Goal: Task Accomplishment & Management: Manage account settings

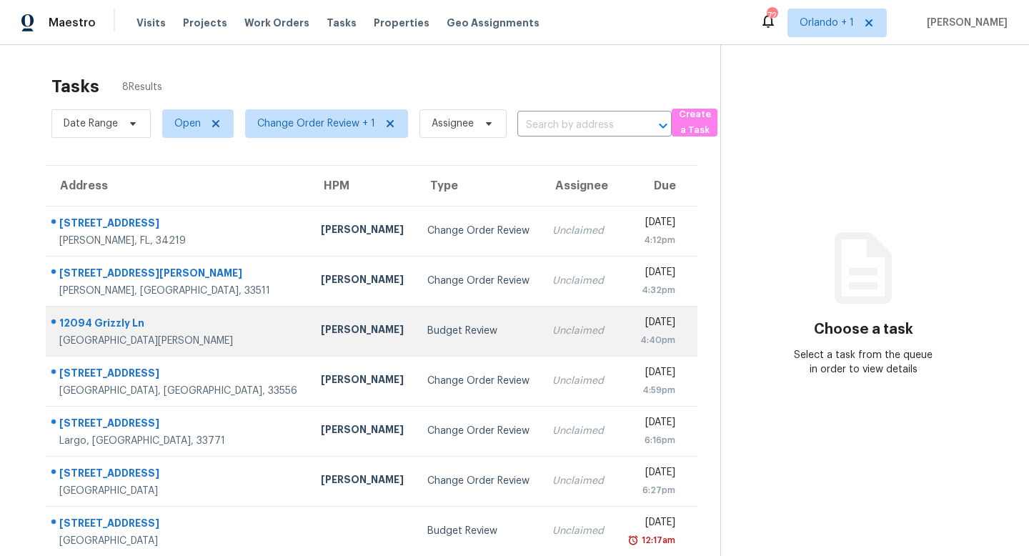
scroll to position [61, 0]
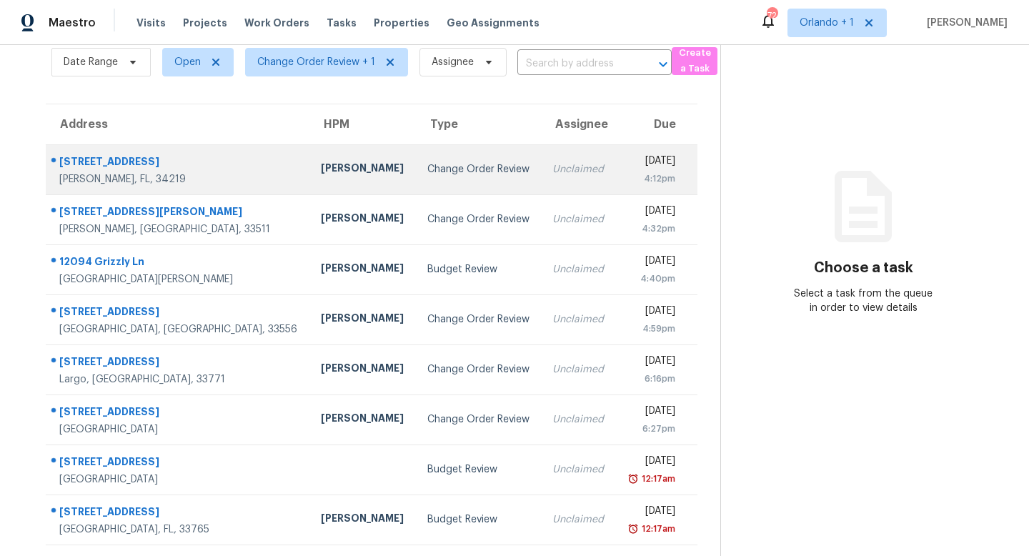
click at [429, 159] on td "Change Order Review" at bounding box center [479, 169] width 126 height 50
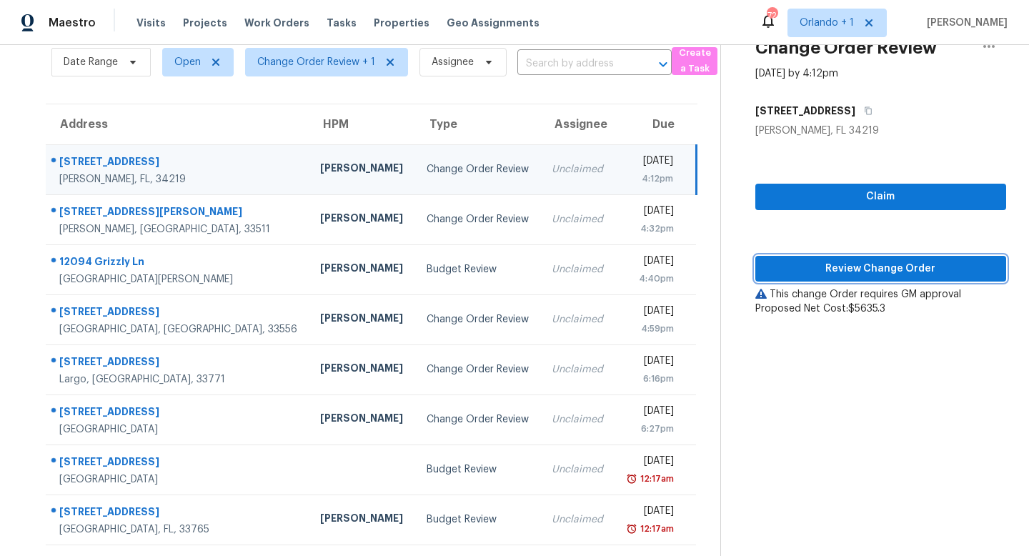
click at [870, 268] on span "Review Change Order" at bounding box center [881, 269] width 228 height 18
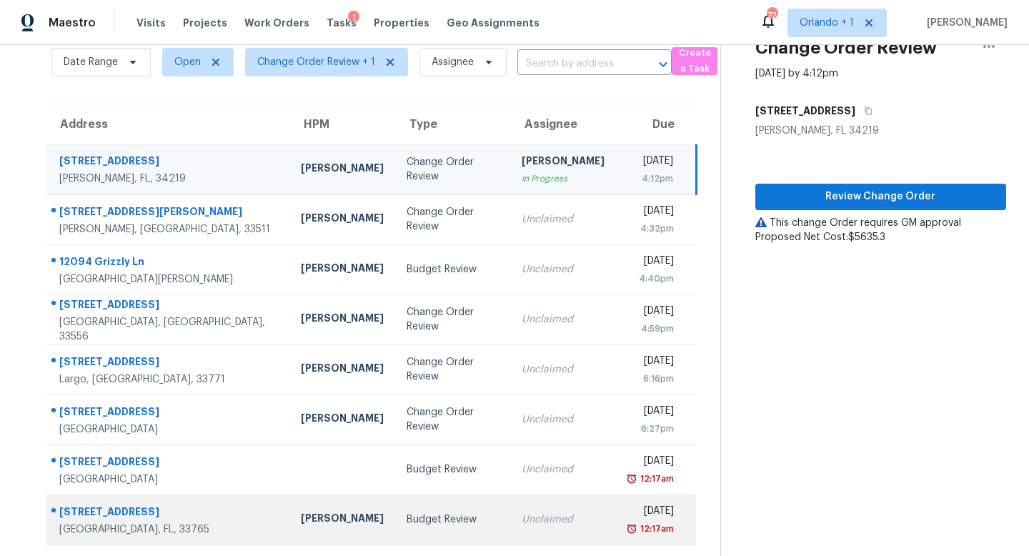
click at [439, 526] on td "Budget Review" at bounding box center [453, 519] width 116 height 50
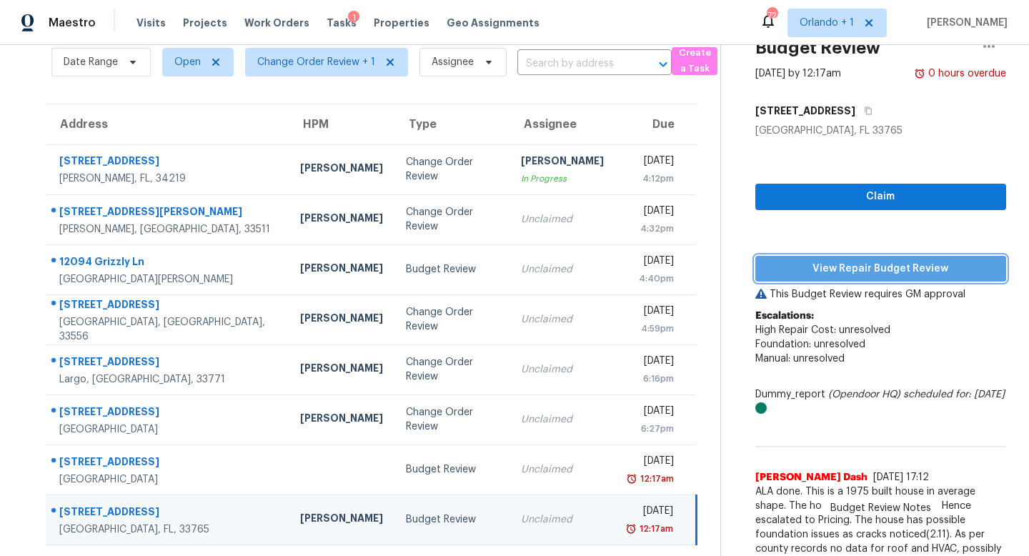
click at [860, 267] on span "View Repair Budget Review" at bounding box center [881, 269] width 228 height 18
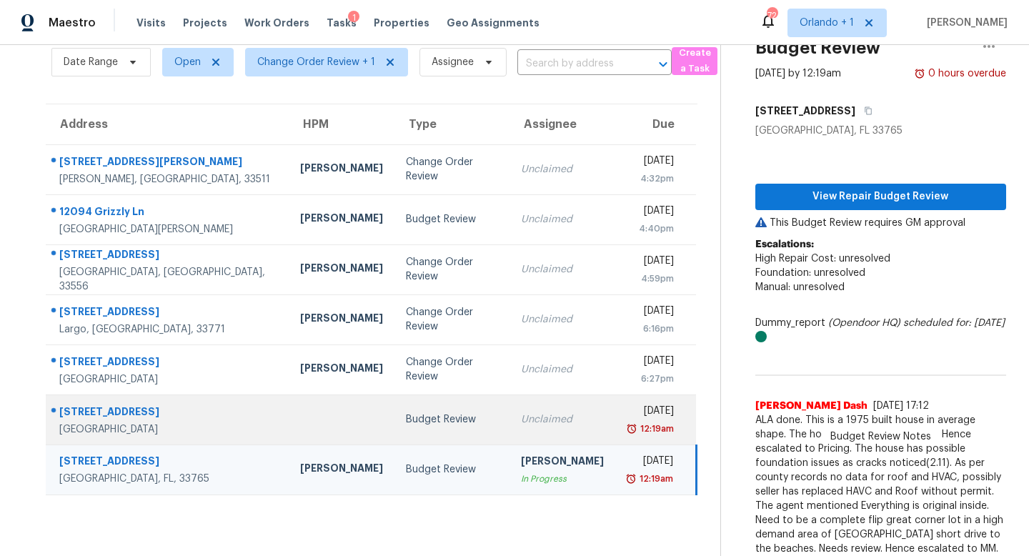
click at [449, 425] on td "Budget Review" at bounding box center [451, 419] width 115 height 50
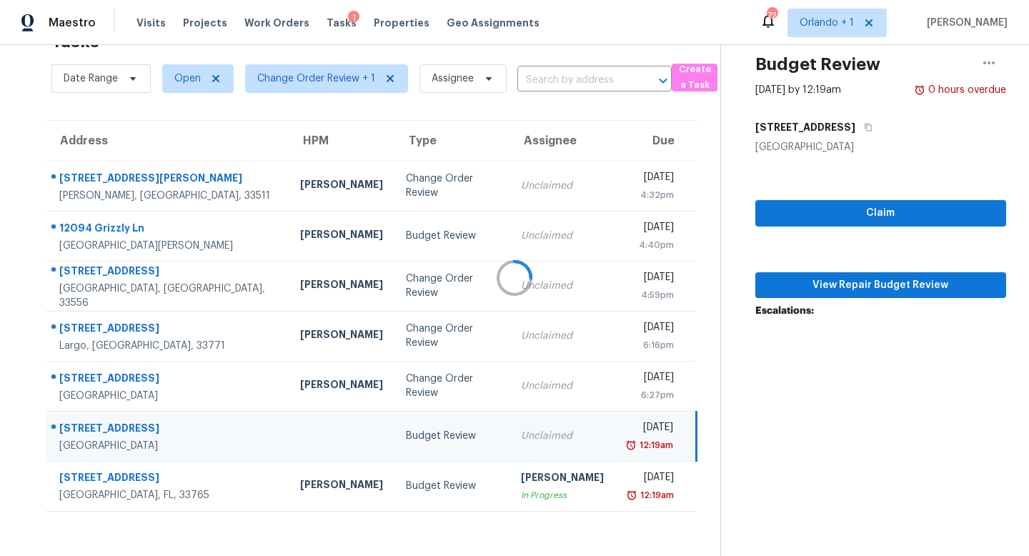
scroll to position [45, 0]
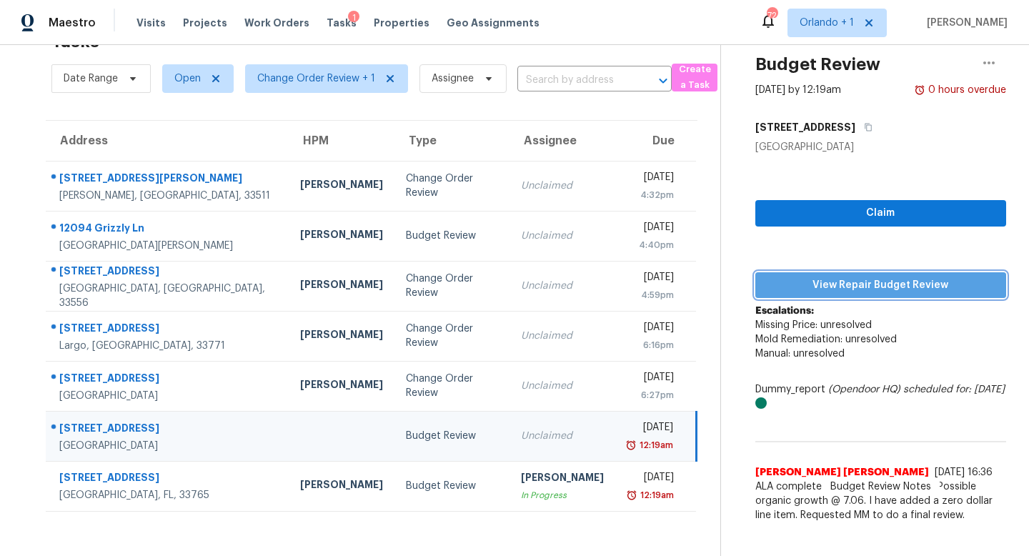
click at [888, 290] on span "View Repair Budget Review" at bounding box center [881, 286] width 228 height 18
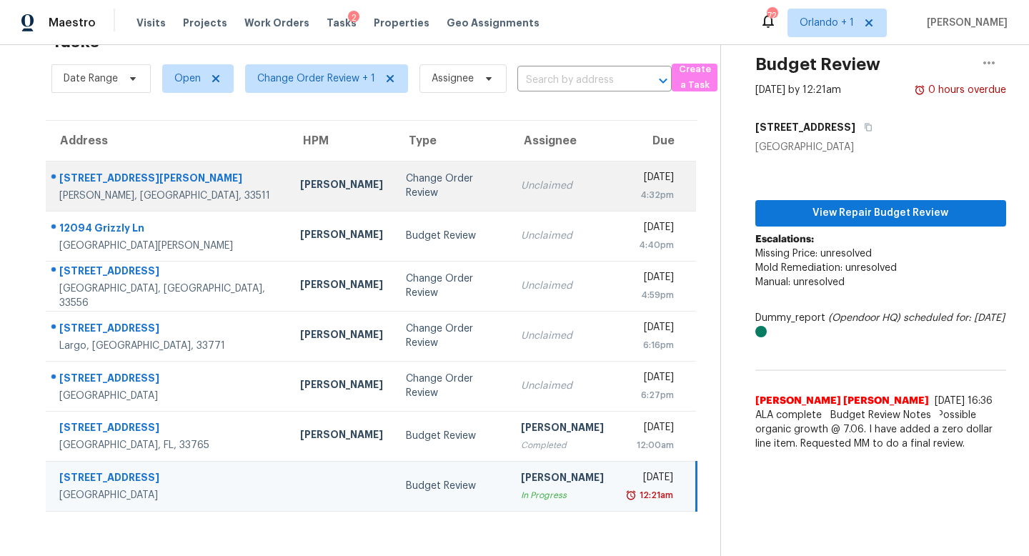
click at [521, 190] on div "Unclaimed" at bounding box center [562, 186] width 83 height 14
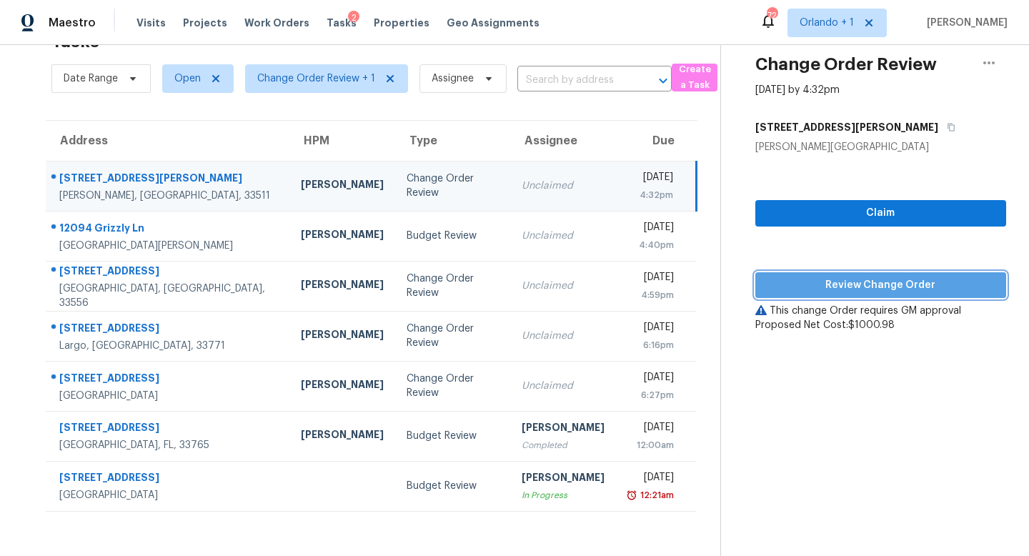
click at [897, 283] on span "Review Change Order" at bounding box center [881, 286] width 228 height 18
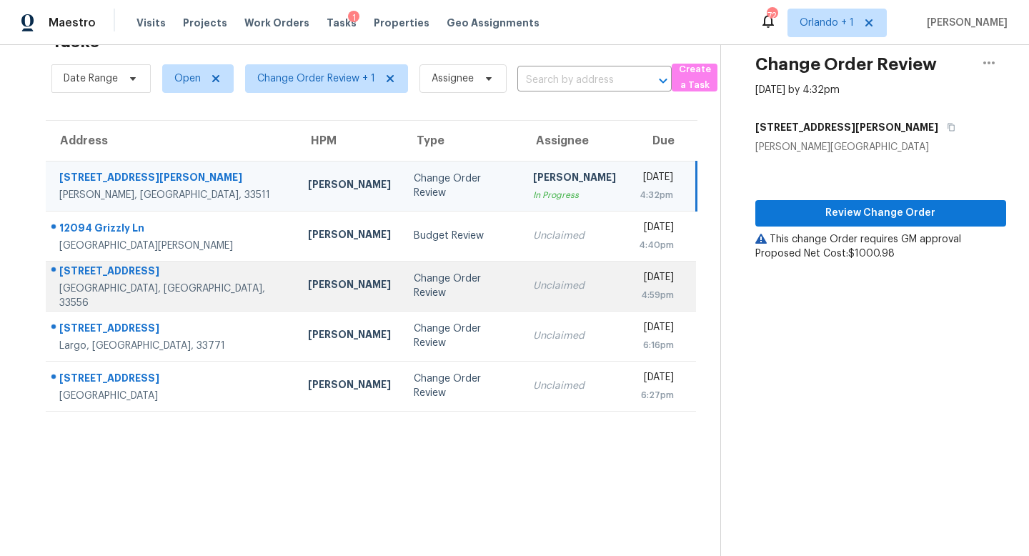
click at [447, 287] on td "Change Order Review" at bounding box center [461, 286] width 119 height 50
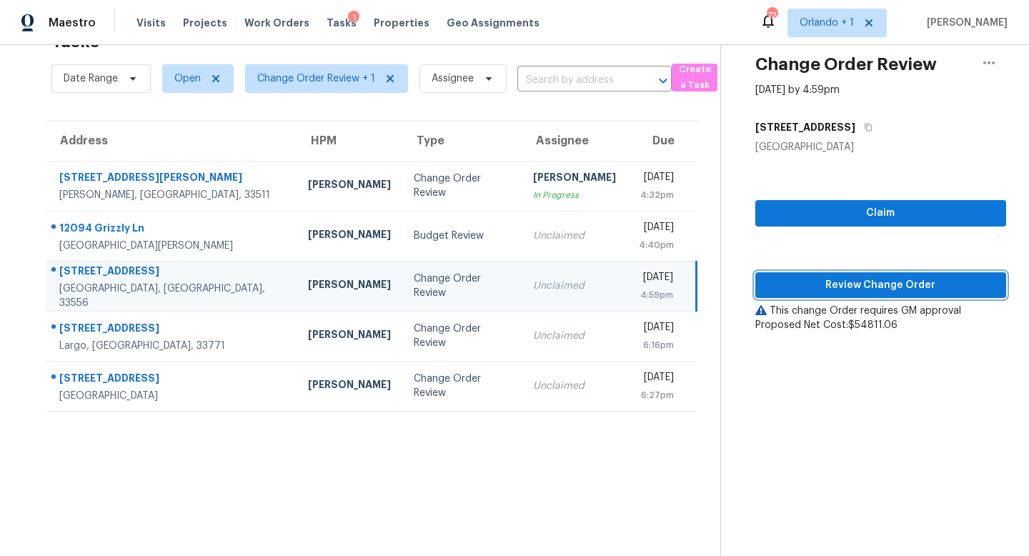
click at [870, 284] on span "Review Change Order" at bounding box center [881, 286] width 228 height 18
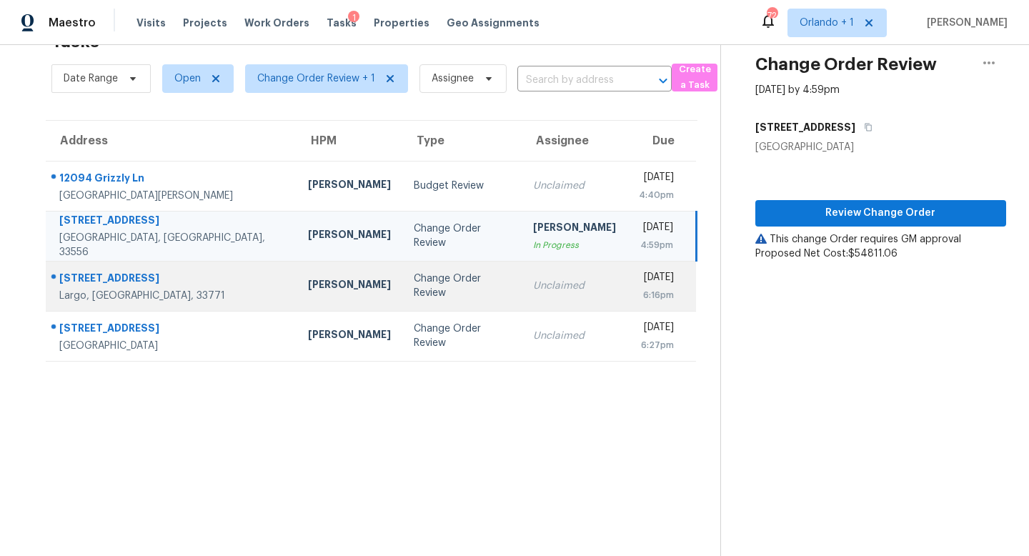
click at [522, 287] on td "Unclaimed" at bounding box center [575, 286] width 106 height 50
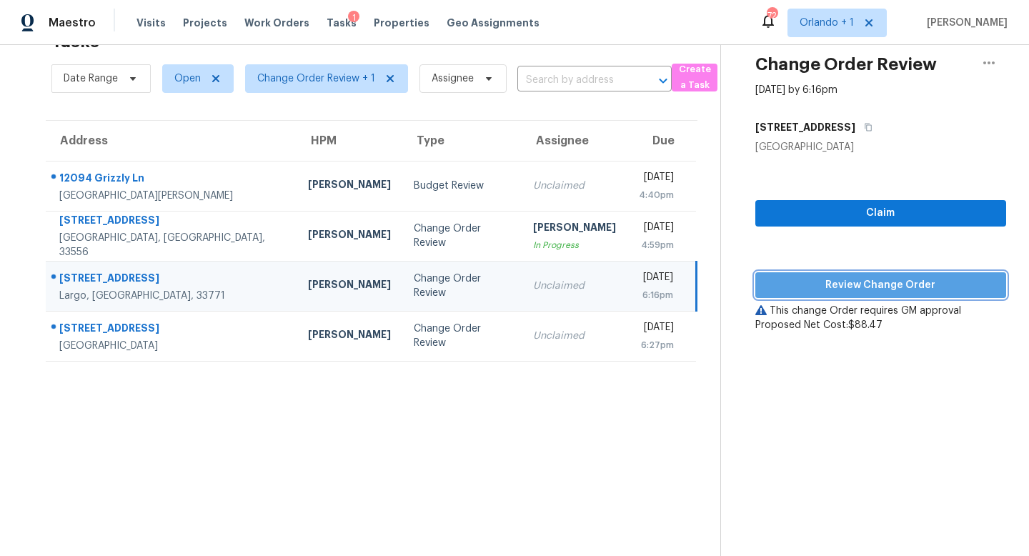
click at [882, 277] on span "Review Change Order" at bounding box center [881, 286] width 228 height 18
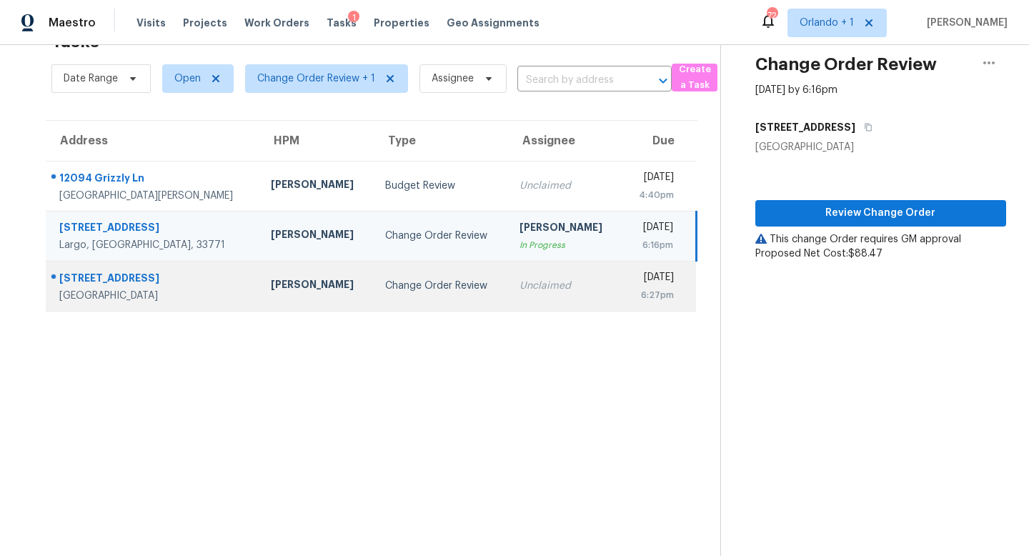
click at [622, 281] on td "Mon, Sep 22nd 2025 6:27pm" at bounding box center [659, 286] width 74 height 50
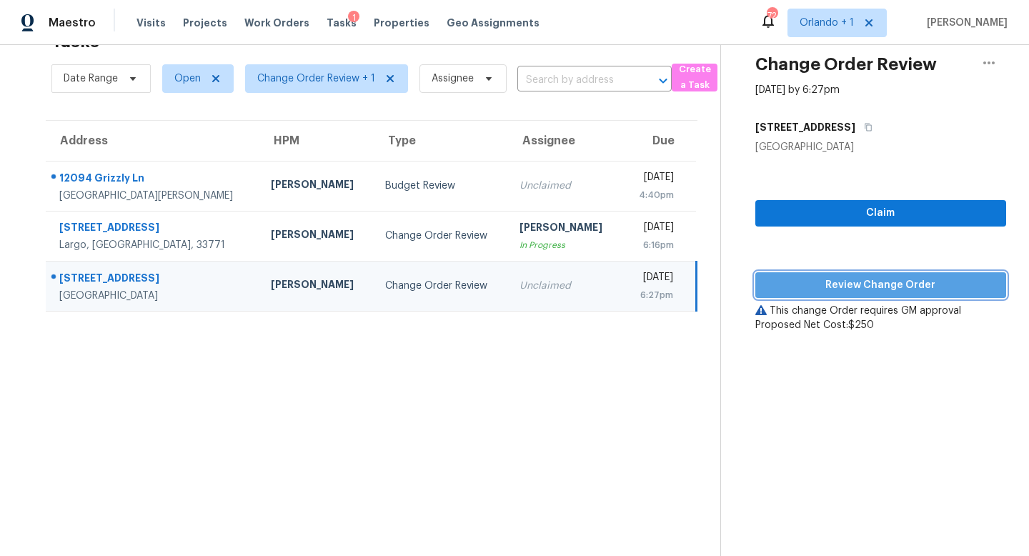
click at [870, 284] on span "Review Change Order" at bounding box center [881, 286] width 228 height 18
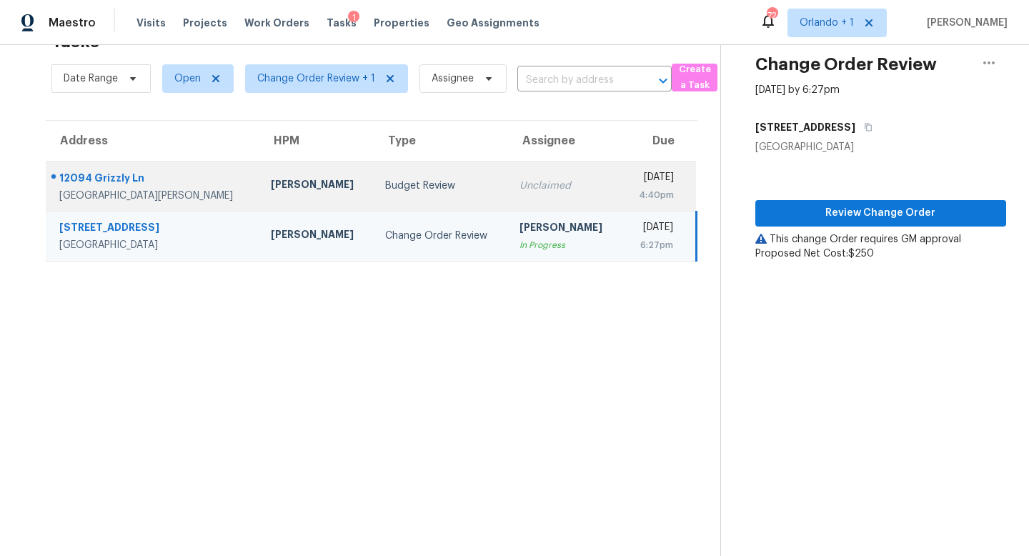
click at [520, 180] on div "Unclaimed" at bounding box center [565, 186] width 91 height 14
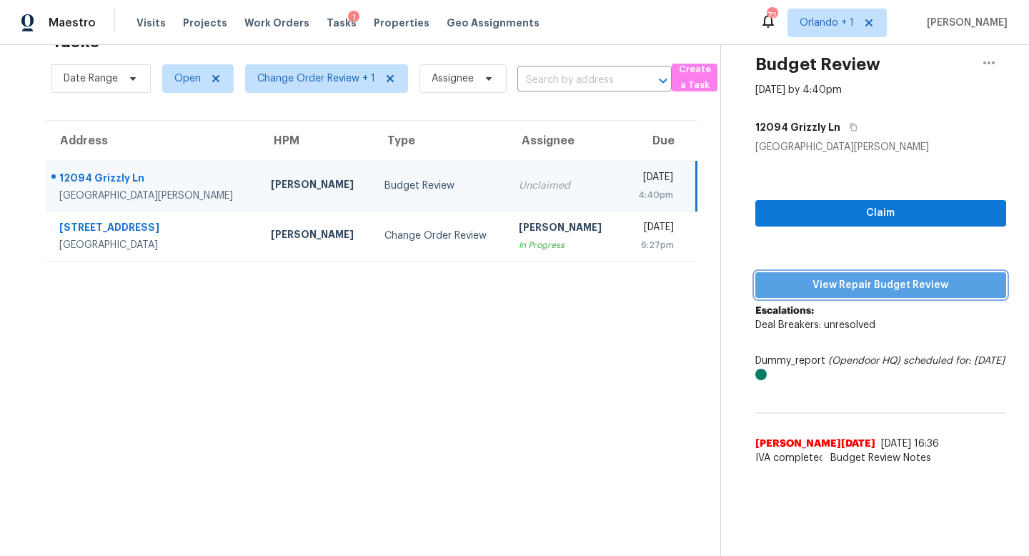
click at [859, 280] on span "View Repair Budget Review" at bounding box center [881, 286] width 228 height 18
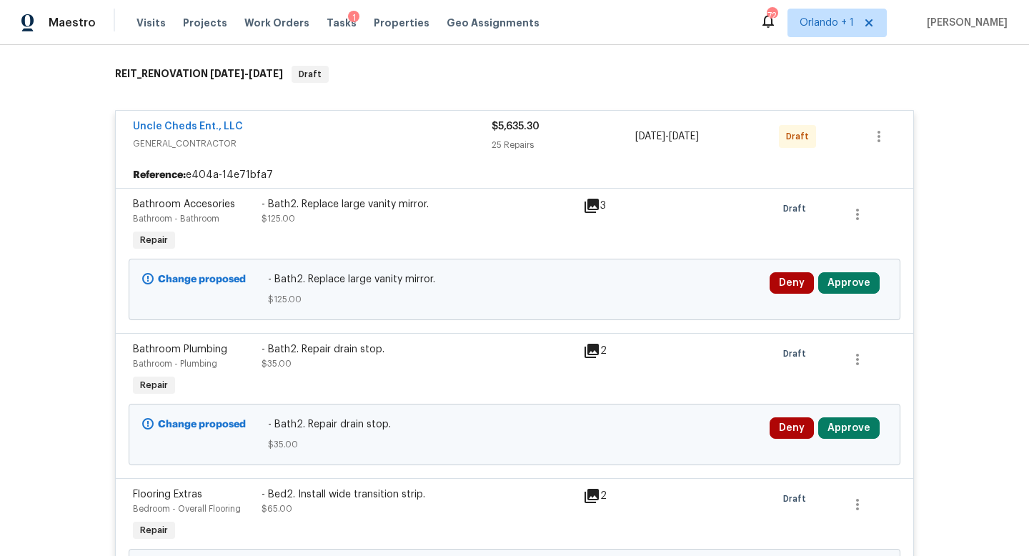
scroll to position [172, 0]
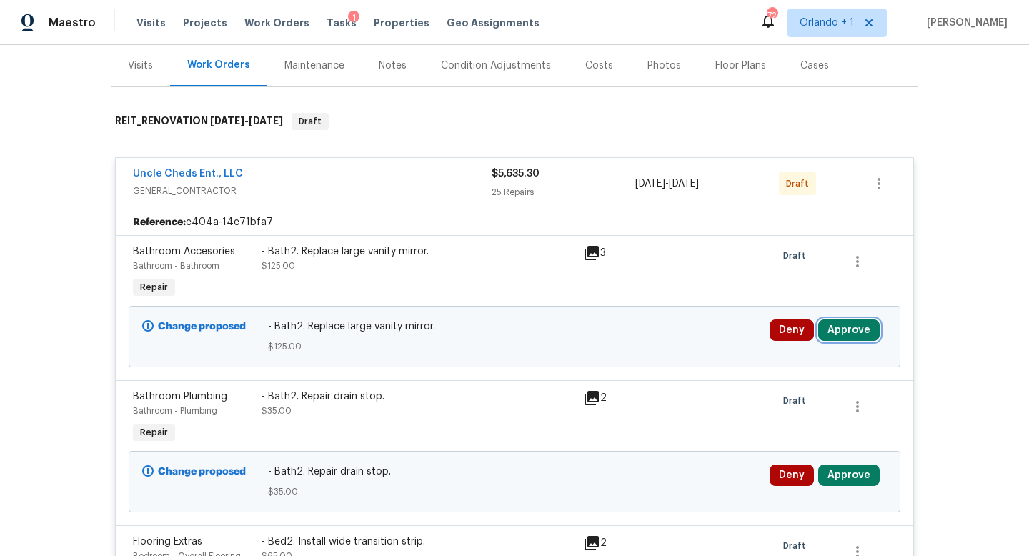
click at [858, 335] on button "Approve" at bounding box center [848, 329] width 61 height 21
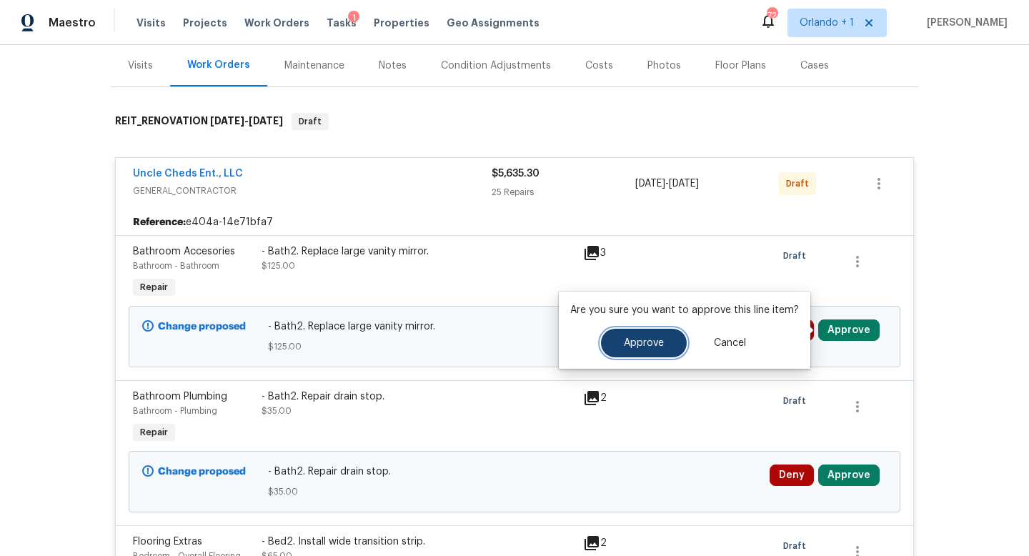
click at [657, 348] on button "Approve" at bounding box center [644, 343] width 86 height 29
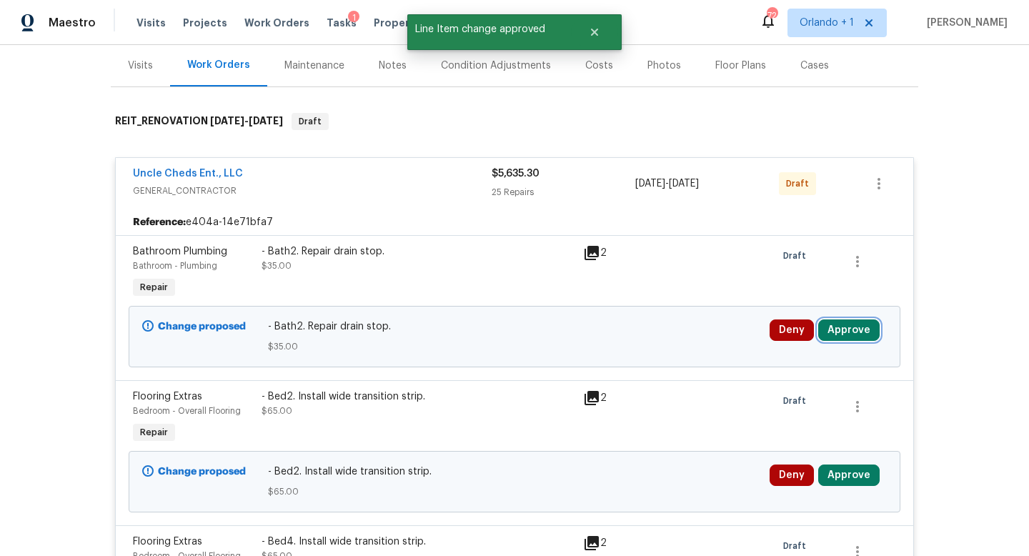
click at [842, 336] on button "Approve" at bounding box center [848, 329] width 61 height 21
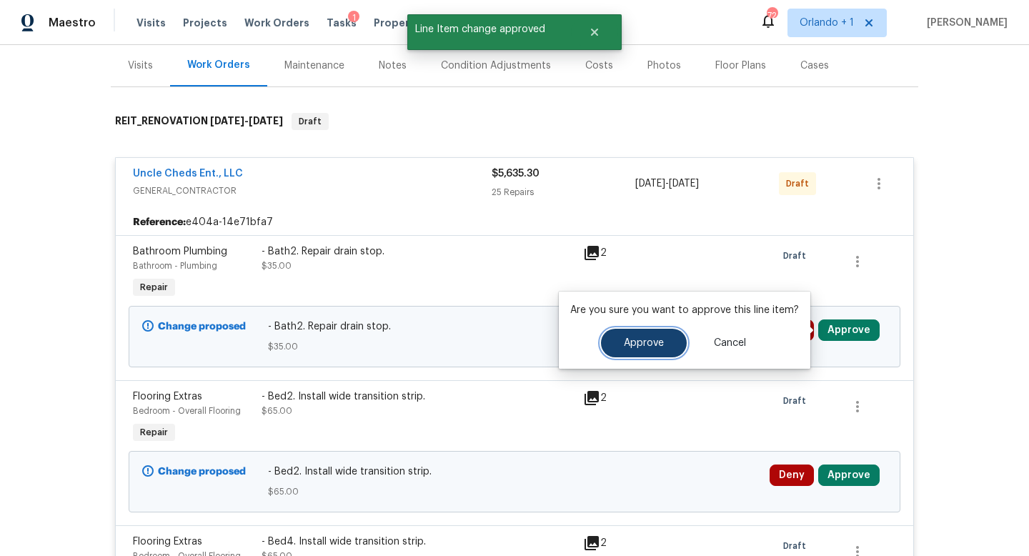
click at [659, 340] on span "Approve" at bounding box center [644, 343] width 40 height 11
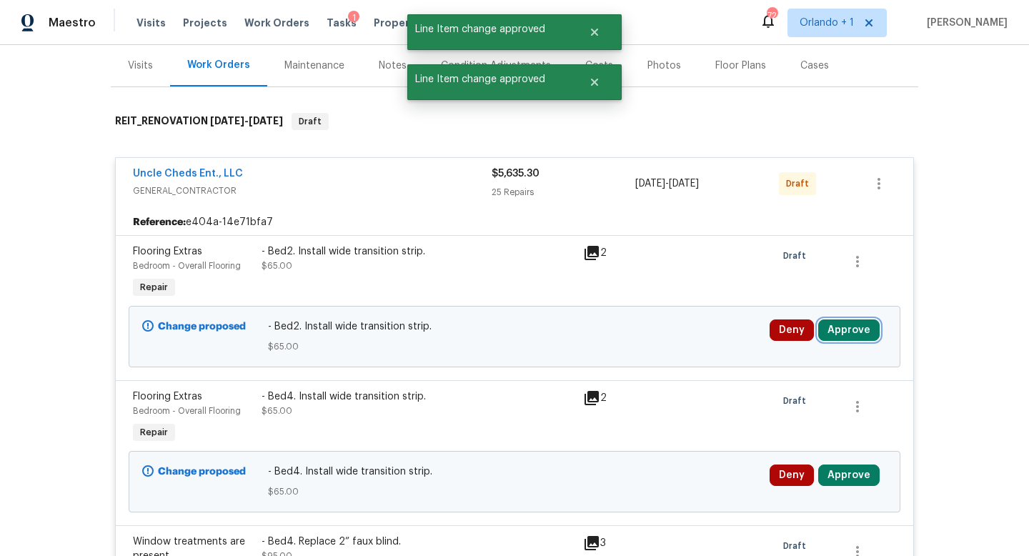
click at [855, 339] on button "Approve" at bounding box center [848, 329] width 61 height 21
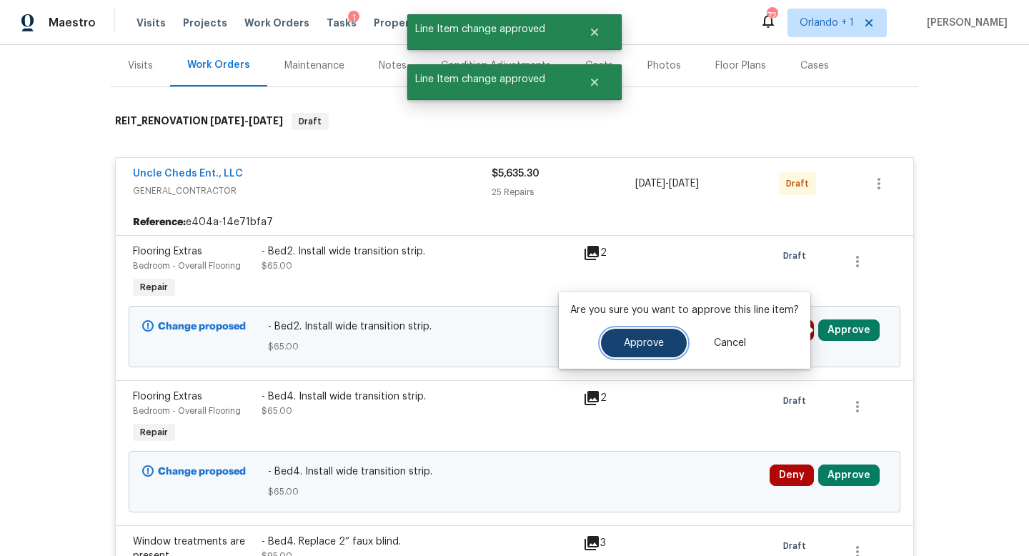
click at [645, 338] on span "Approve" at bounding box center [644, 343] width 40 height 11
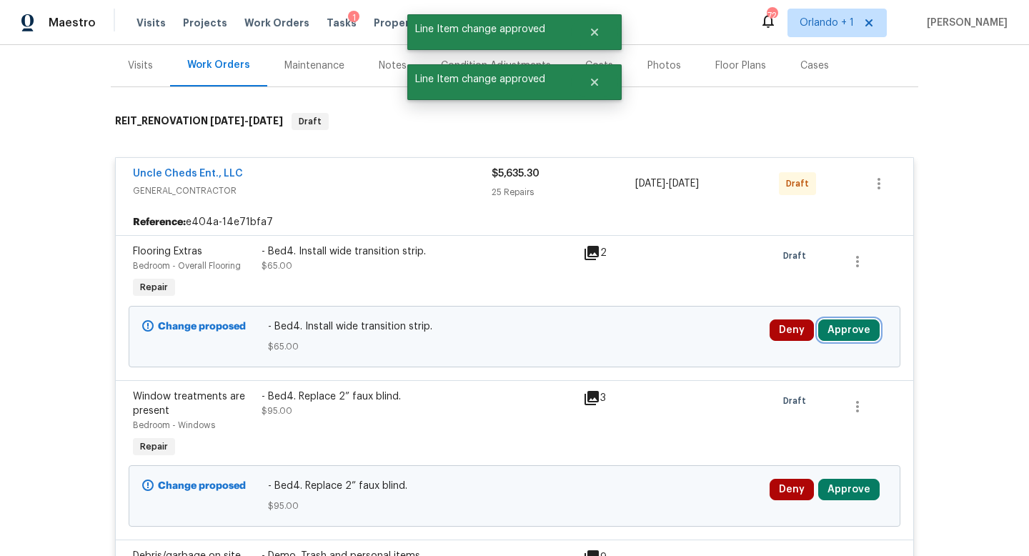
click at [850, 327] on button "Approve" at bounding box center [848, 329] width 61 height 21
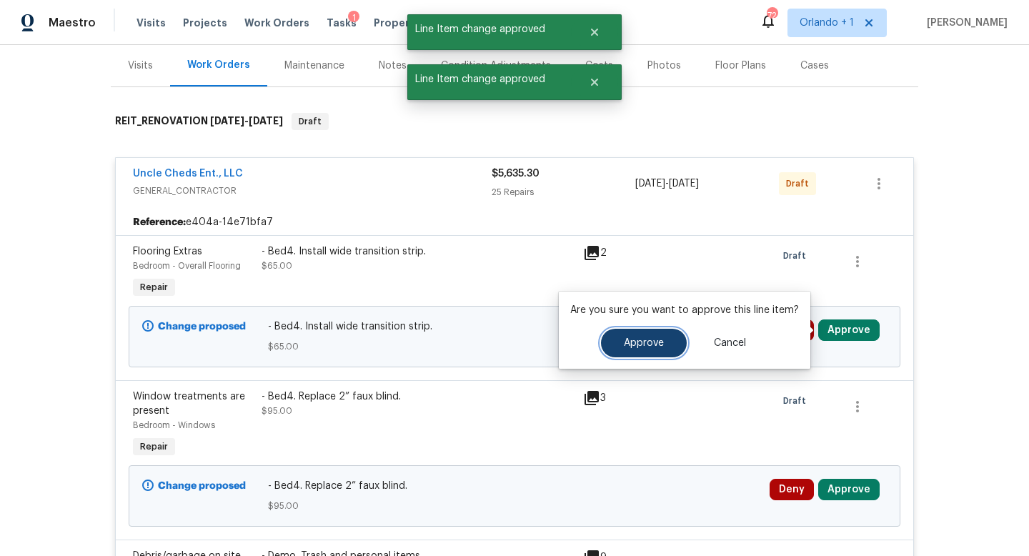
click at [619, 342] on button "Approve" at bounding box center [644, 343] width 86 height 29
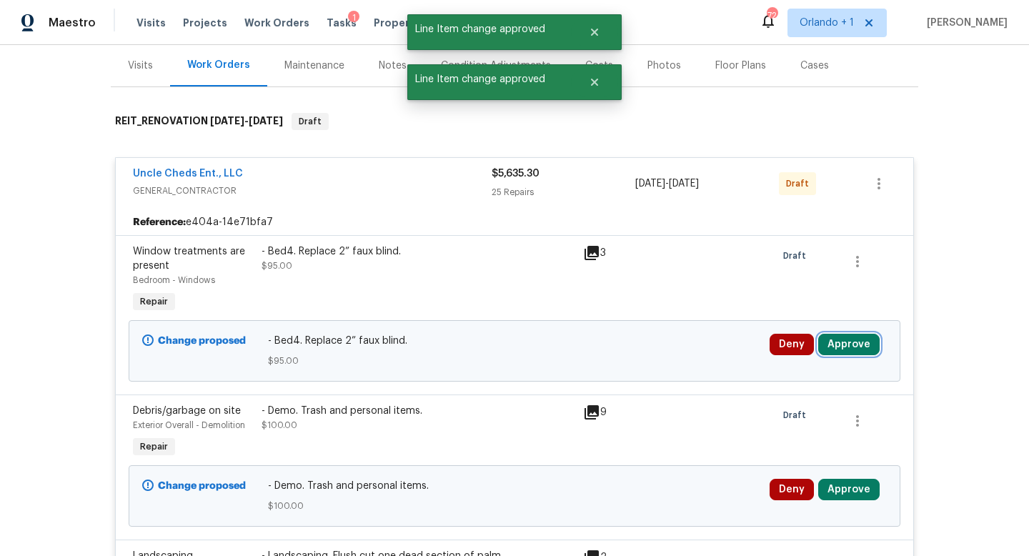
click at [846, 344] on button "Approve" at bounding box center [848, 344] width 61 height 21
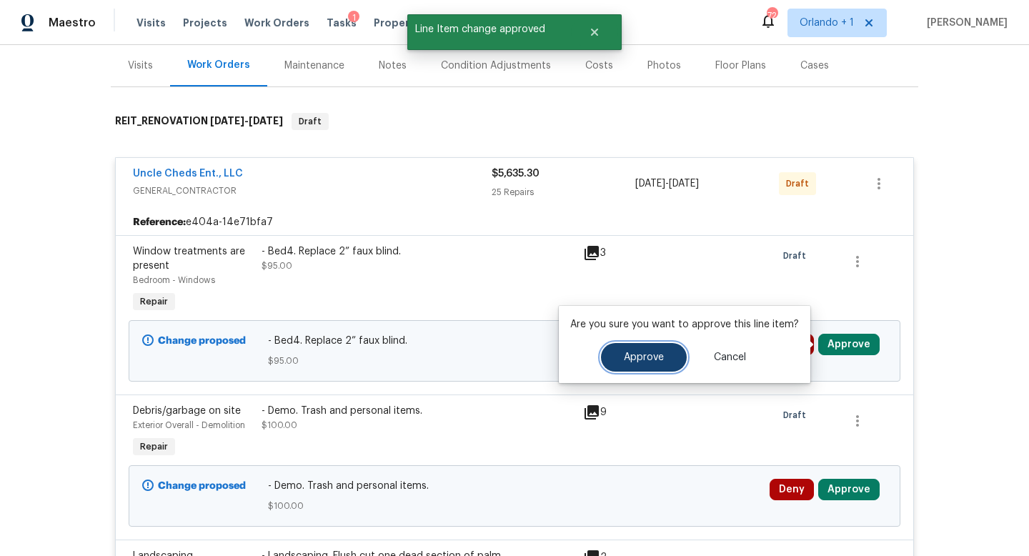
click at [662, 359] on button "Approve" at bounding box center [644, 357] width 86 height 29
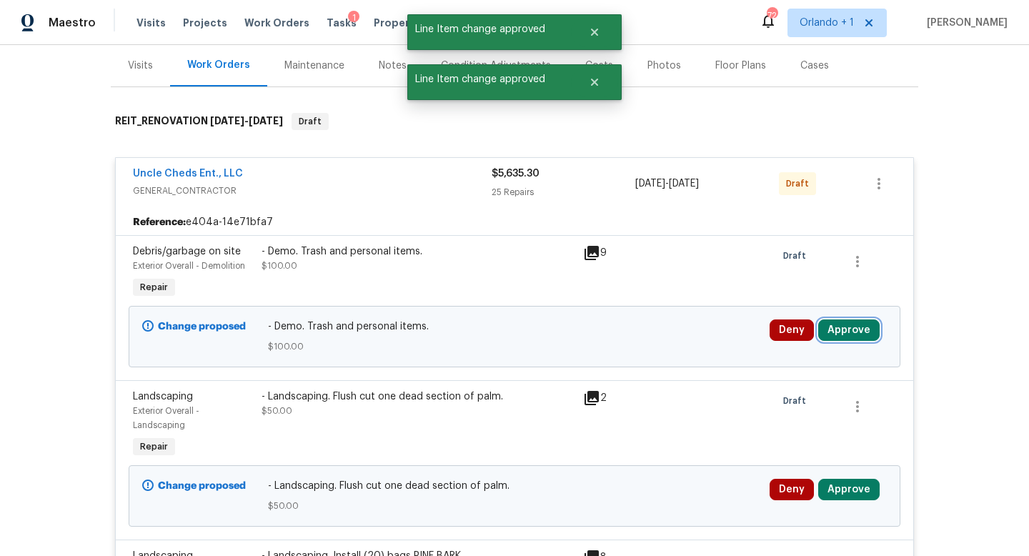
click at [852, 329] on button "Approve" at bounding box center [848, 329] width 61 height 21
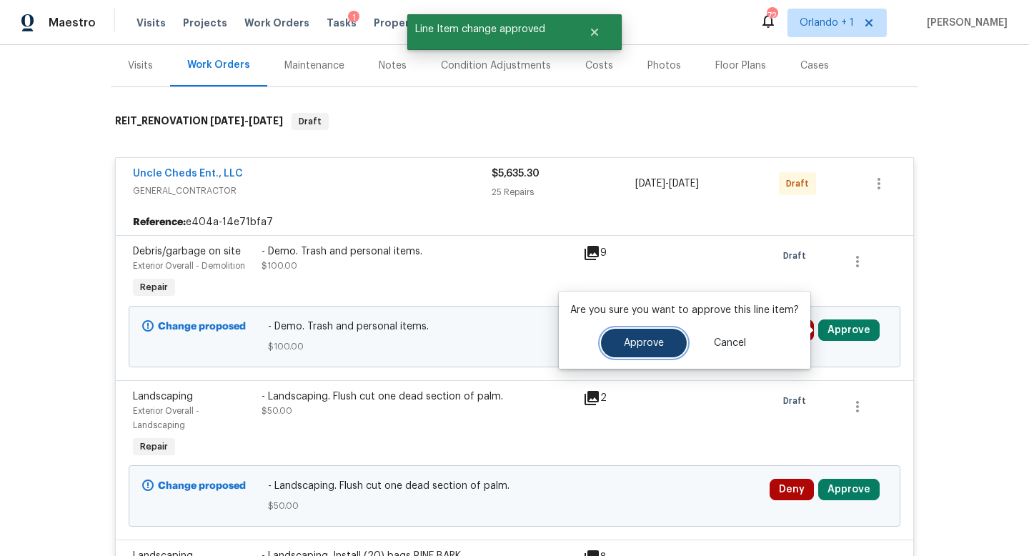
click at [645, 334] on button "Approve" at bounding box center [644, 343] width 86 height 29
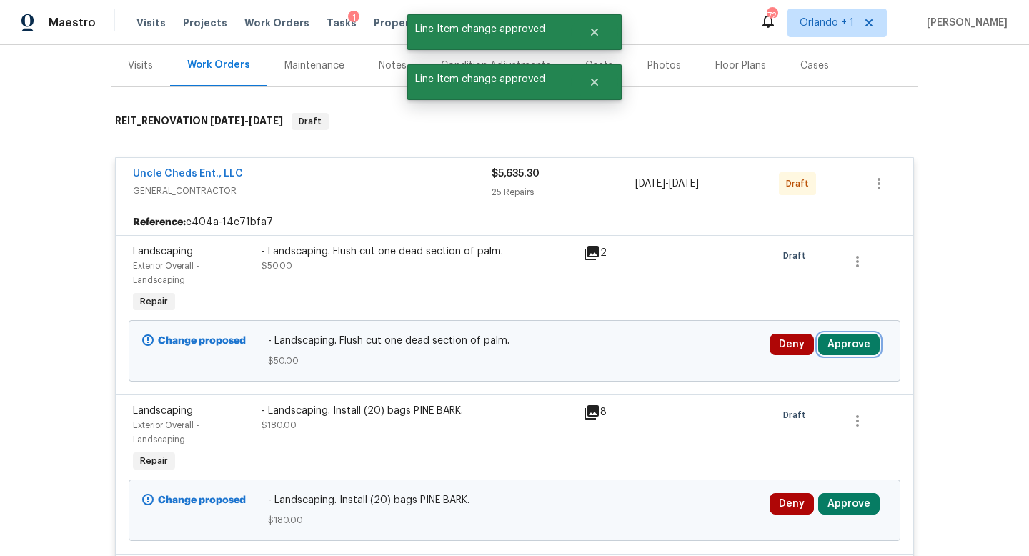
click at [841, 342] on button "Approve" at bounding box center [848, 344] width 61 height 21
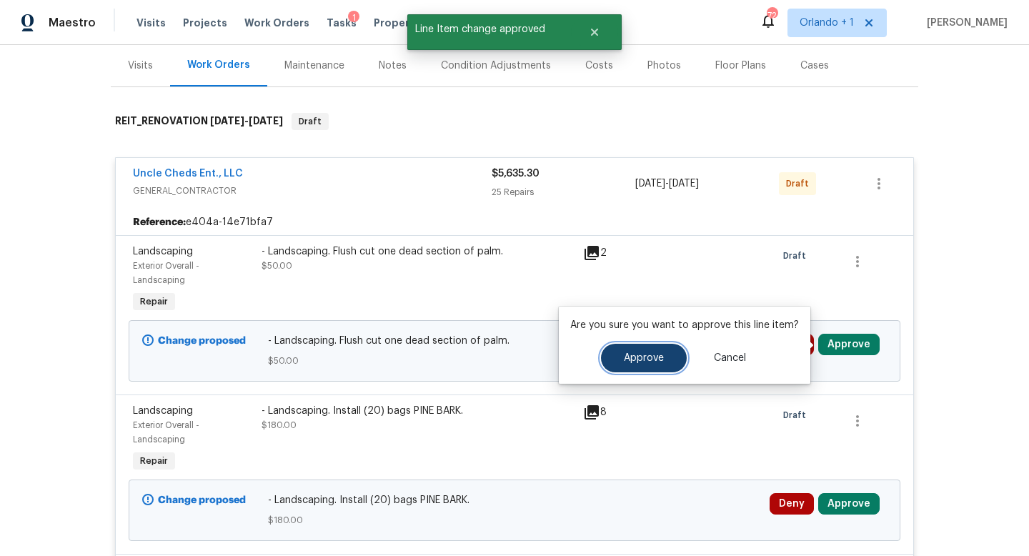
click at [657, 354] on span "Approve" at bounding box center [644, 358] width 40 height 11
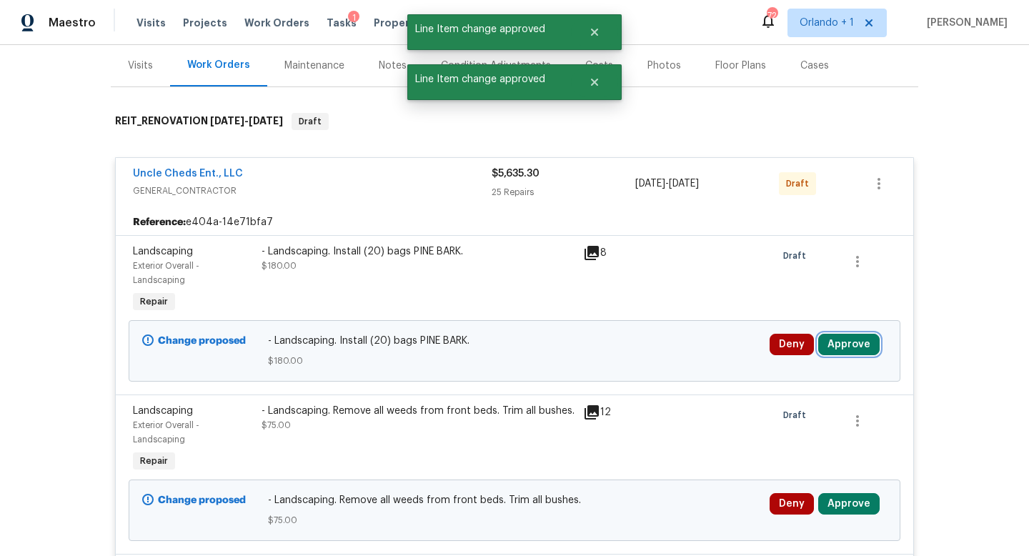
click at [847, 347] on button "Approve" at bounding box center [848, 344] width 61 height 21
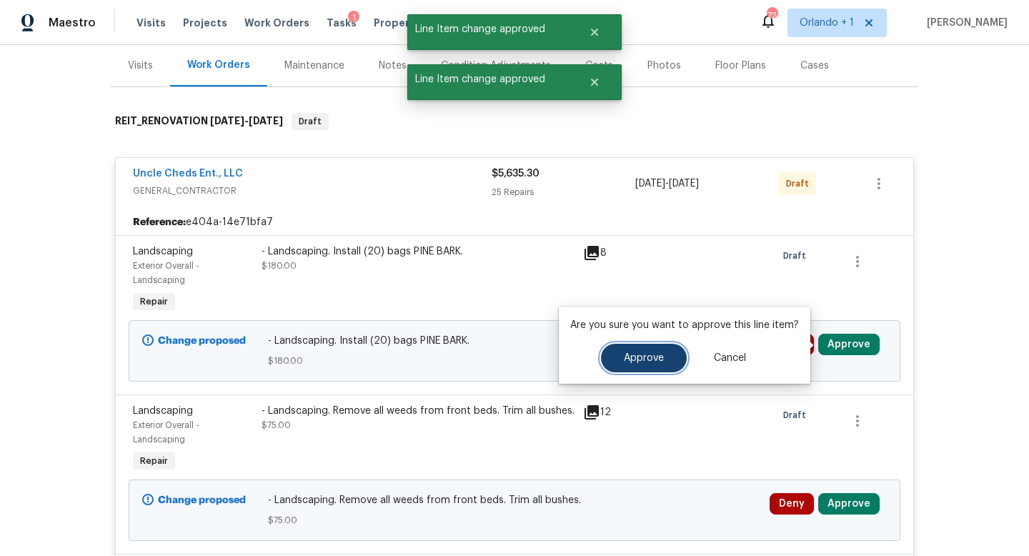
click at [652, 358] on span "Approve" at bounding box center [644, 358] width 40 height 11
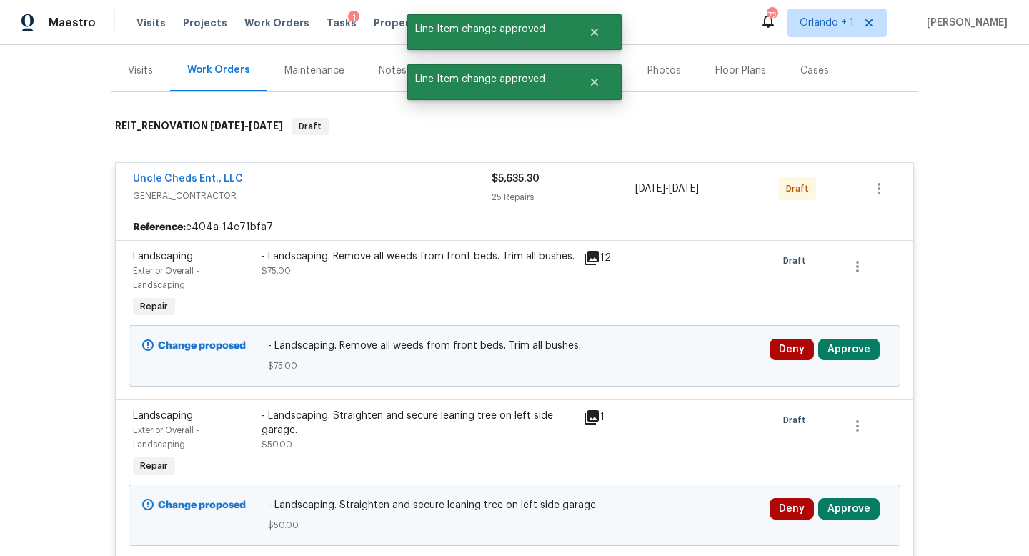
scroll to position [204, 0]
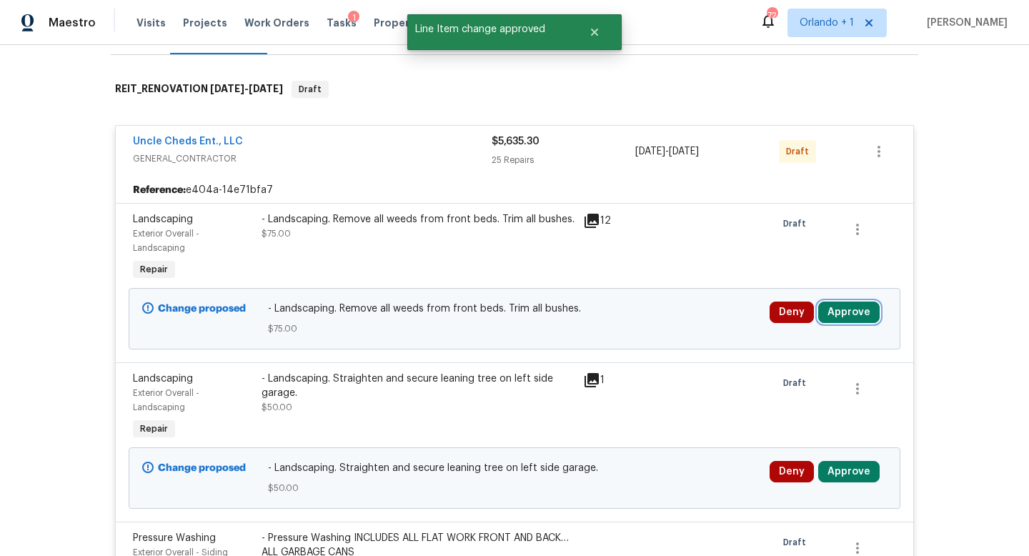
click at [835, 322] on button "Approve" at bounding box center [848, 312] width 61 height 21
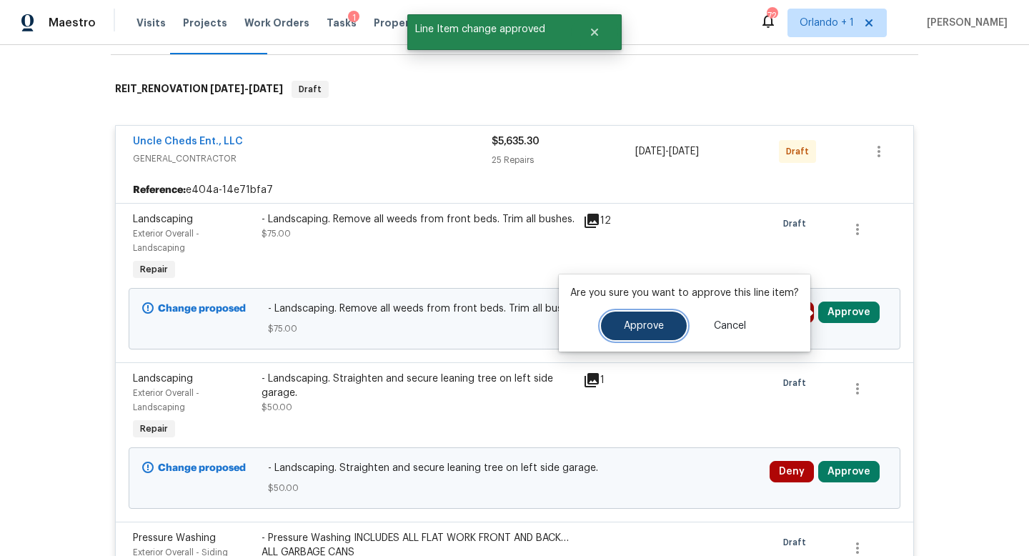
click at [632, 337] on button "Approve" at bounding box center [644, 326] width 86 height 29
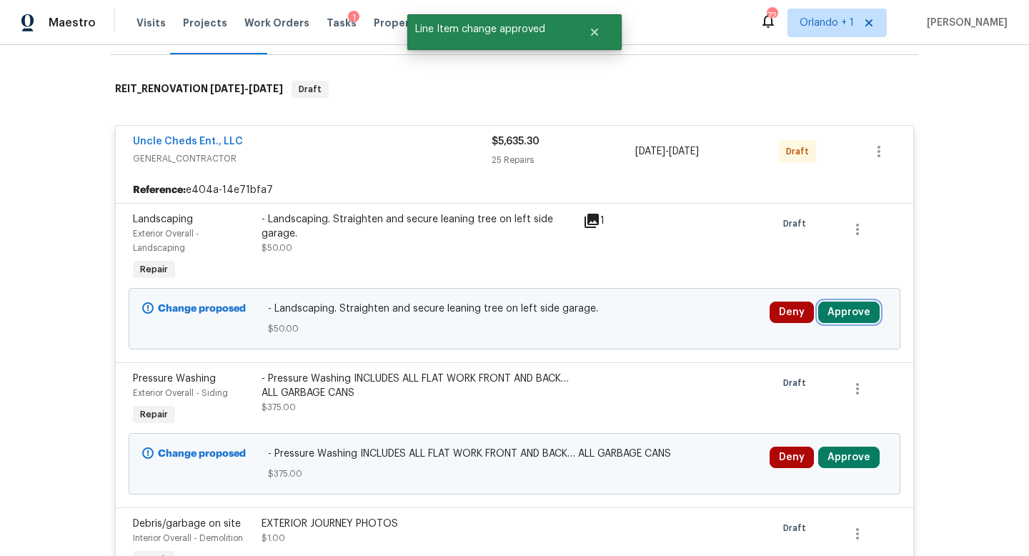
click at [851, 309] on button "Approve" at bounding box center [848, 312] width 61 height 21
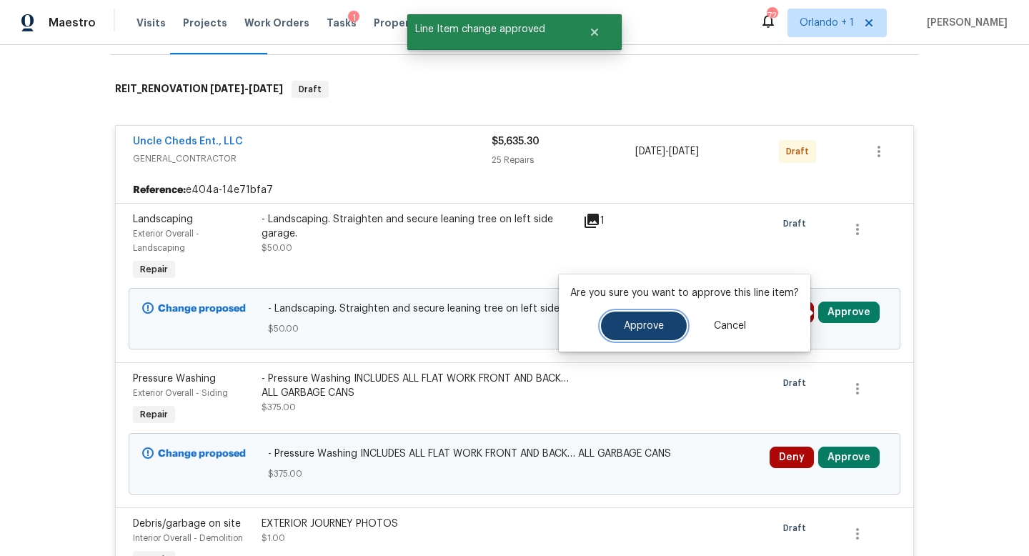
click at [656, 330] on span "Approve" at bounding box center [644, 326] width 40 height 11
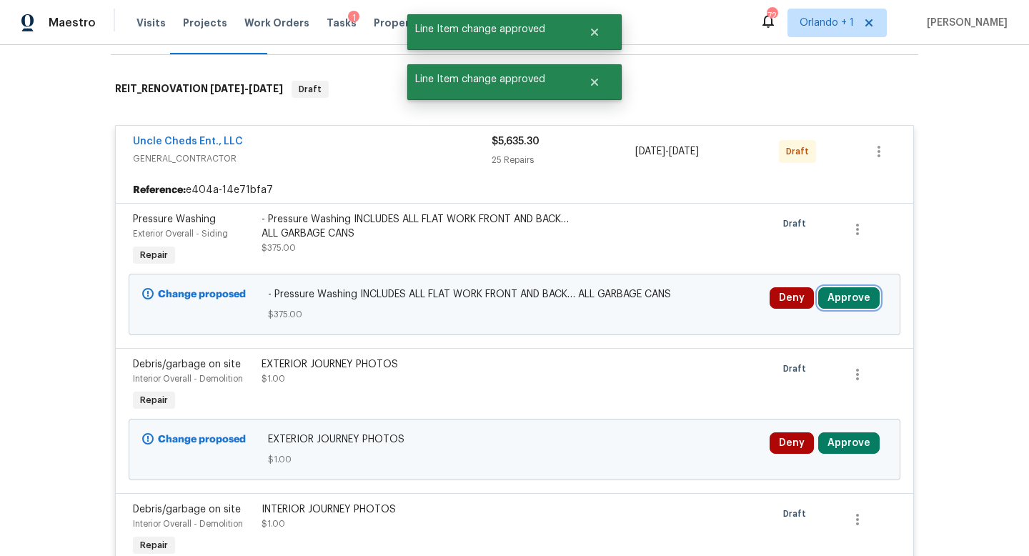
click at [839, 302] on button "Approve" at bounding box center [848, 297] width 61 height 21
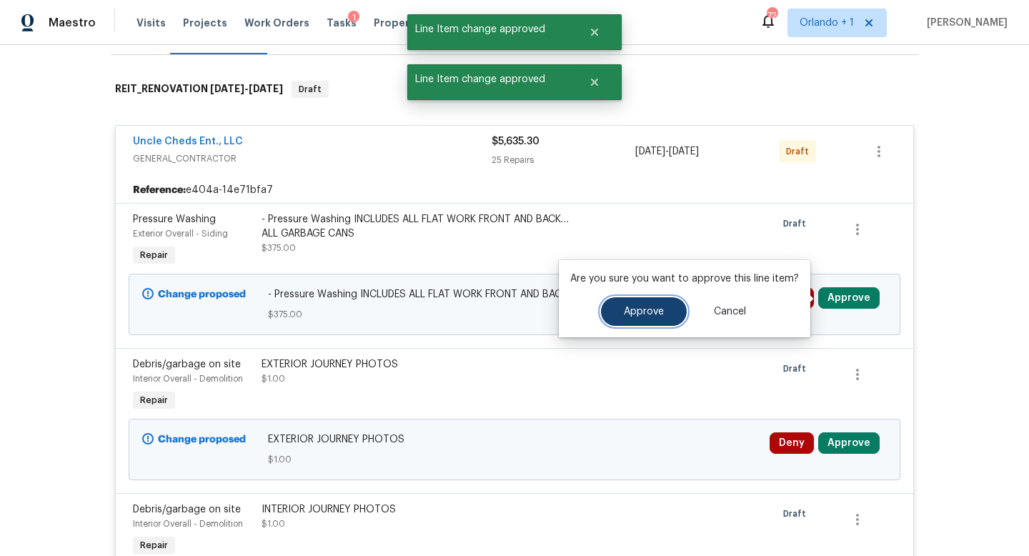
click at [652, 314] on span "Approve" at bounding box center [644, 312] width 40 height 11
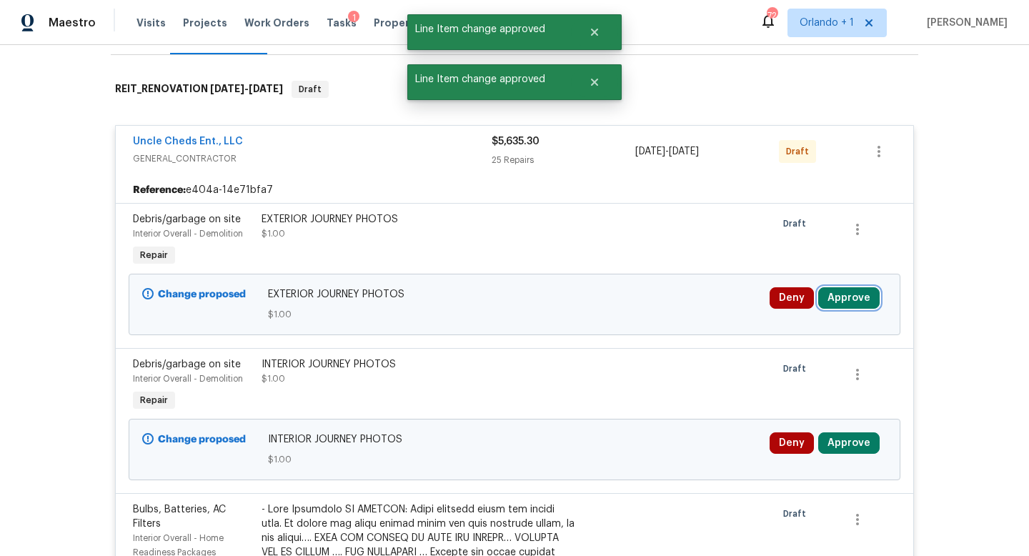
click at [849, 293] on button "Approve" at bounding box center [848, 297] width 61 height 21
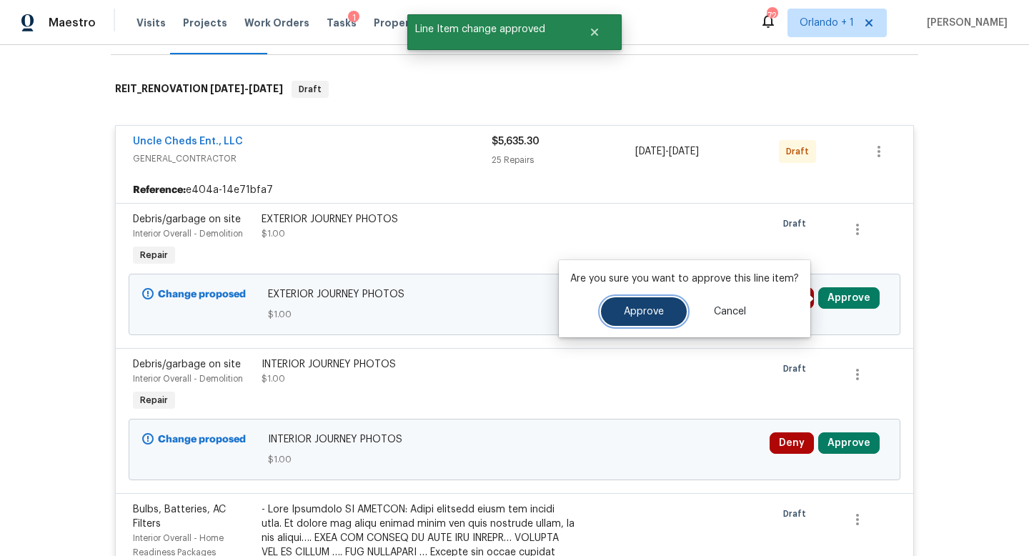
click at [640, 309] on span "Approve" at bounding box center [644, 312] width 40 height 11
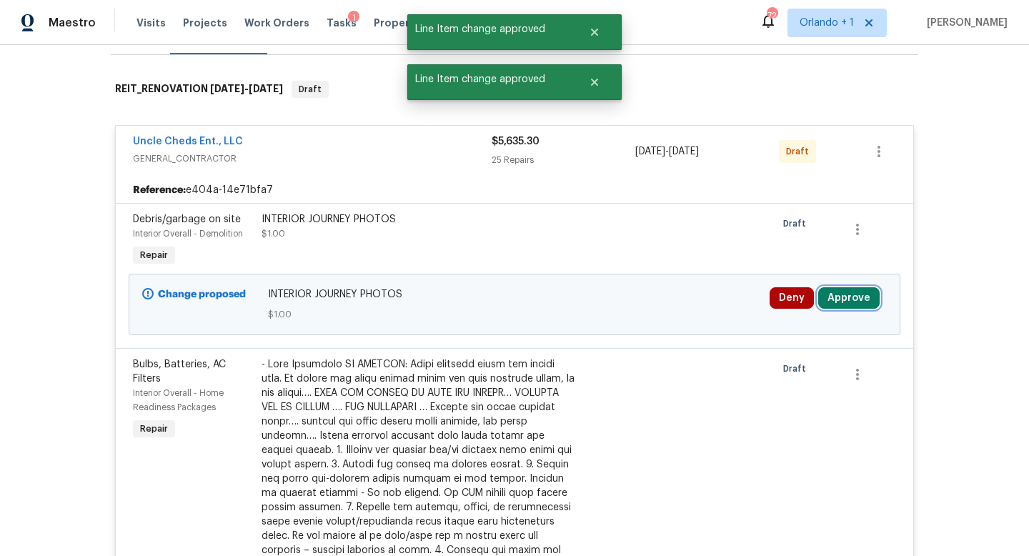
click at [840, 300] on button "Approve" at bounding box center [848, 297] width 61 height 21
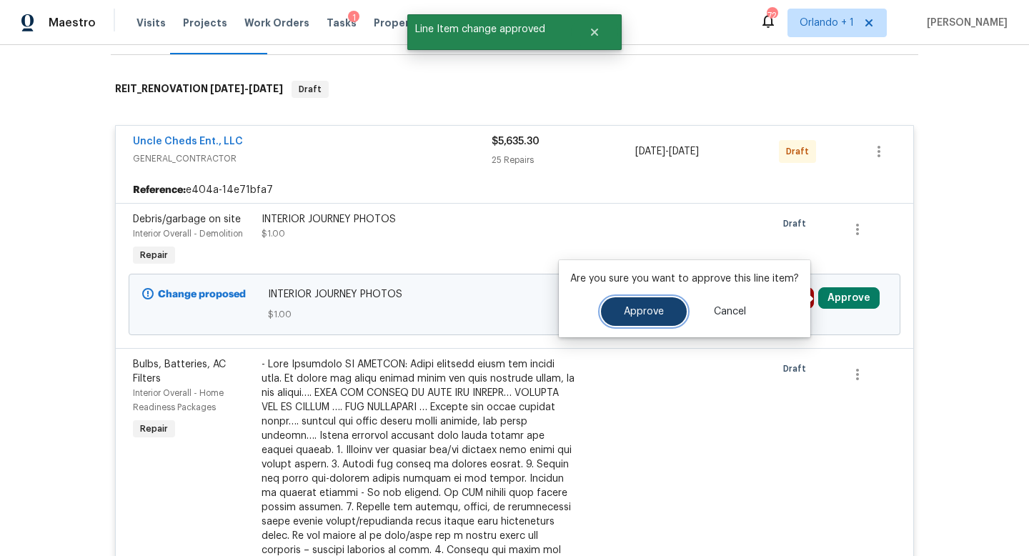
click at [658, 314] on span "Approve" at bounding box center [644, 312] width 40 height 11
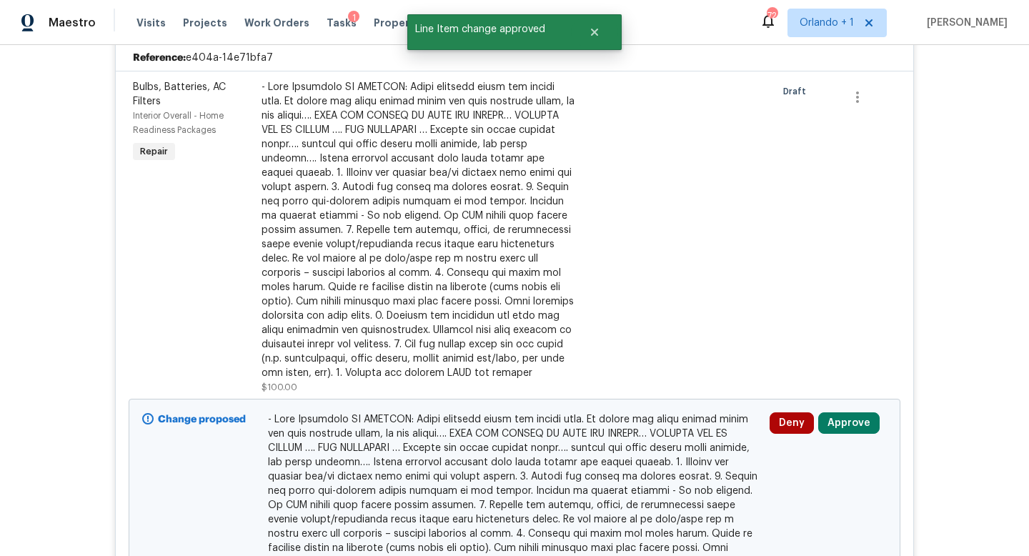
scroll to position [410, 0]
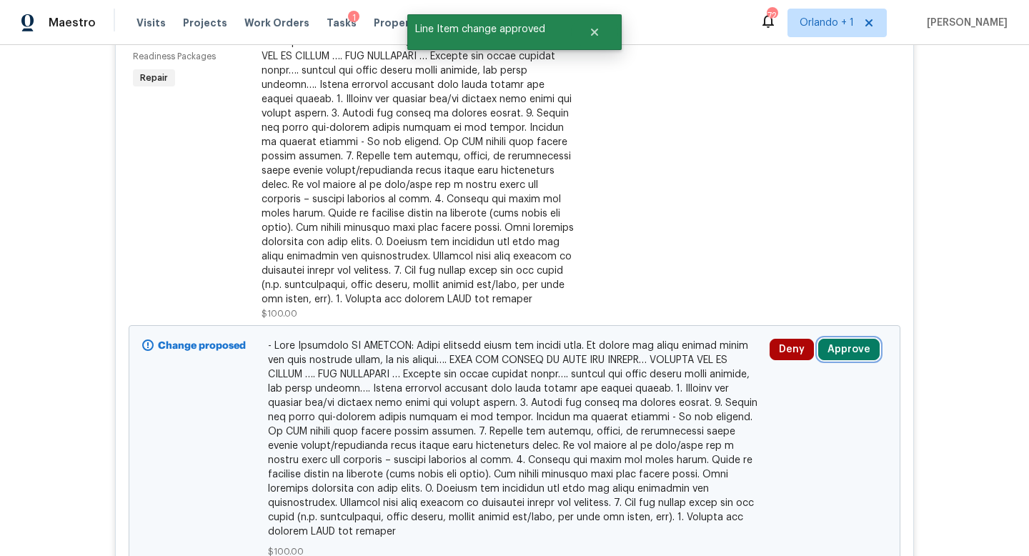
click at [852, 347] on button "Approve" at bounding box center [848, 349] width 61 height 21
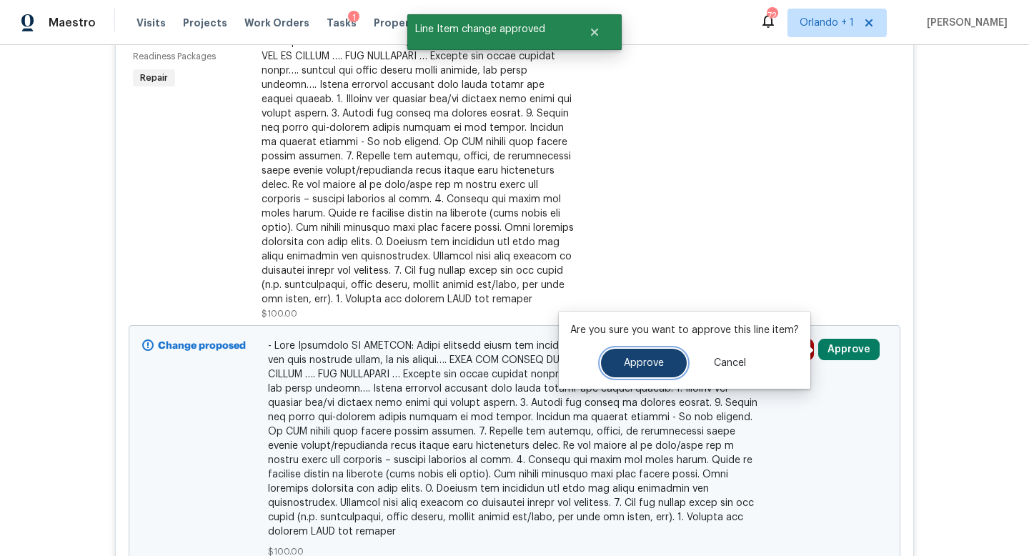
click at [628, 360] on span "Approve" at bounding box center [644, 363] width 40 height 11
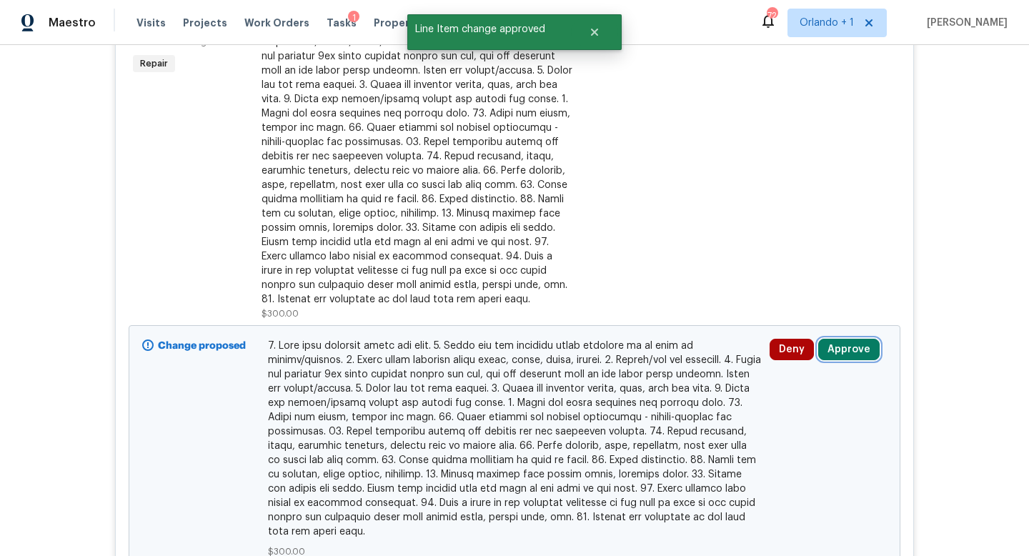
click at [842, 348] on button "Approve" at bounding box center [848, 349] width 61 height 21
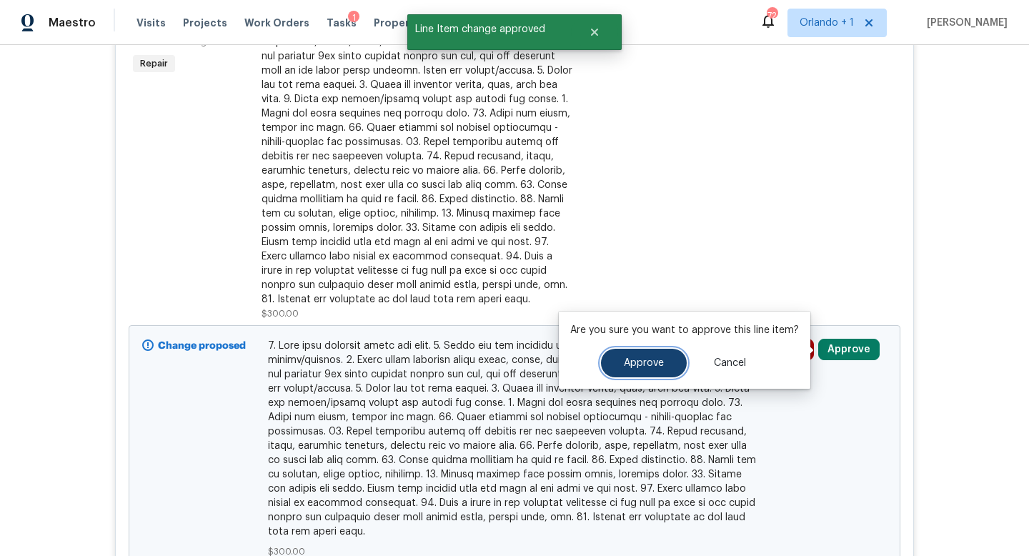
click at [624, 361] on span "Approve" at bounding box center [644, 363] width 40 height 11
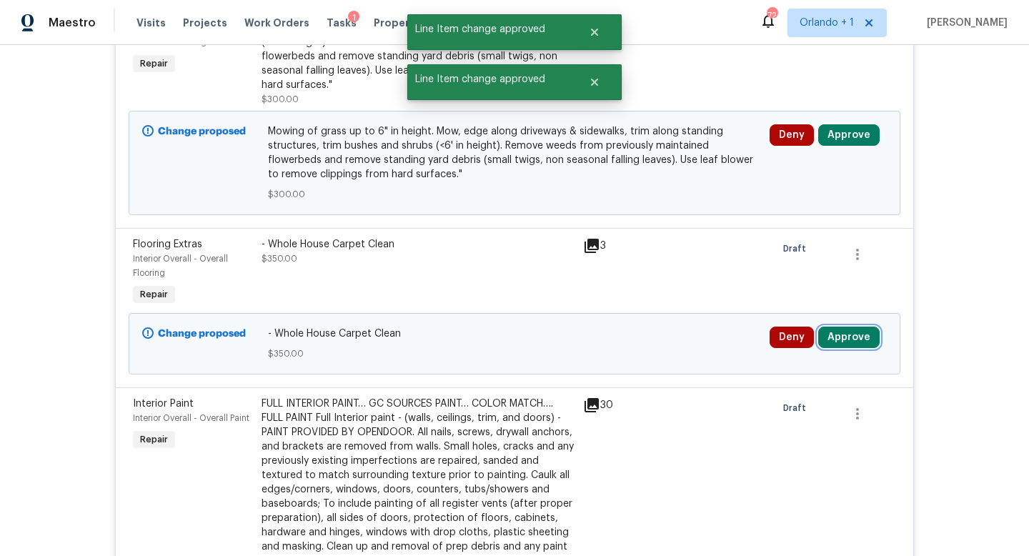
click at [842, 334] on button "Approve" at bounding box center [848, 337] width 61 height 21
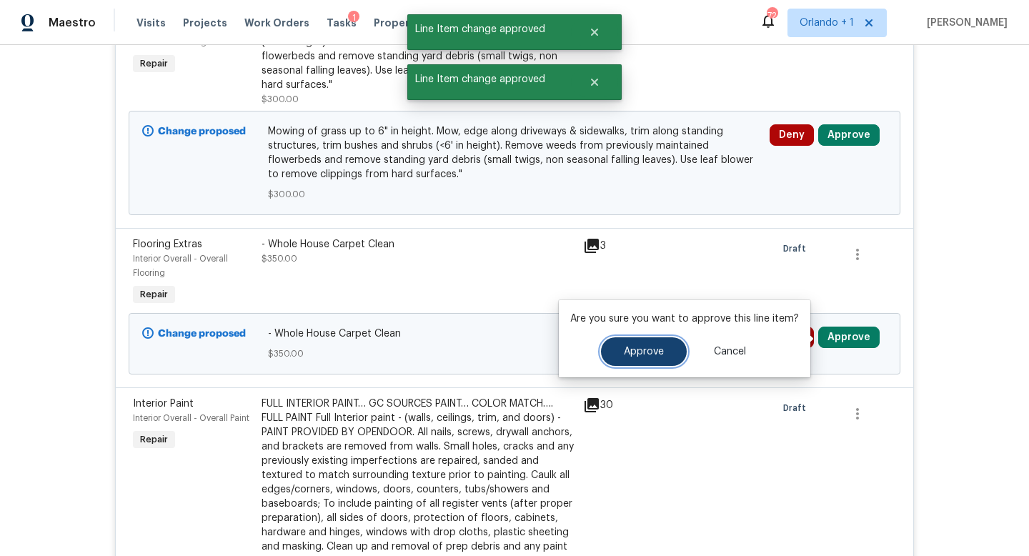
click at [651, 355] on span "Approve" at bounding box center [644, 352] width 40 height 11
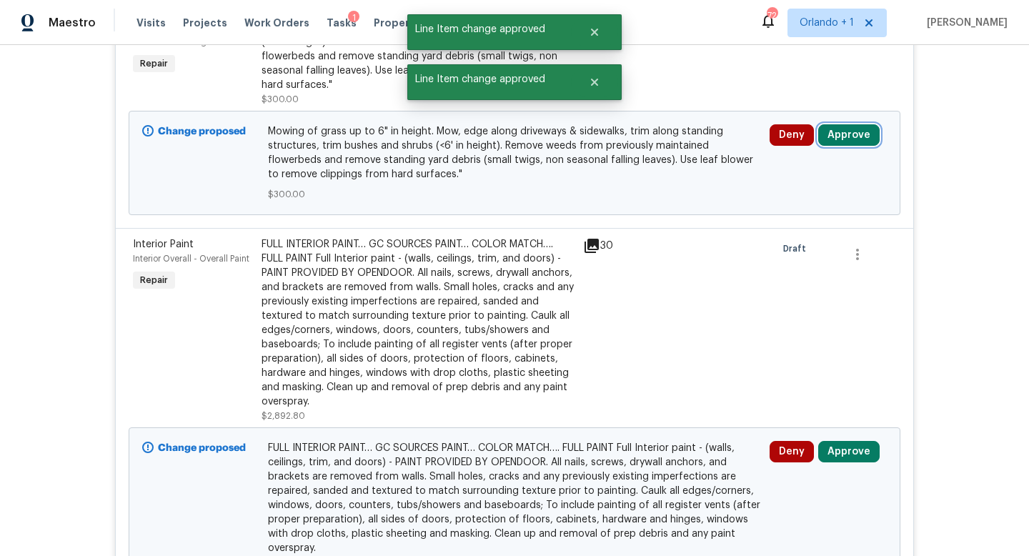
click at [845, 135] on button "Approve" at bounding box center [848, 134] width 61 height 21
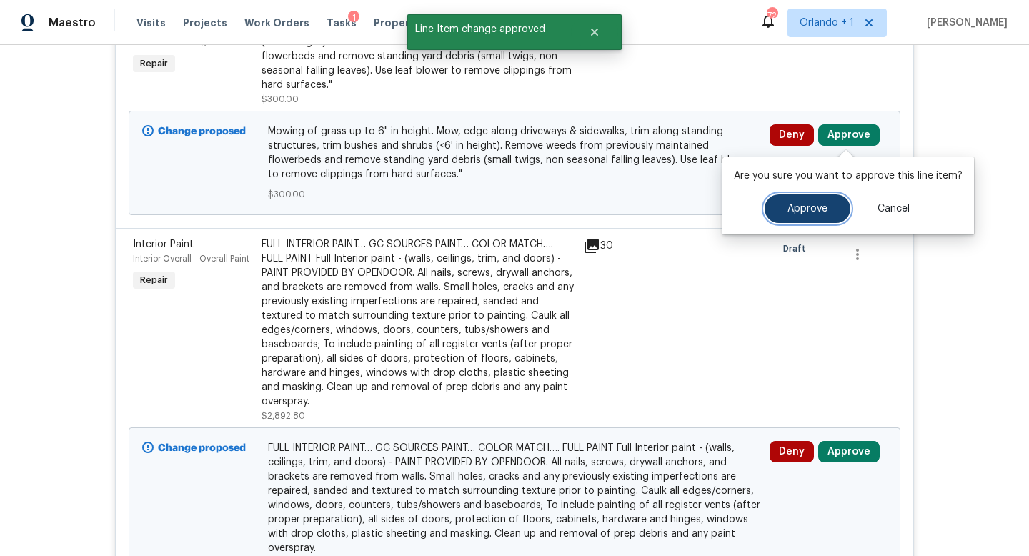
click at [800, 204] on span "Approve" at bounding box center [807, 209] width 40 height 11
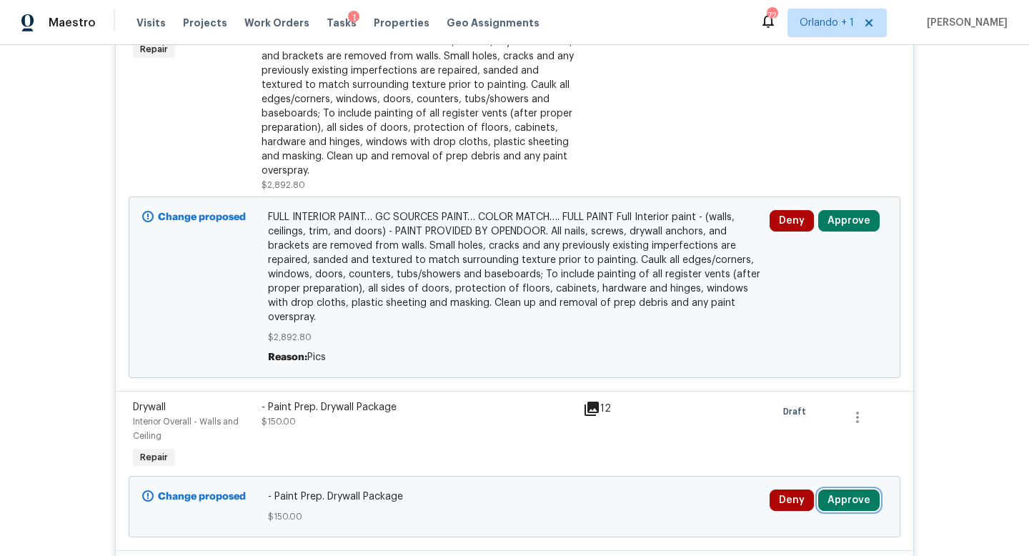
click at [851, 489] on button "Approve" at bounding box center [848, 499] width 61 height 21
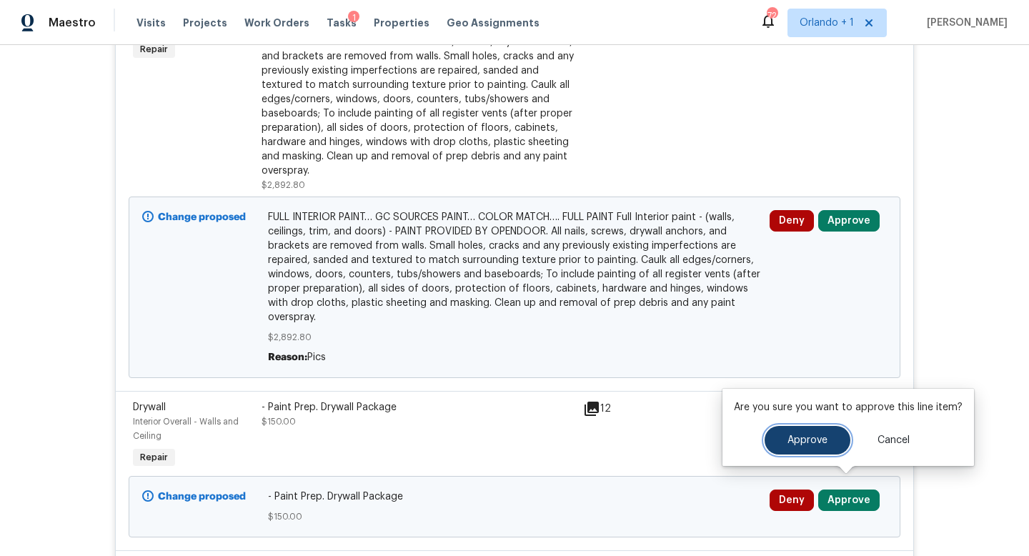
click at [805, 442] on span "Approve" at bounding box center [807, 440] width 40 height 11
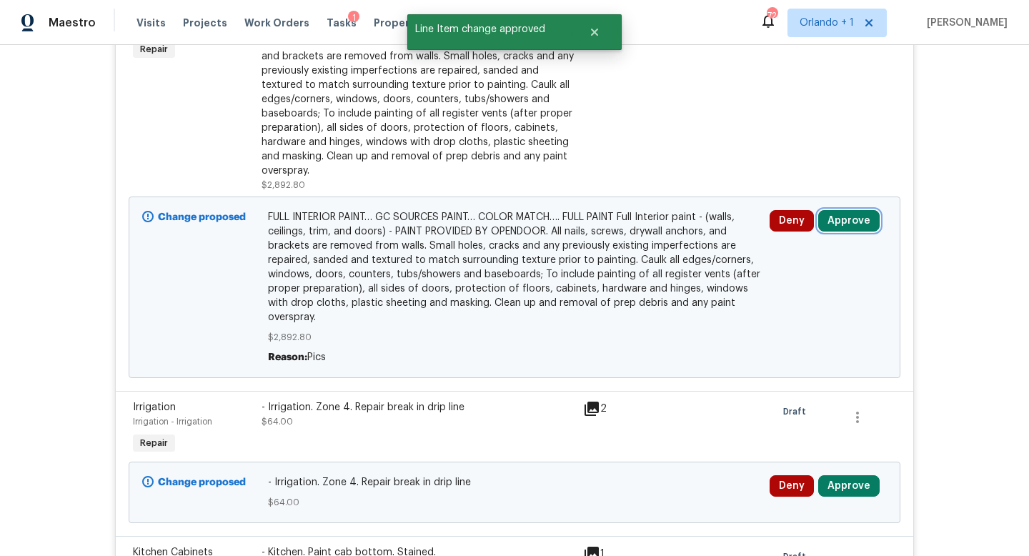
click at [859, 227] on button "Approve" at bounding box center [848, 220] width 61 height 21
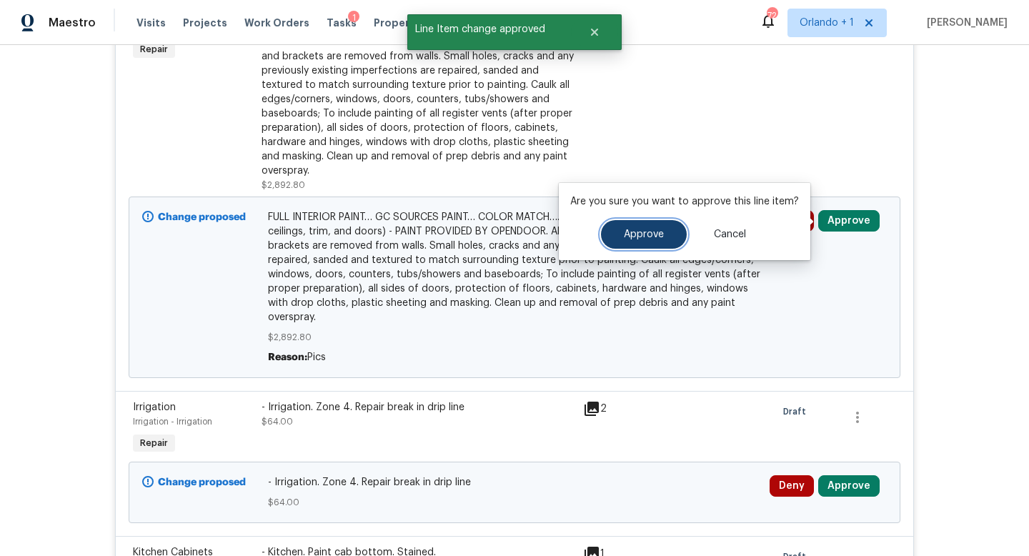
click at [668, 231] on button "Approve" at bounding box center [644, 234] width 86 height 29
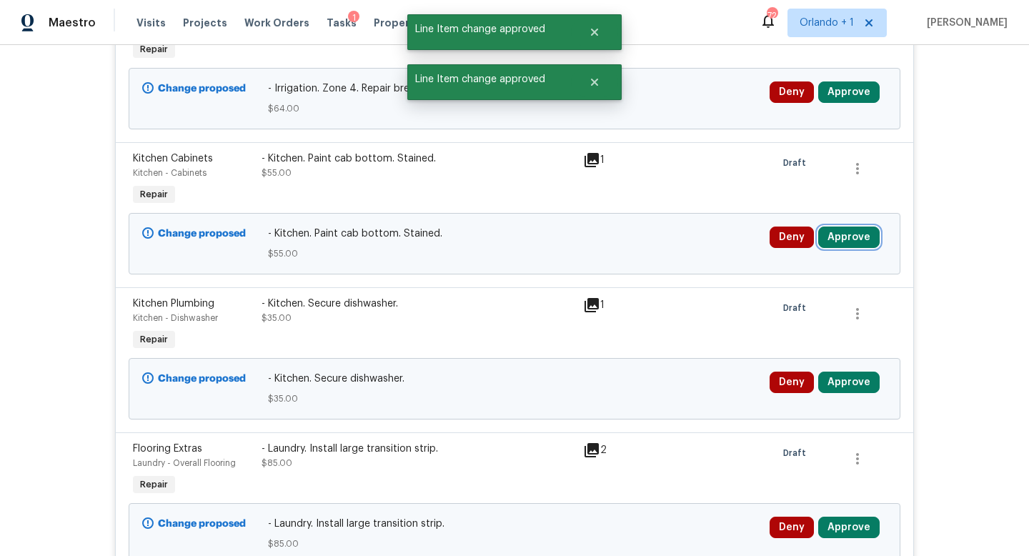
click at [840, 233] on button "Approve" at bounding box center [848, 237] width 61 height 21
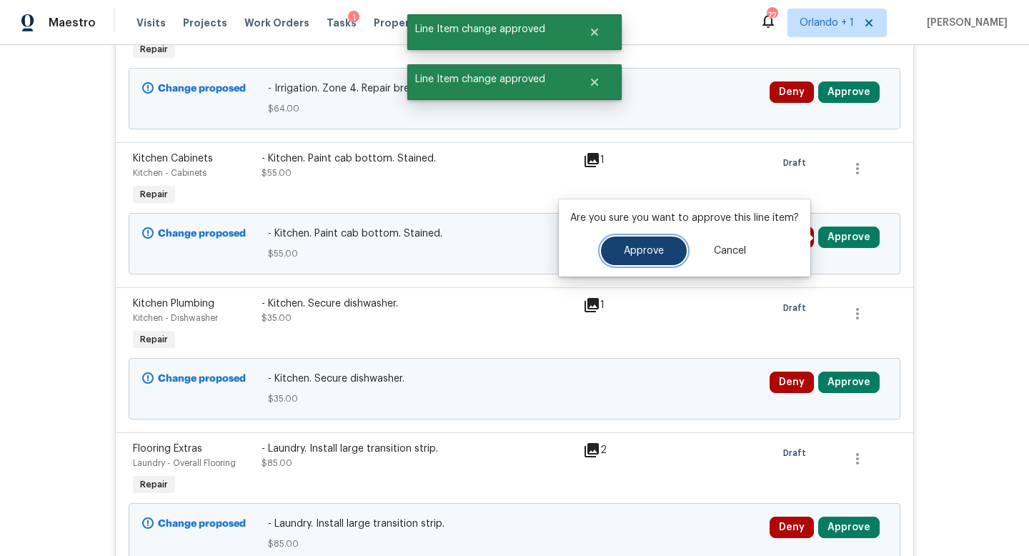
click at [658, 240] on button "Approve" at bounding box center [644, 251] width 86 height 29
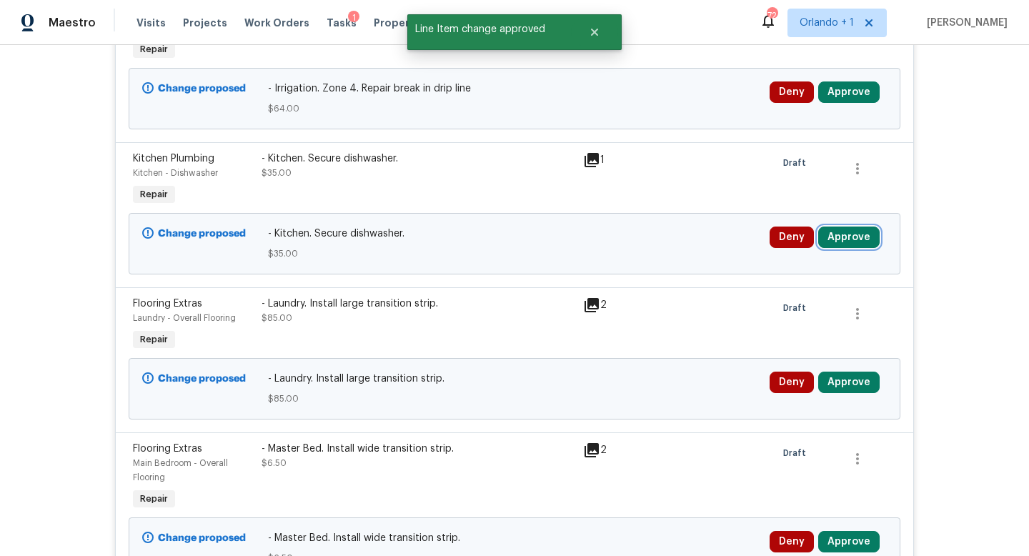
click at [845, 243] on button "Approve" at bounding box center [848, 237] width 61 height 21
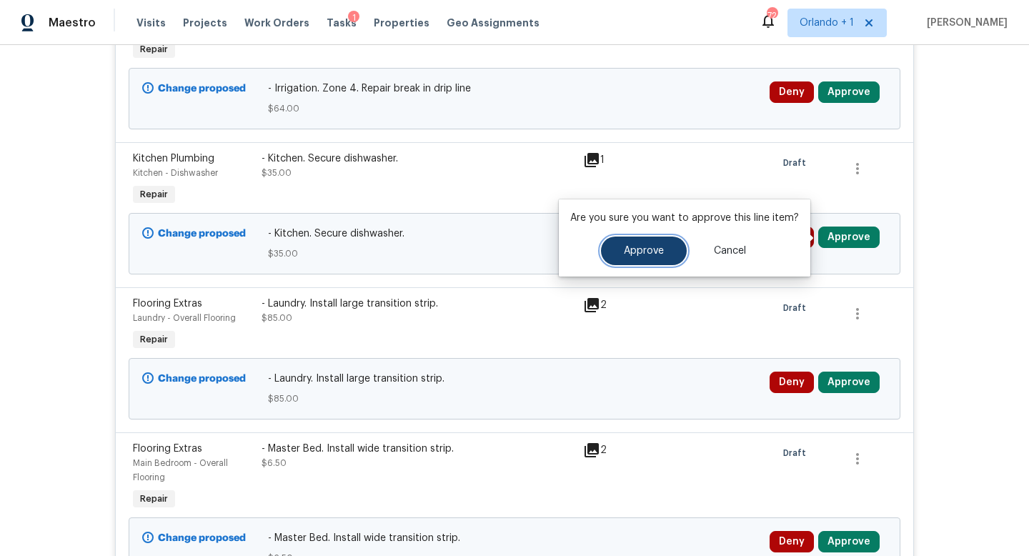
click at [640, 254] on span "Approve" at bounding box center [644, 251] width 40 height 11
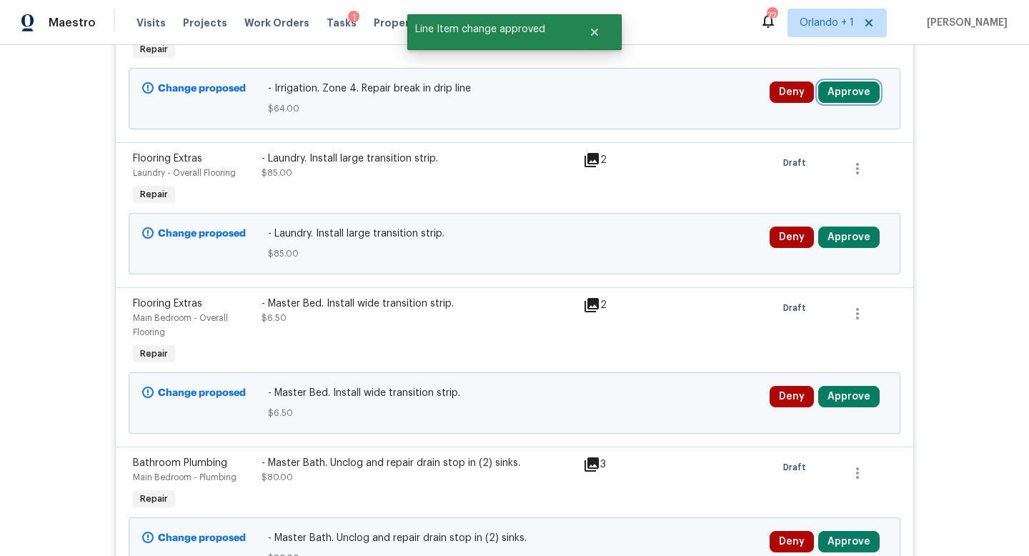
click at [847, 87] on button "Approve" at bounding box center [848, 91] width 61 height 21
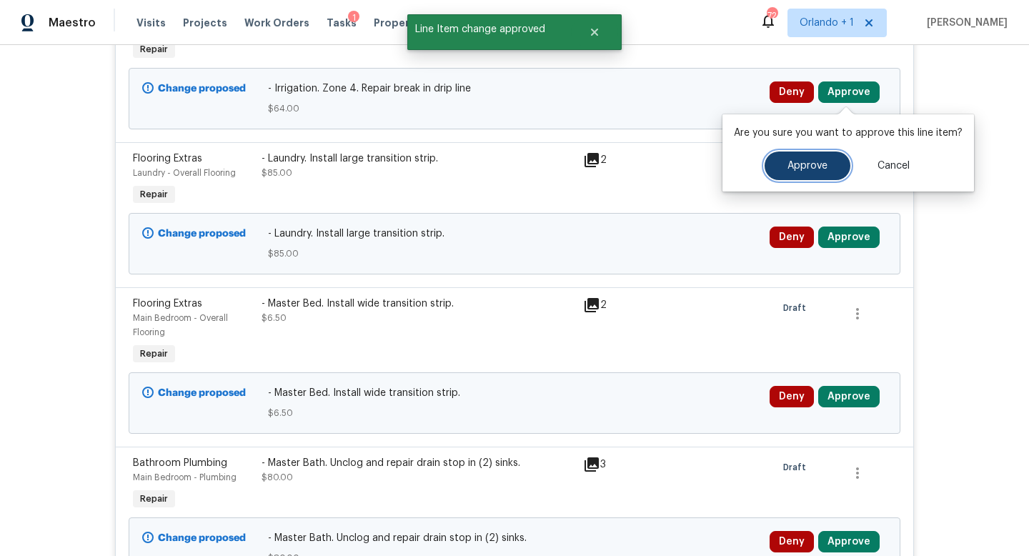
click at [802, 161] on span "Approve" at bounding box center [807, 166] width 40 height 11
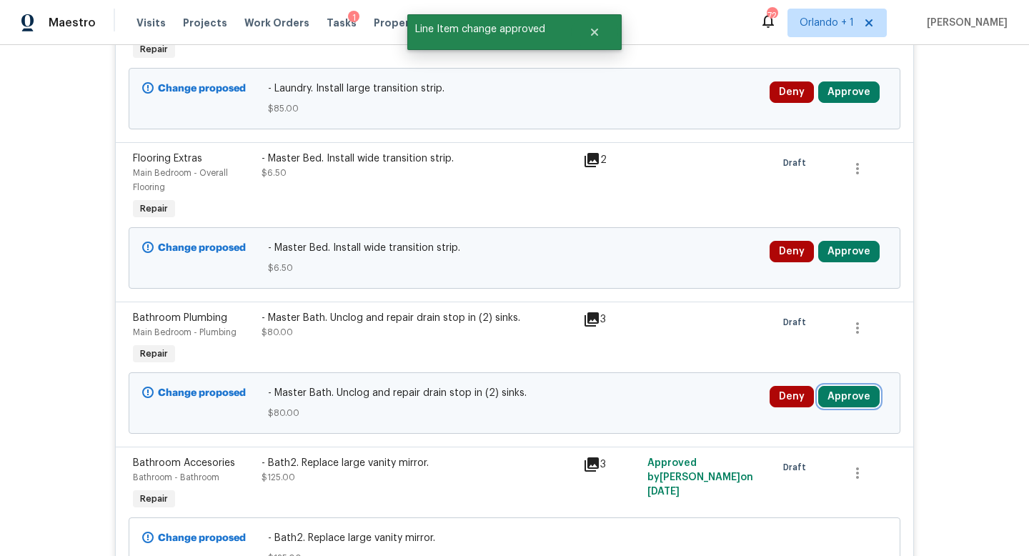
click at [848, 395] on button "Approve" at bounding box center [848, 396] width 61 height 21
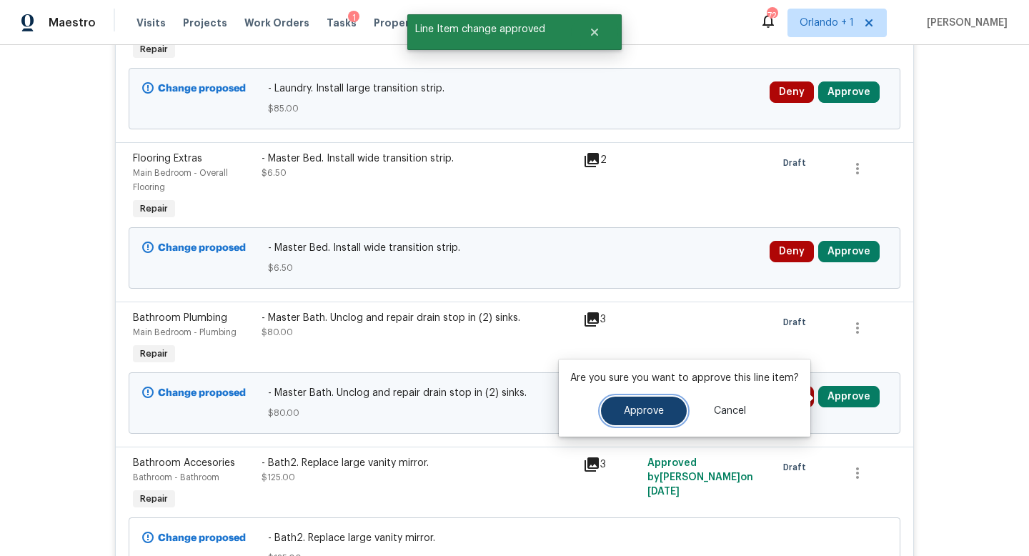
click at [643, 408] on span "Approve" at bounding box center [644, 411] width 40 height 11
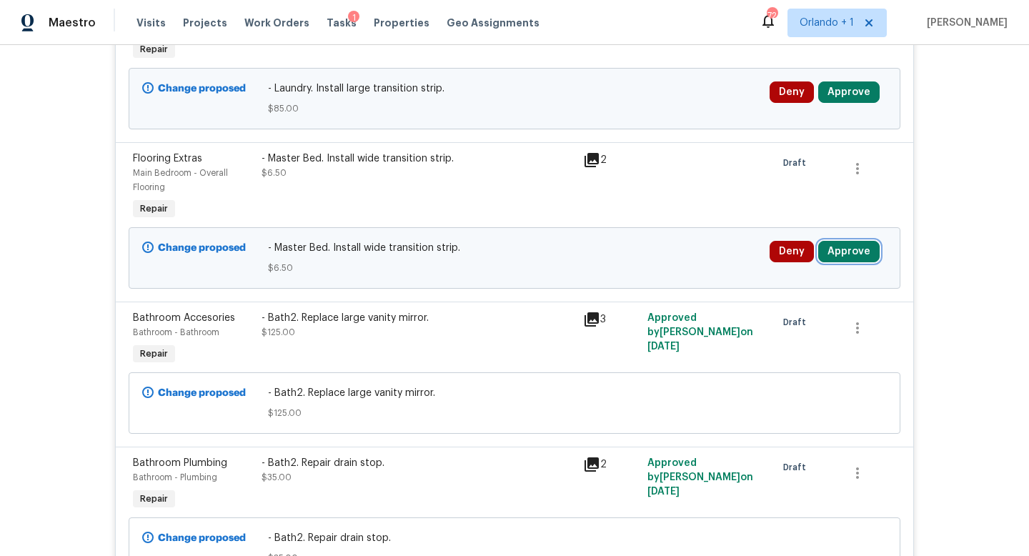
click at [845, 254] on button "Approve" at bounding box center [848, 251] width 61 height 21
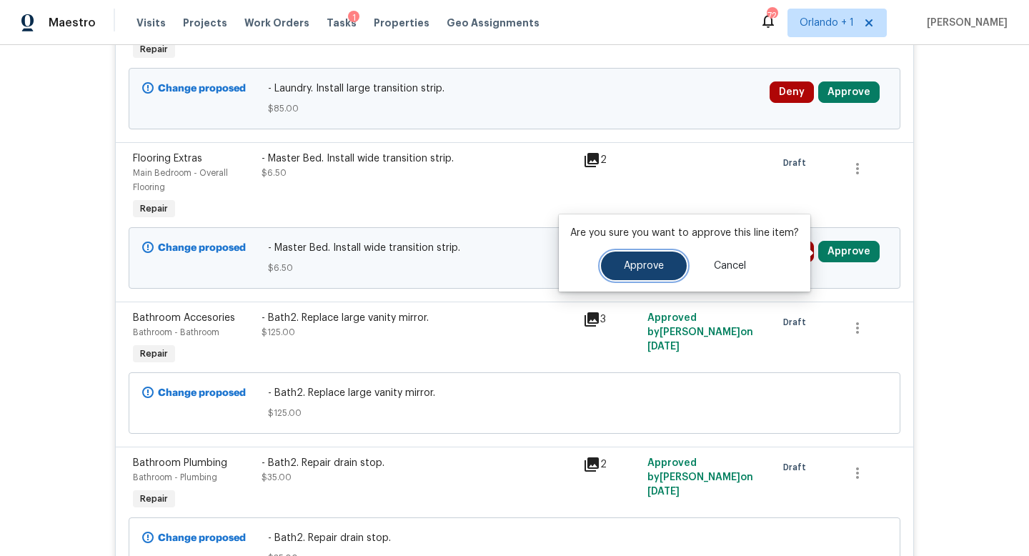
click at [639, 275] on button "Approve" at bounding box center [644, 266] width 86 height 29
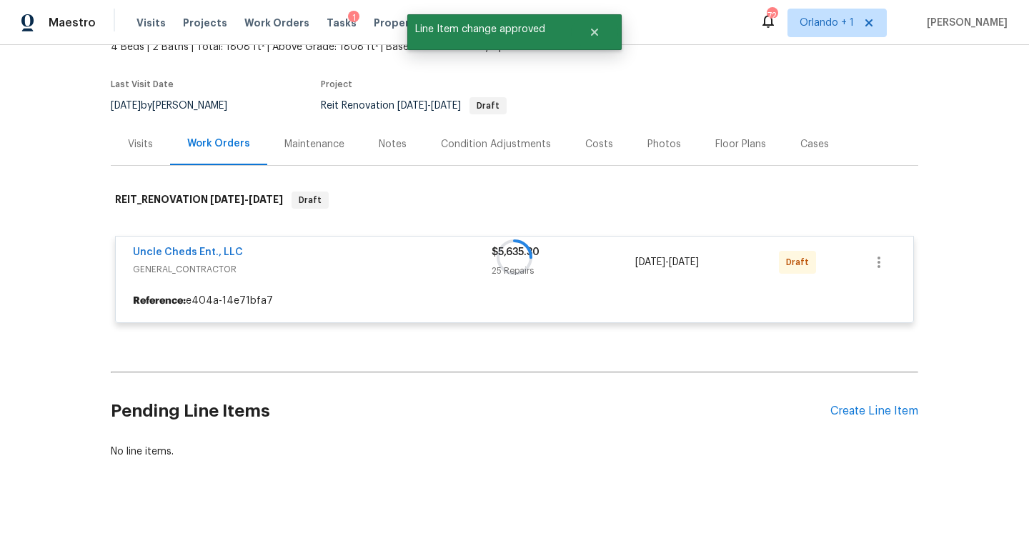
scroll to position [0, 0]
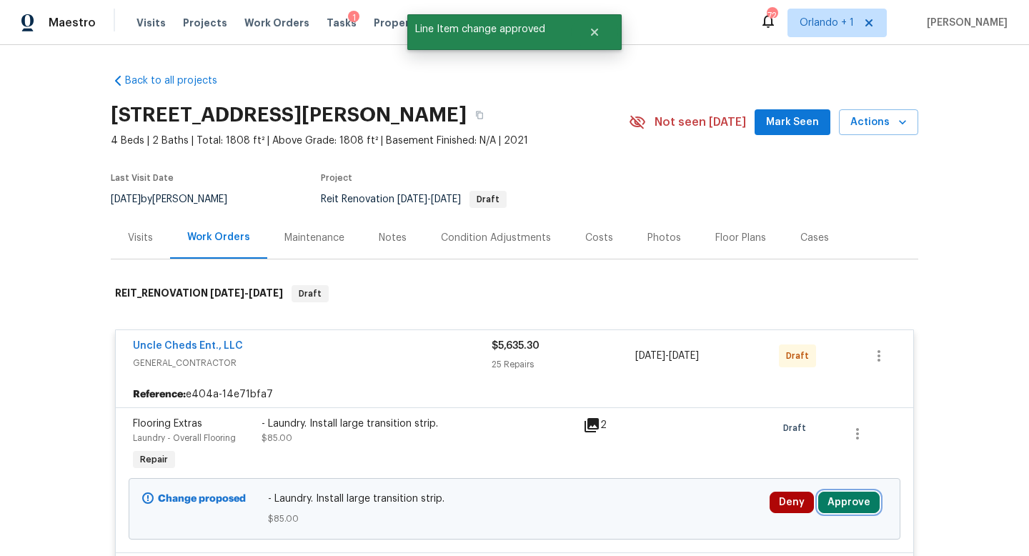
click at [840, 497] on button "Approve" at bounding box center [848, 502] width 61 height 21
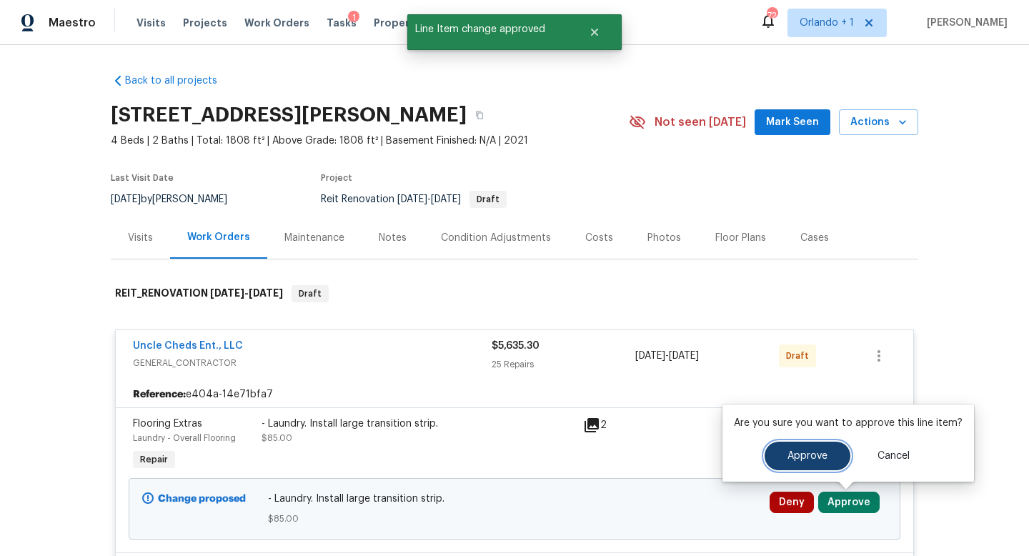
click at [808, 444] on button "Approve" at bounding box center [808, 456] width 86 height 29
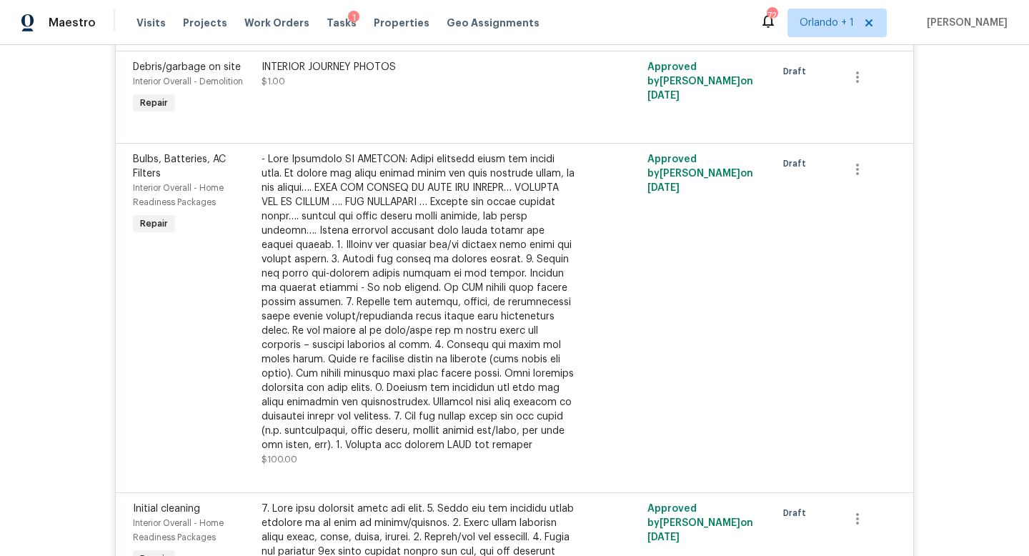
scroll to position [1303, 0]
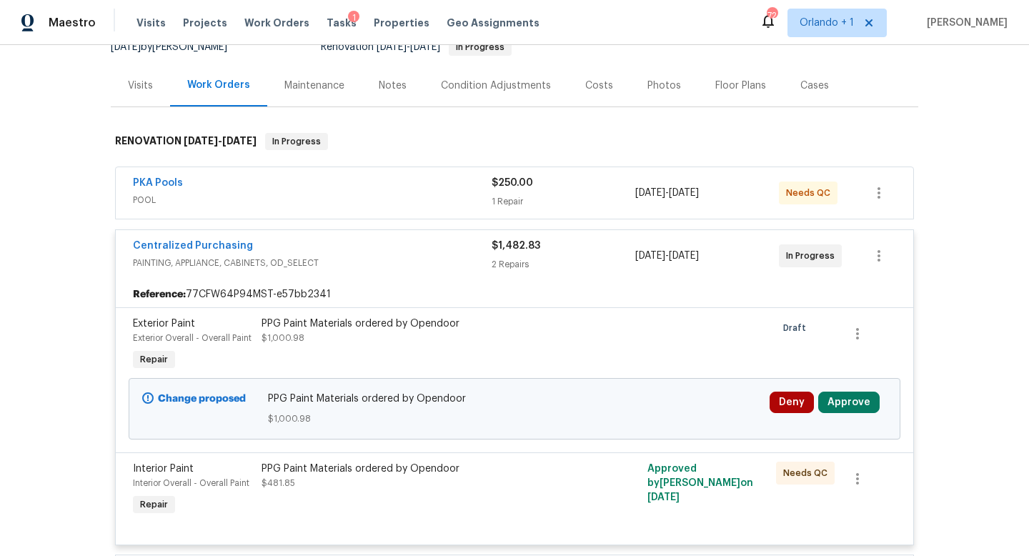
scroll to position [218, 0]
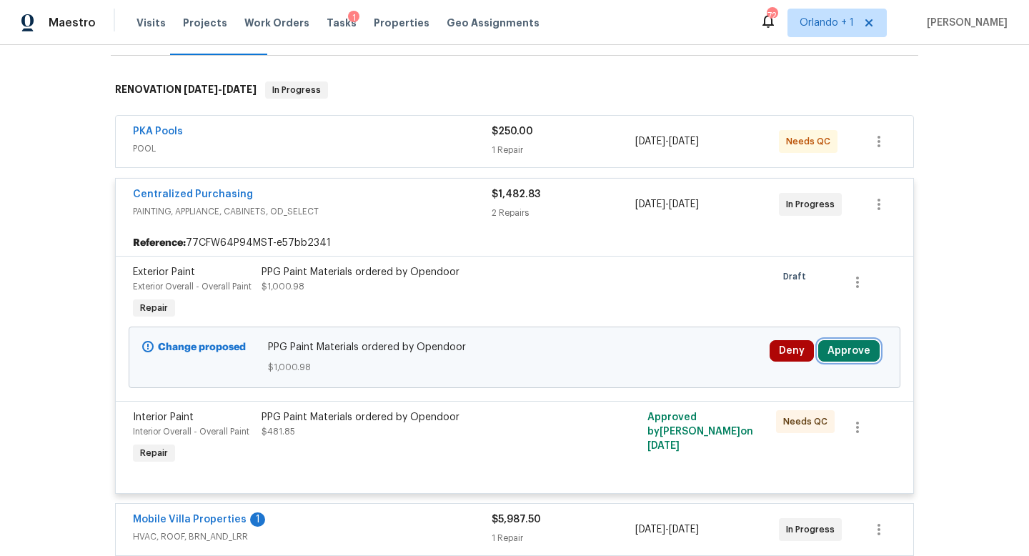
click at [855, 340] on button "Approve" at bounding box center [848, 350] width 61 height 21
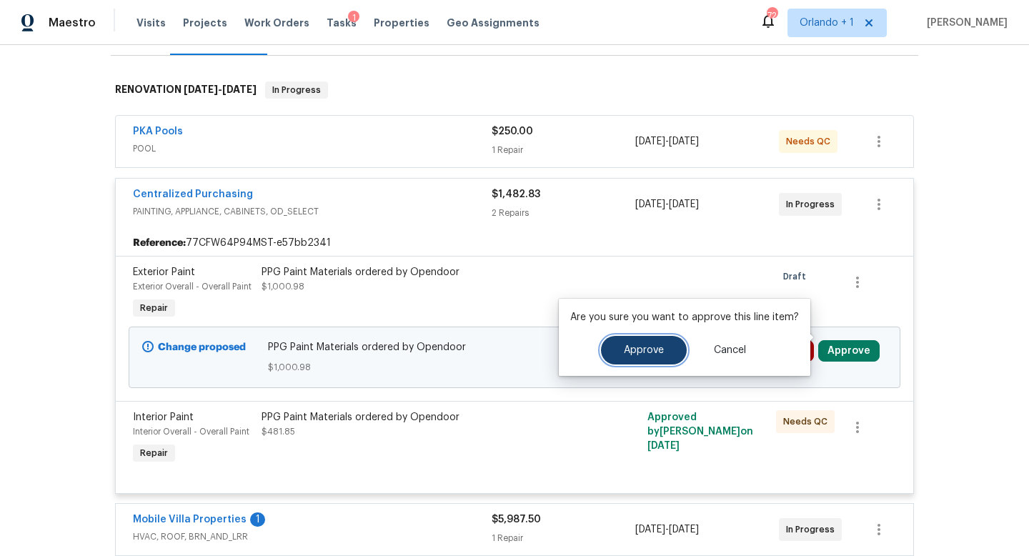
click at [653, 345] on span "Approve" at bounding box center [644, 350] width 40 height 11
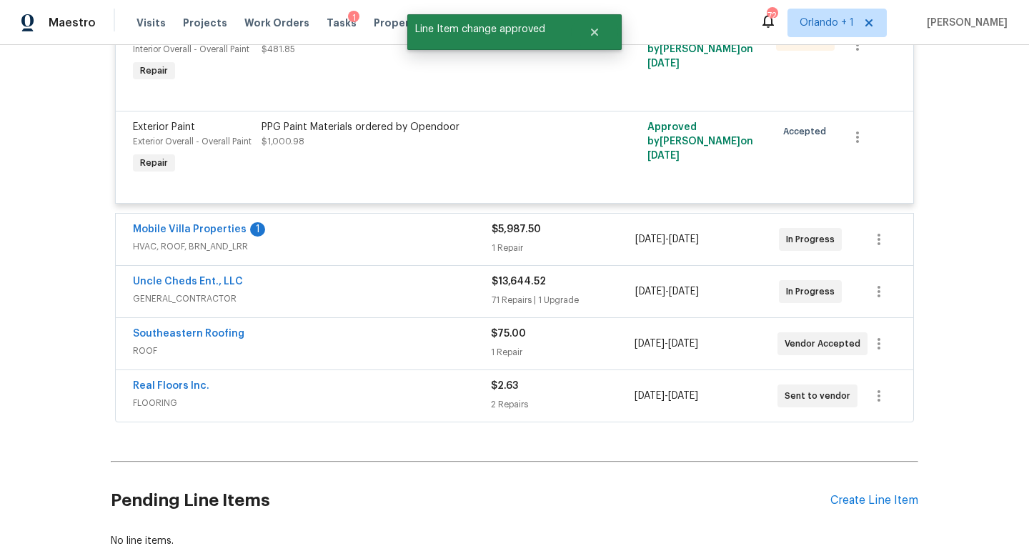
scroll to position [531, 0]
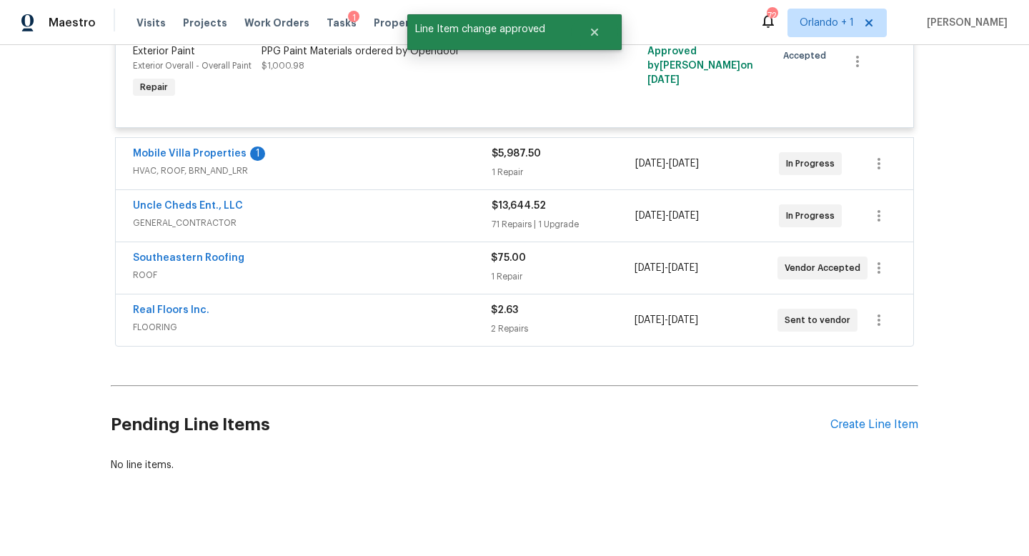
click at [459, 164] on span "HVAC, ROOF, BRN_AND_LRR" at bounding box center [312, 171] width 359 height 14
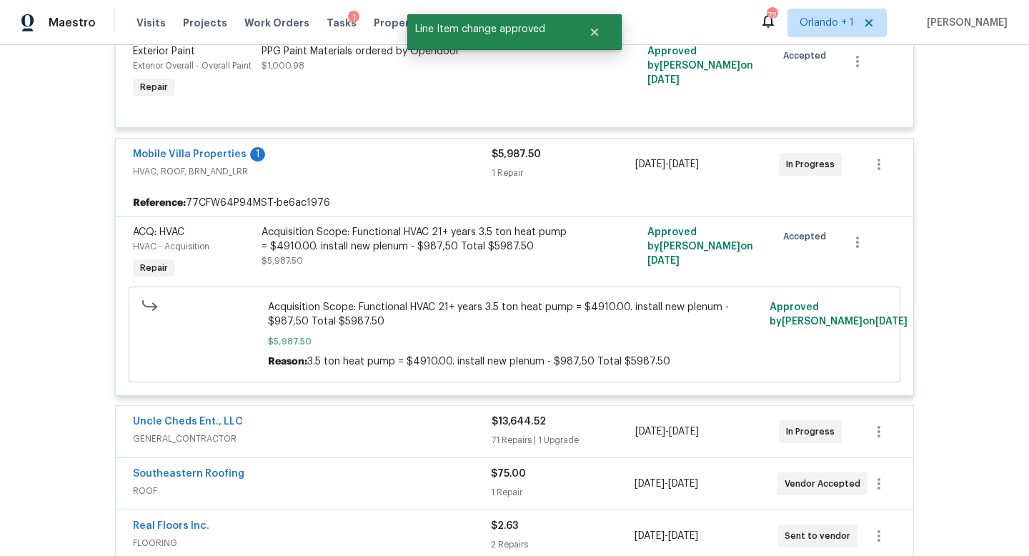
scroll to position [595, 0]
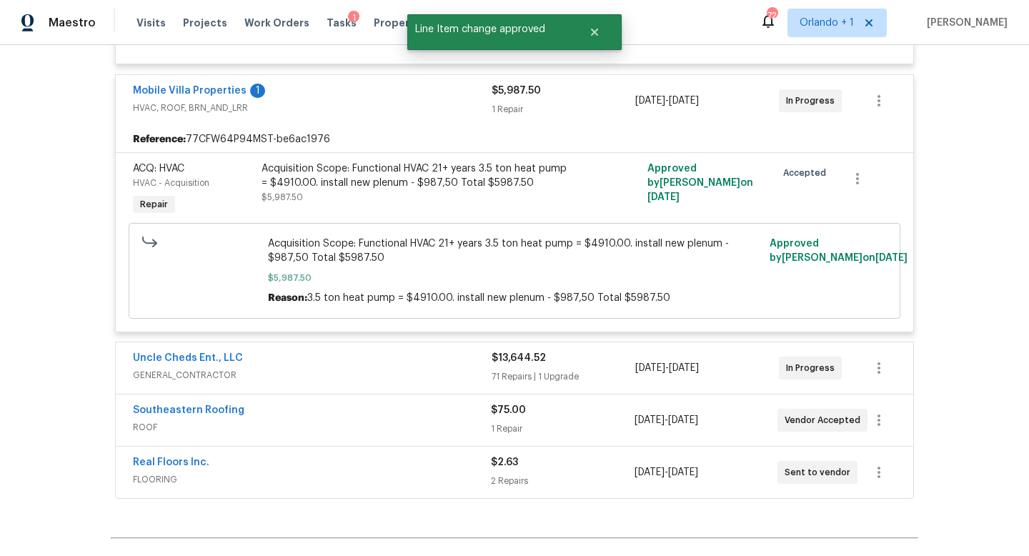
click at [427, 368] on span "GENERAL_CONTRACTOR" at bounding box center [312, 375] width 359 height 14
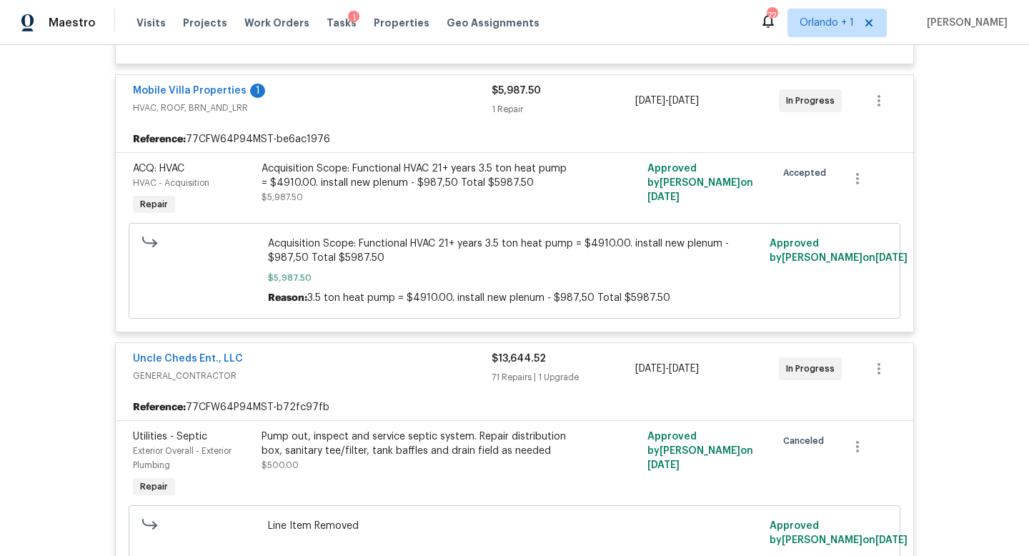
scroll to position [685, 0]
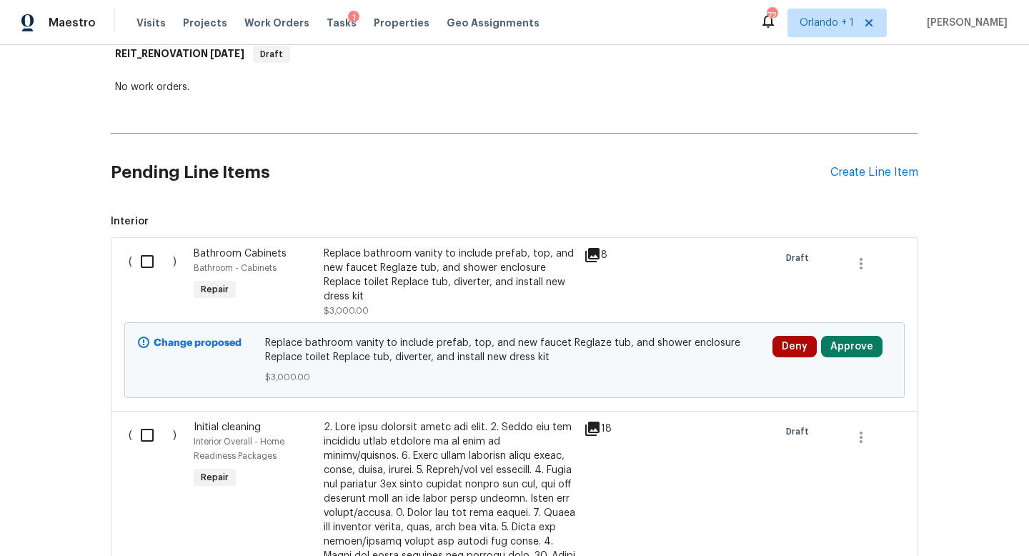
scroll to position [282, 0]
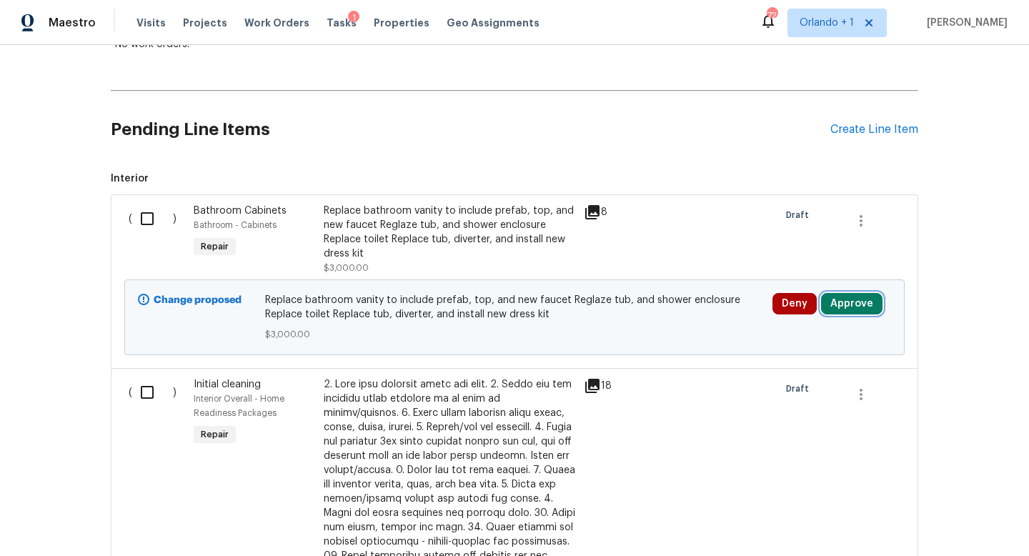
click at [850, 304] on button "Approve" at bounding box center [851, 303] width 61 height 21
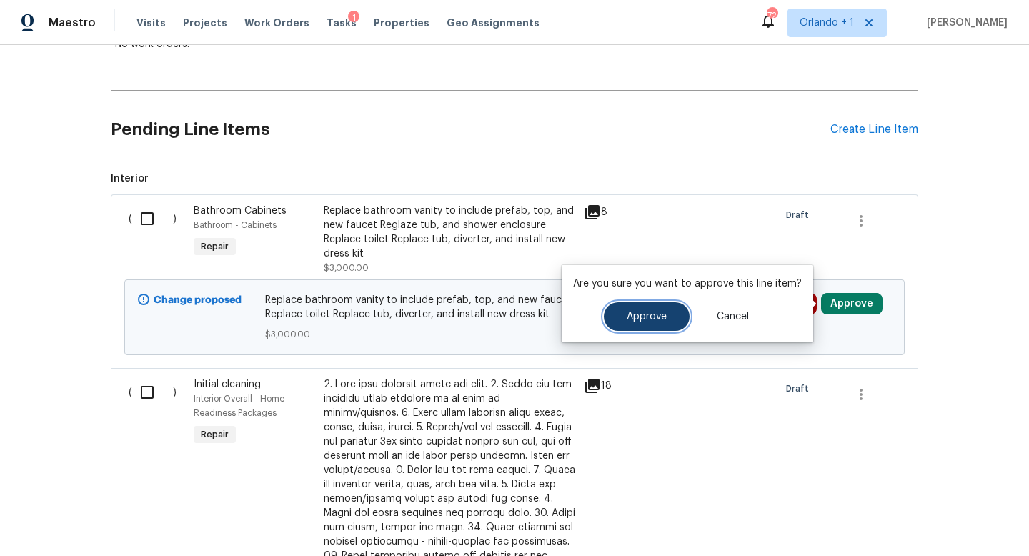
click at [662, 317] on span "Approve" at bounding box center [647, 317] width 40 height 11
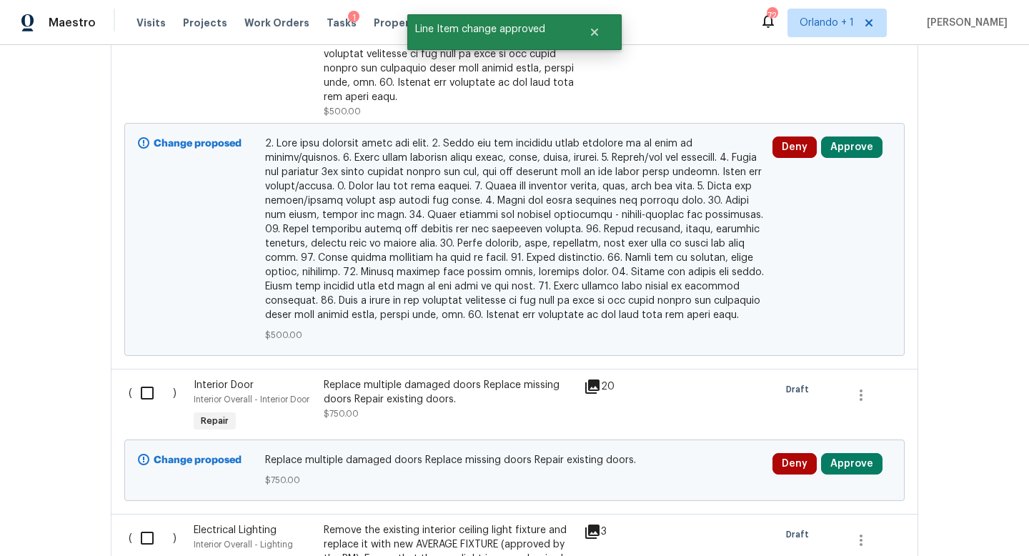
scroll to position [943, 0]
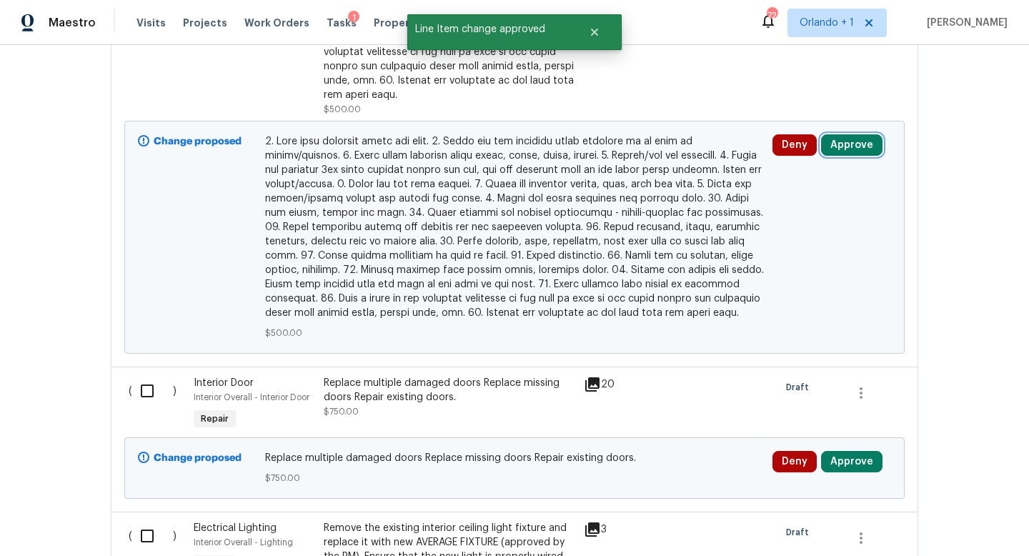
click at [852, 137] on button "Approve" at bounding box center [851, 144] width 61 height 21
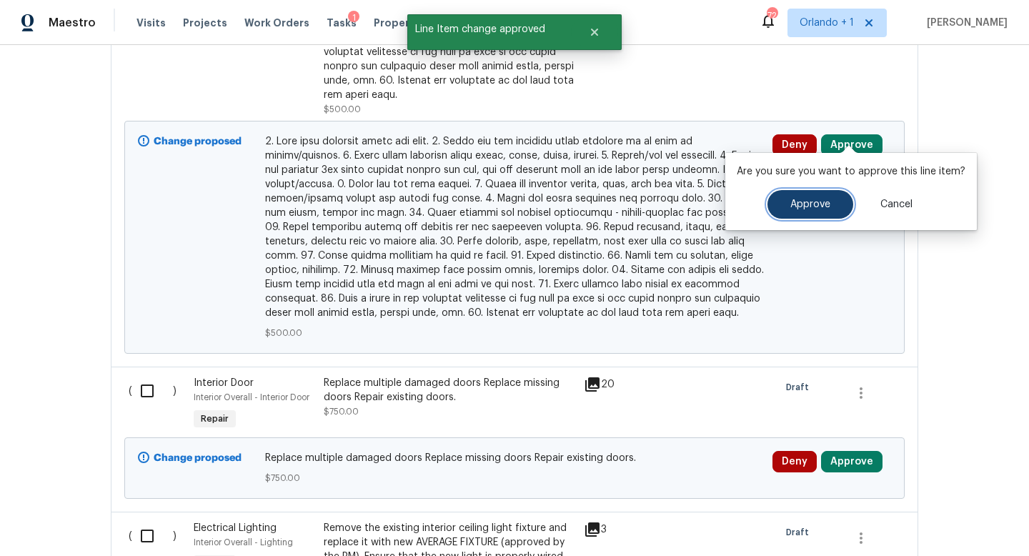
click at [802, 194] on button "Approve" at bounding box center [810, 204] width 86 height 29
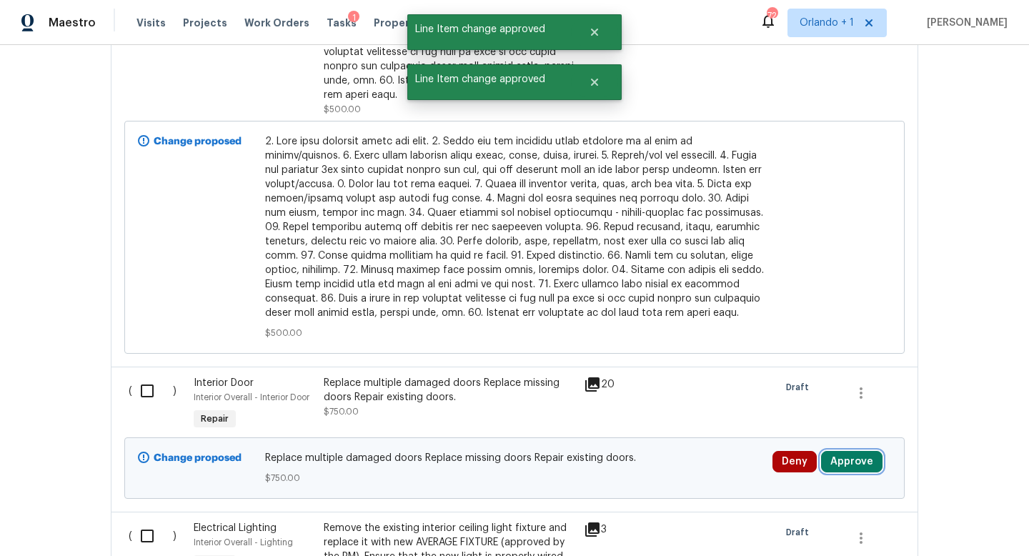
click at [856, 451] on button "Approve" at bounding box center [851, 461] width 61 height 21
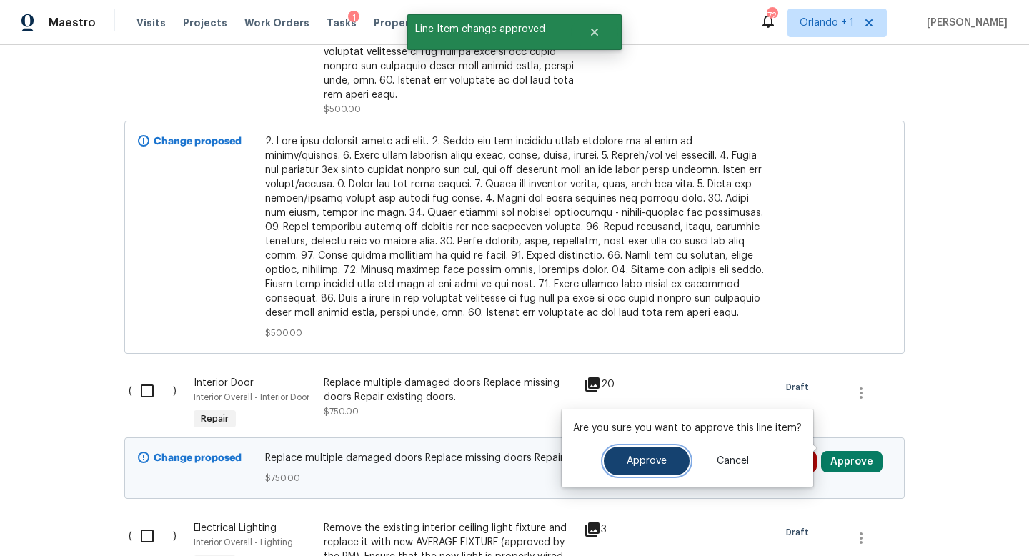
click at [667, 462] on button "Approve" at bounding box center [647, 461] width 86 height 29
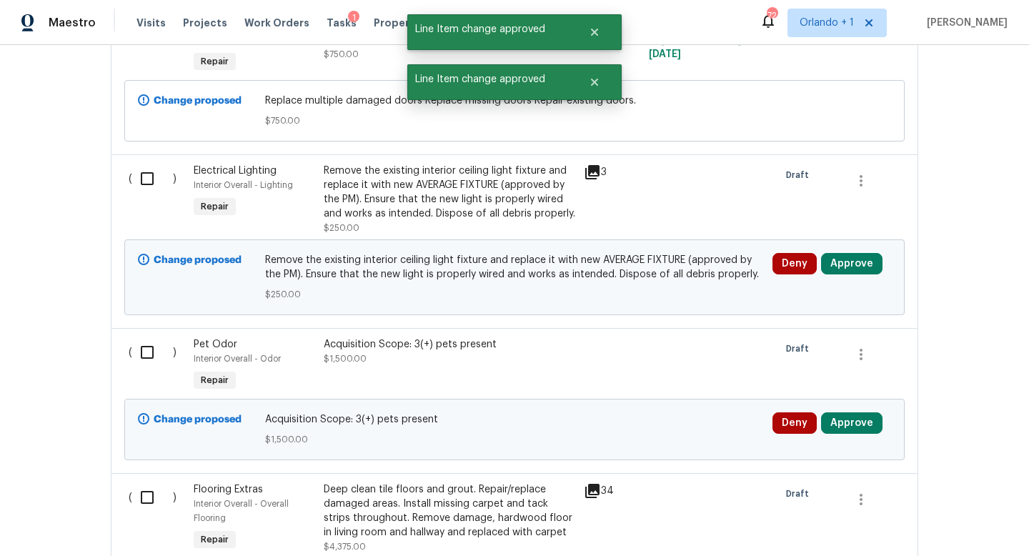
scroll to position [1318, 0]
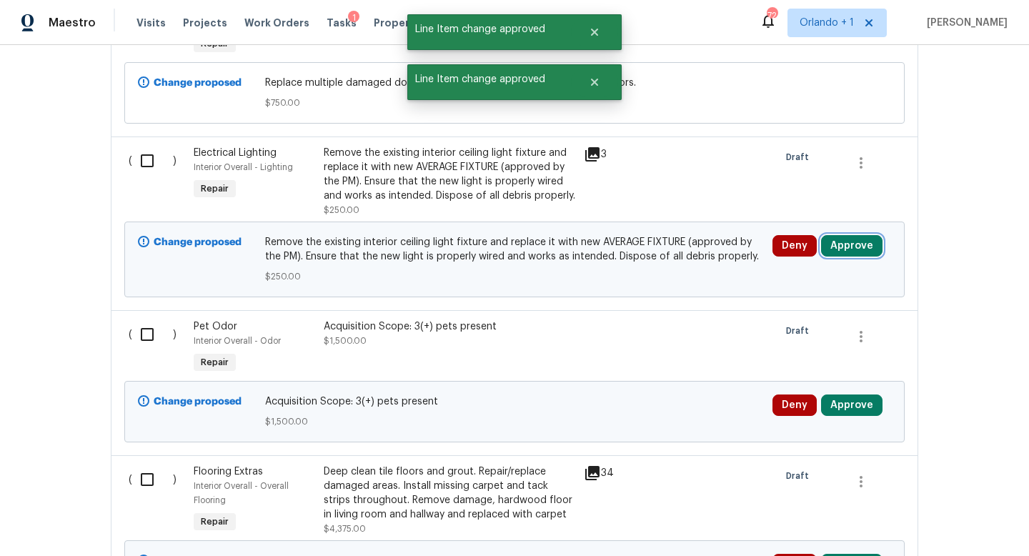
click at [852, 238] on button "Approve" at bounding box center [851, 245] width 61 height 21
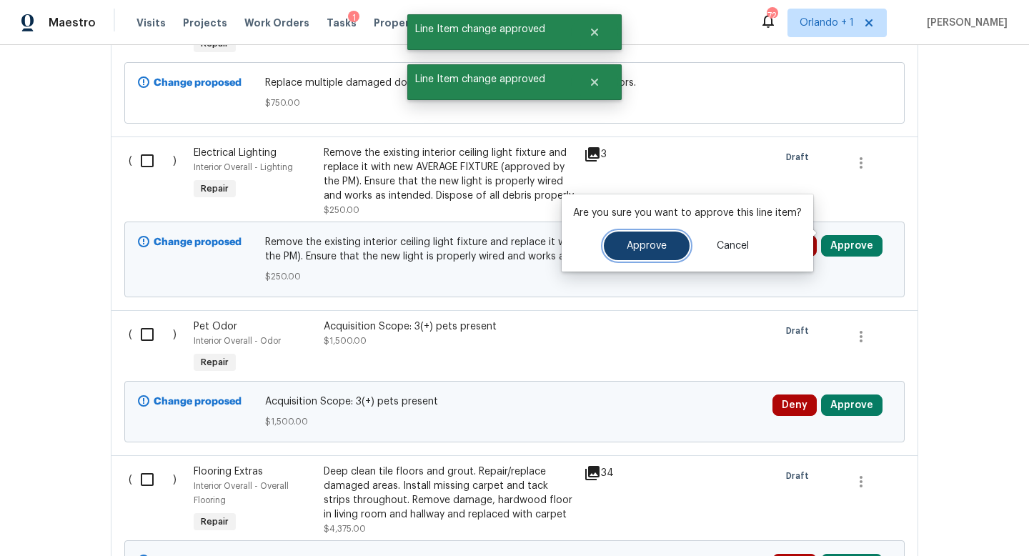
click at [640, 253] on button "Approve" at bounding box center [647, 246] width 86 height 29
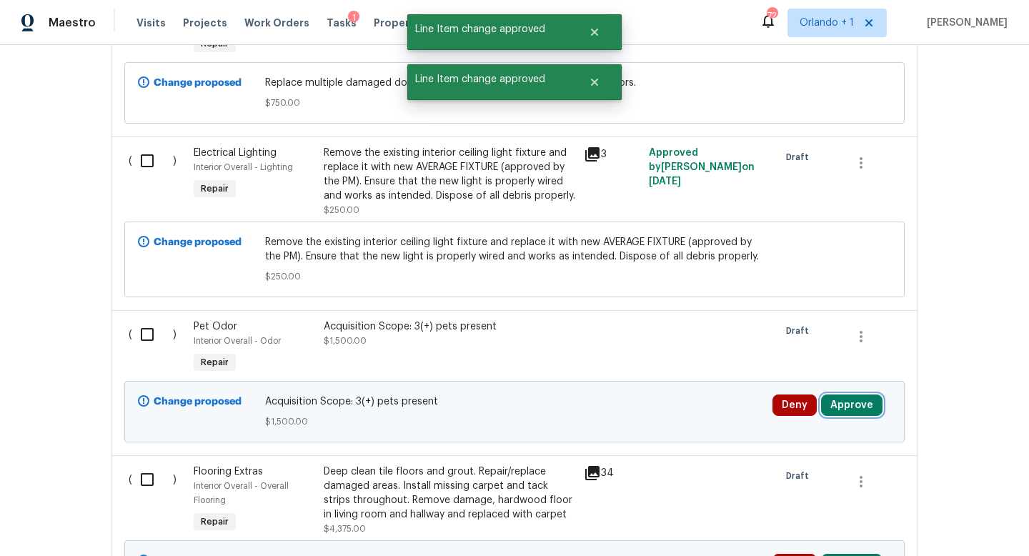
click at [854, 398] on button "Approve" at bounding box center [851, 404] width 61 height 21
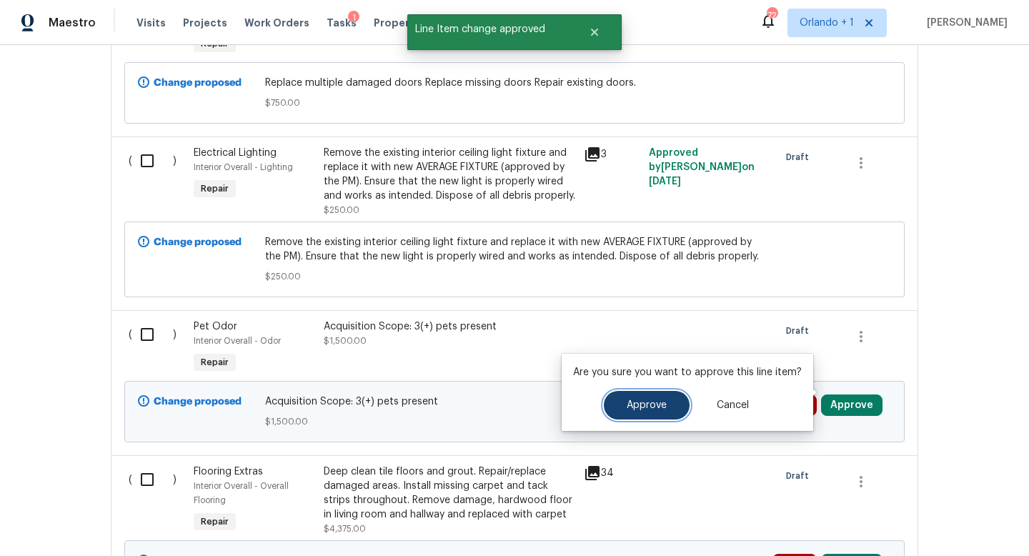
click at [655, 407] on span "Approve" at bounding box center [647, 405] width 40 height 11
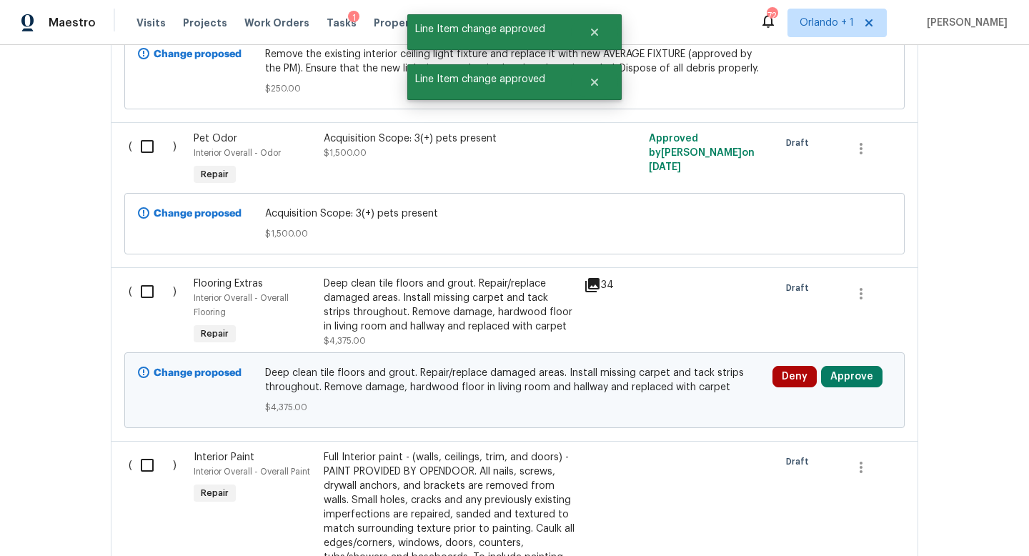
scroll to position [1509, 0]
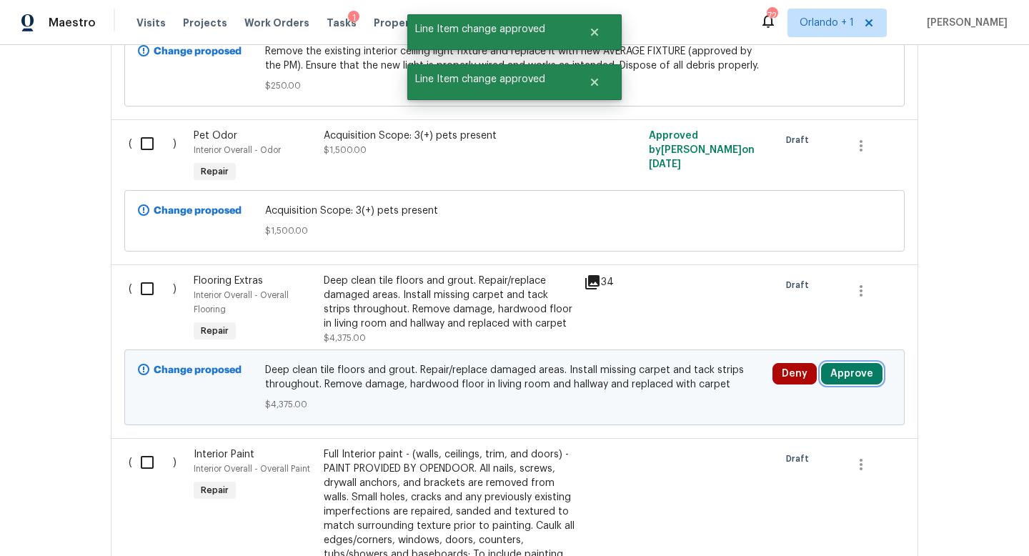
click at [852, 363] on button "Approve" at bounding box center [851, 373] width 61 height 21
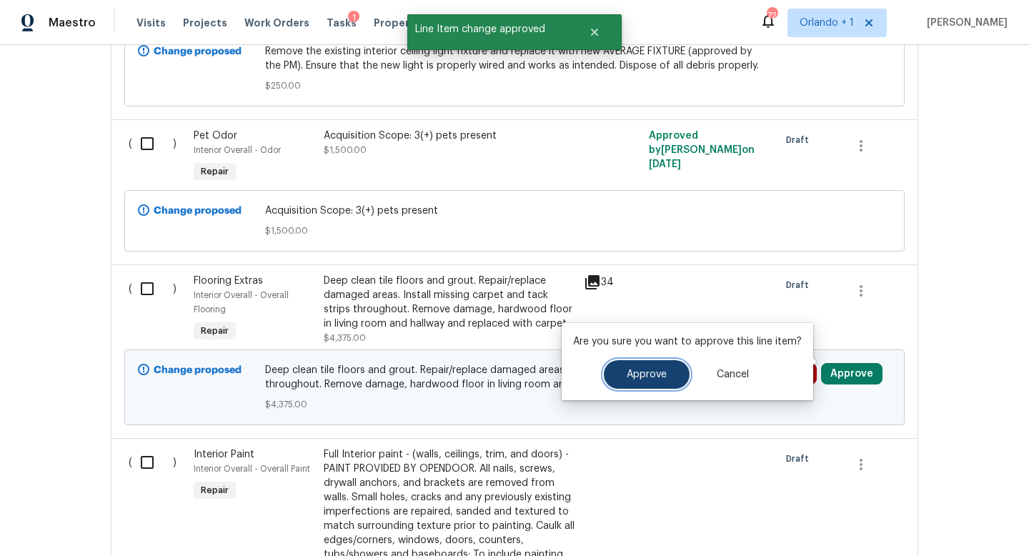
click at [650, 369] on span "Approve" at bounding box center [647, 374] width 40 height 11
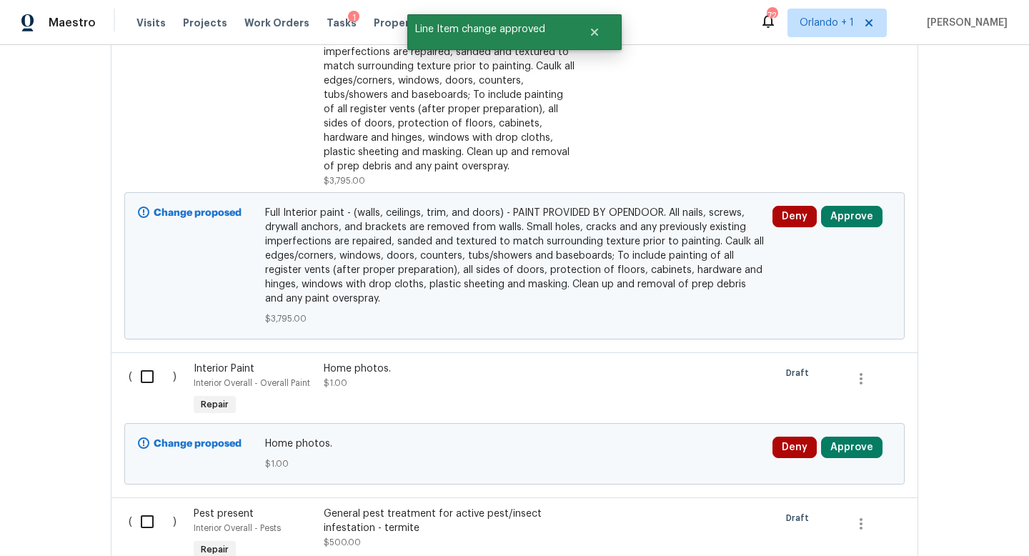
scroll to position [1961, 0]
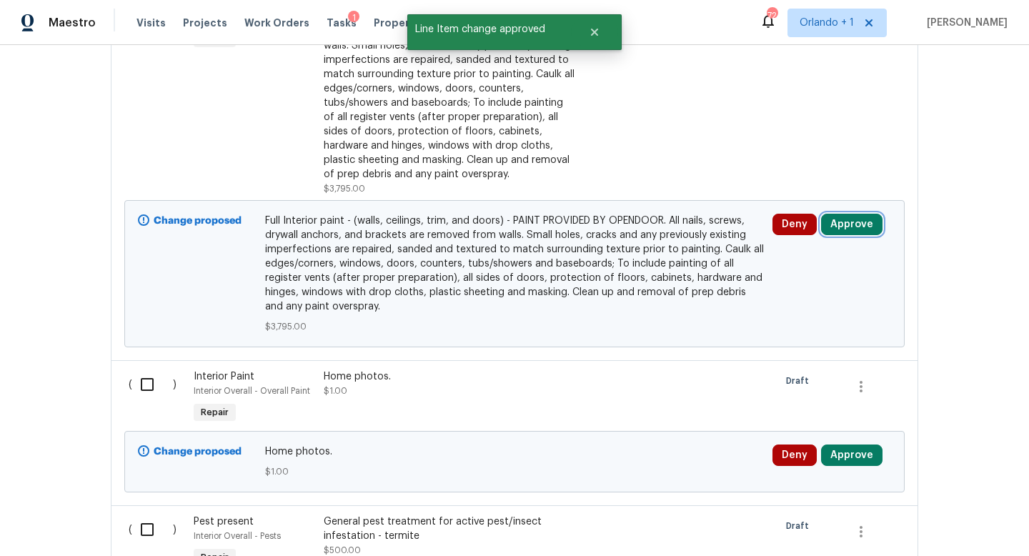
click at [849, 218] on button "Approve" at bounding box center [851, 224] width 61 height 21
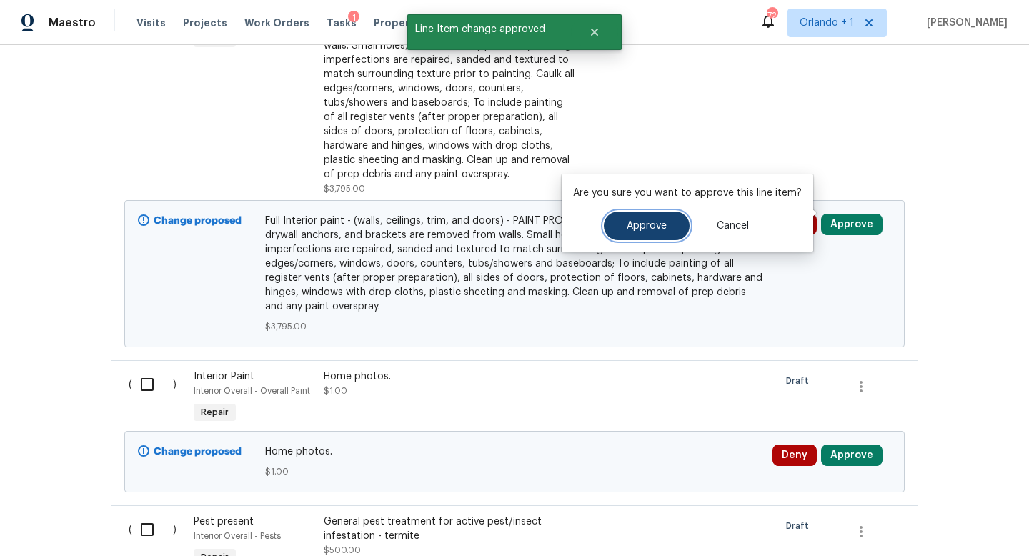
click at [645, 229] on span "Approve" at bounding box center [647, 226] width 40 height 11
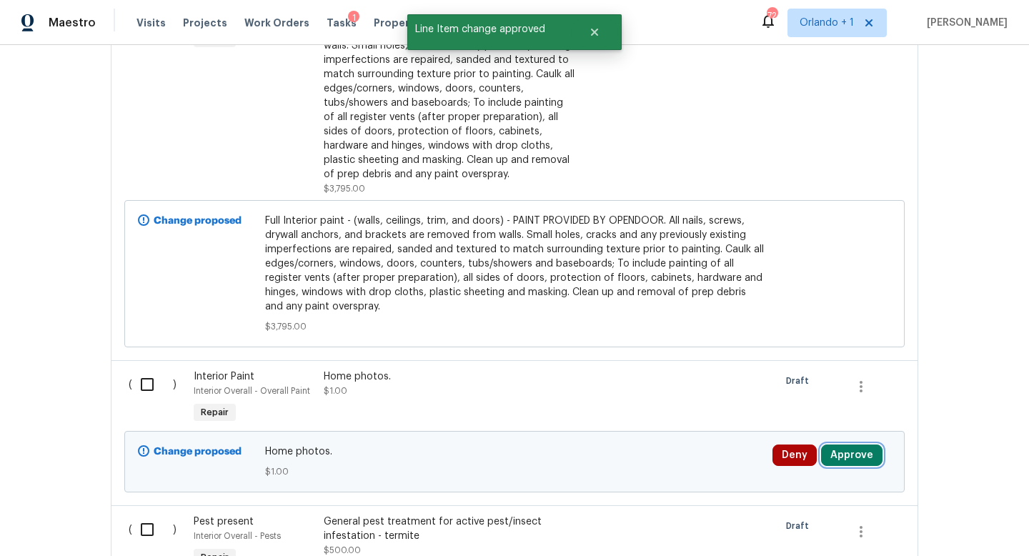
click at [846, 444] on button "Approve" at bounding box center [851, 454] width 61 height 21
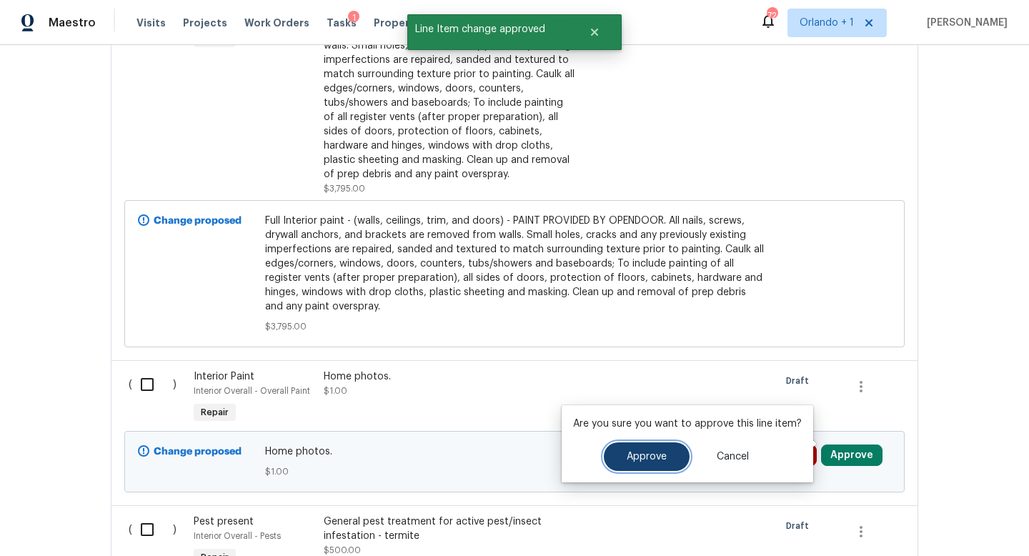
click at [662, 450] on button "Approve" at bounding box center [647, 456] width 86 height 29
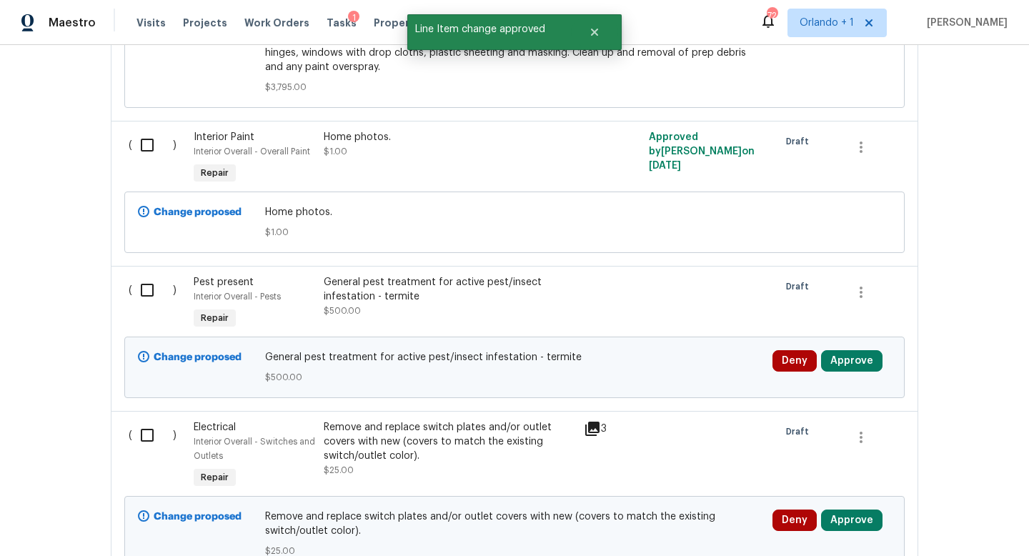
scroll to position [2202, 0]
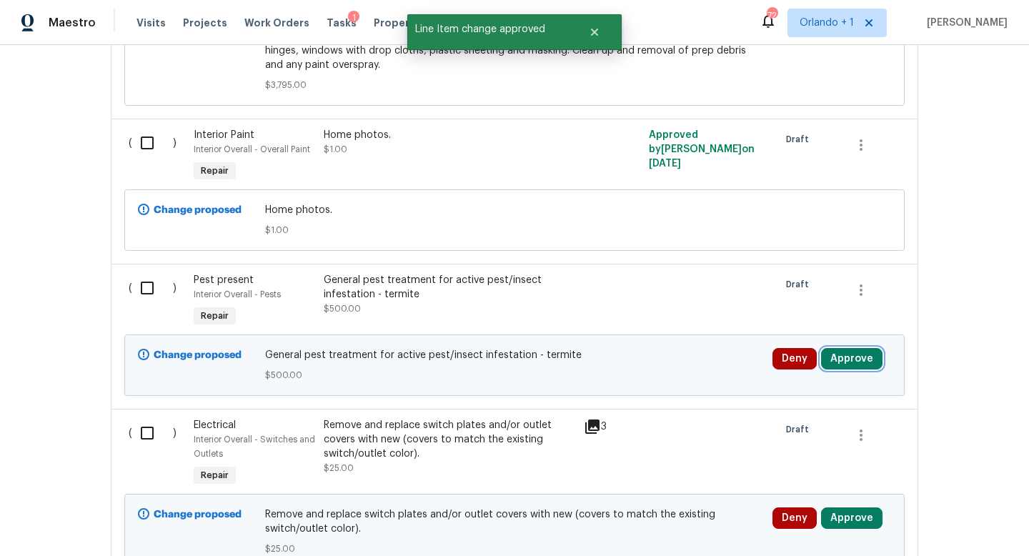
click at [859, 348] on button "Approve" at bounding box center [851, 358] width 61 height 21
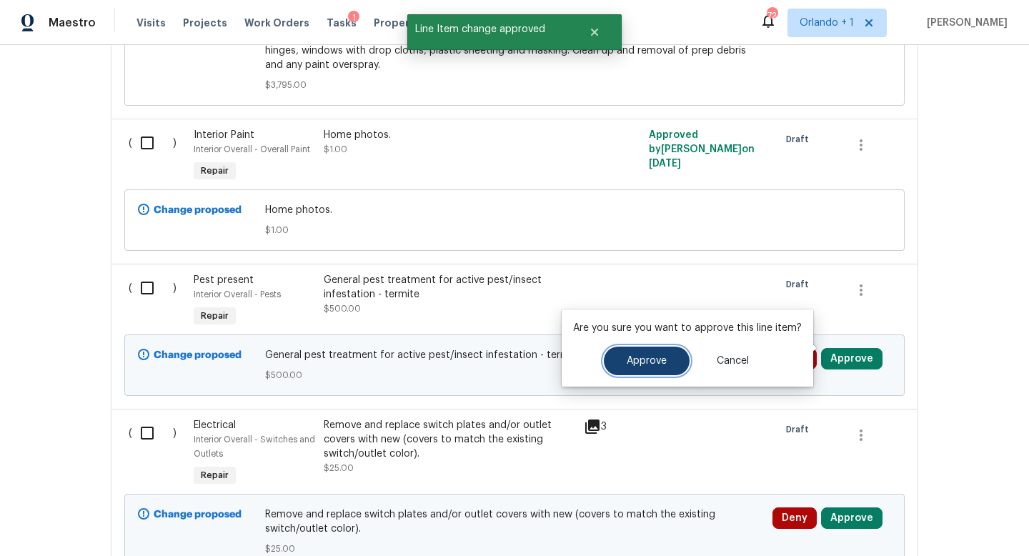
click at [648, 358] on span "Approve" at bounding box center [647, 361] width 40 height 11
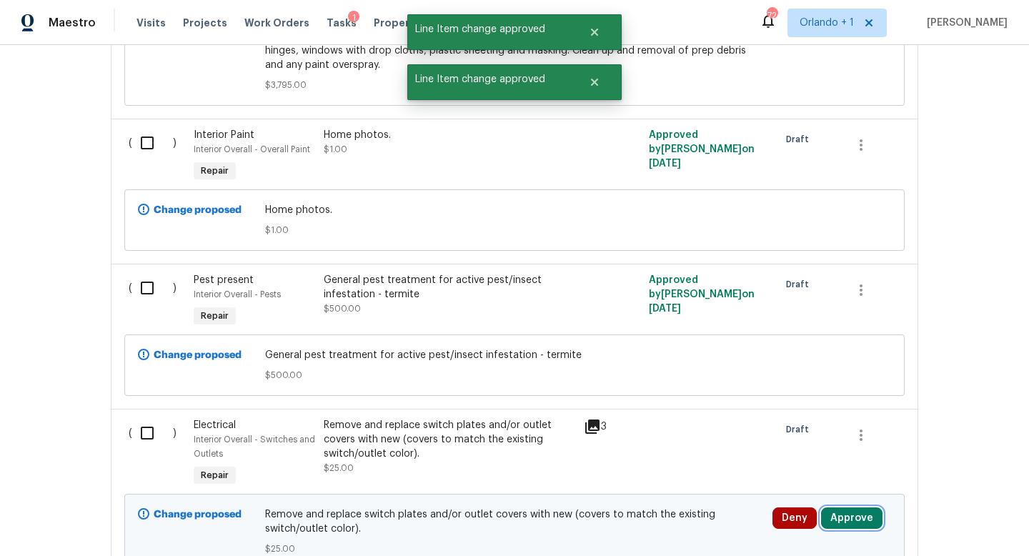
click at [849, 507] on button "Approve" at bounding box center [851, 517] width 61 height 21
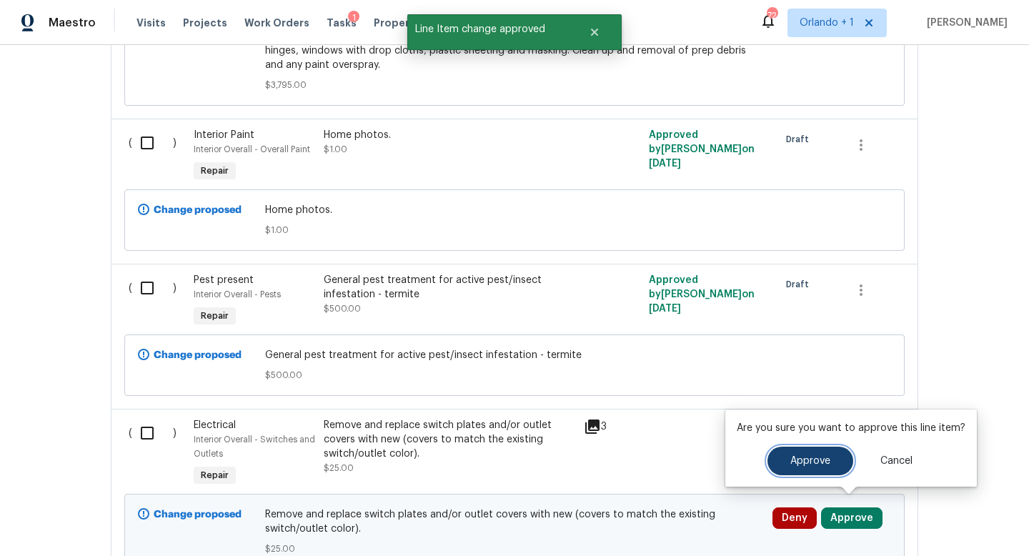
click at [797, 462] on span "Approve" at bounding box center [810, 461] width 40 height 11
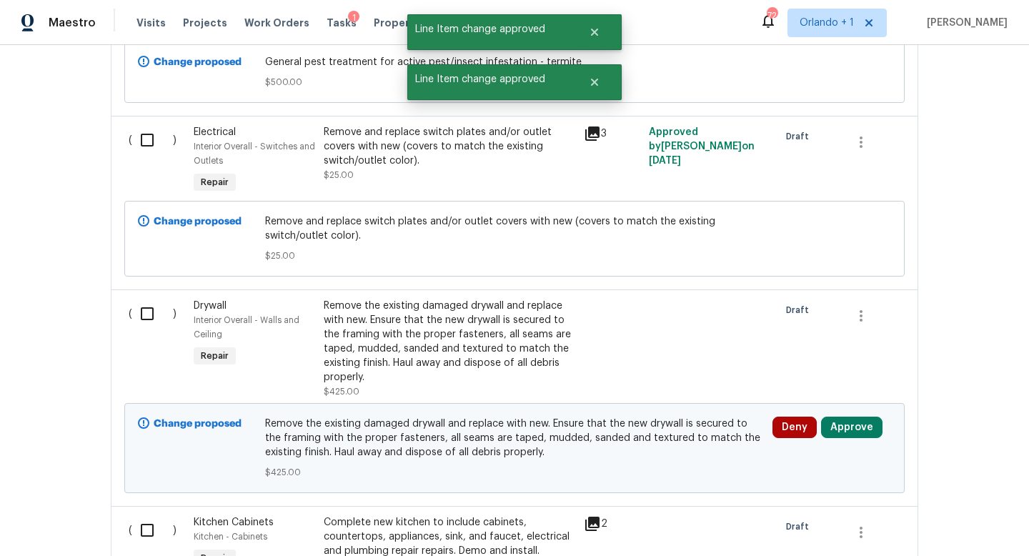
scroll to position [2517, 0]
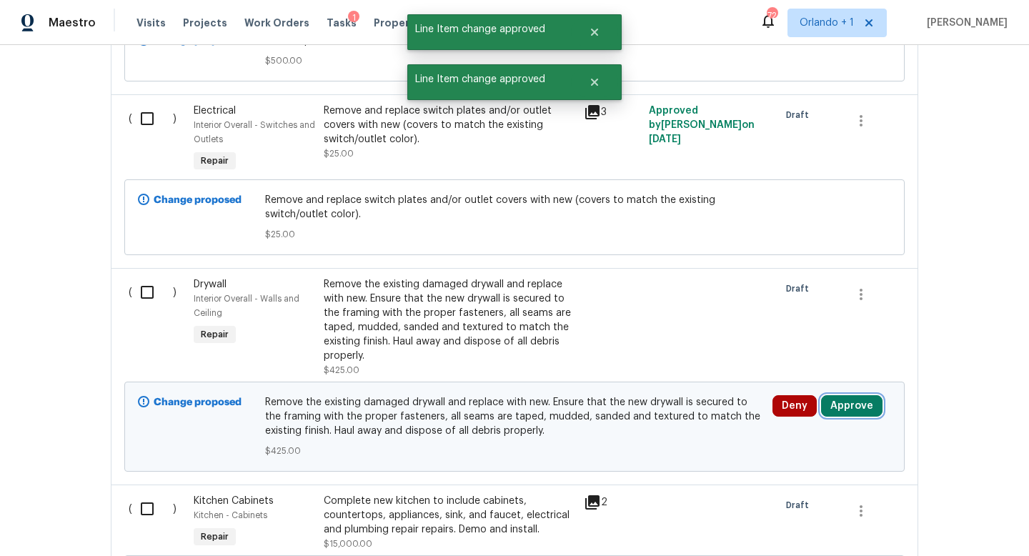
click at [847, 403] on button "Approve" at bounding box center [851, 405] width 61 height 21
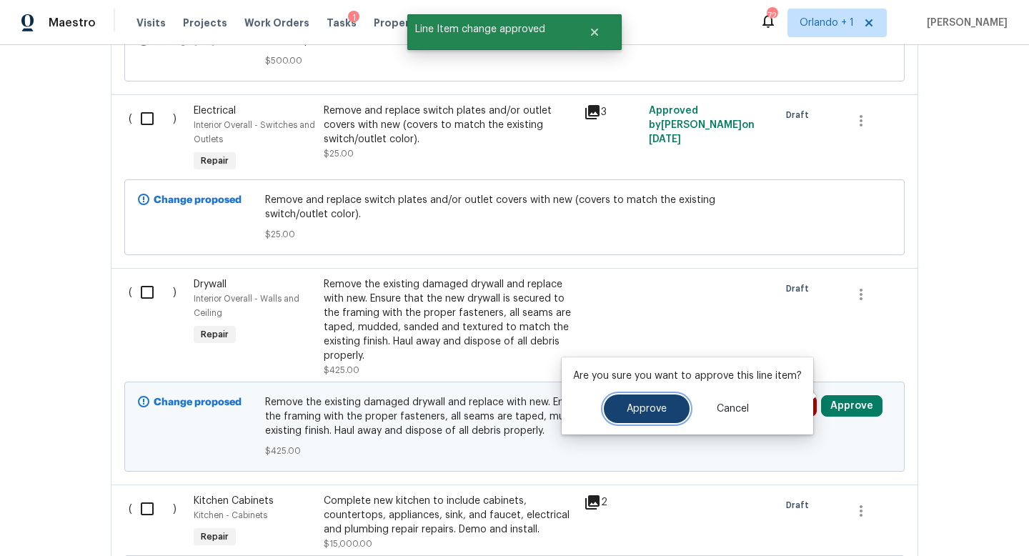
click at [651, 409] on span "Approve" at bounding box center [647, 409] width 40 height 11
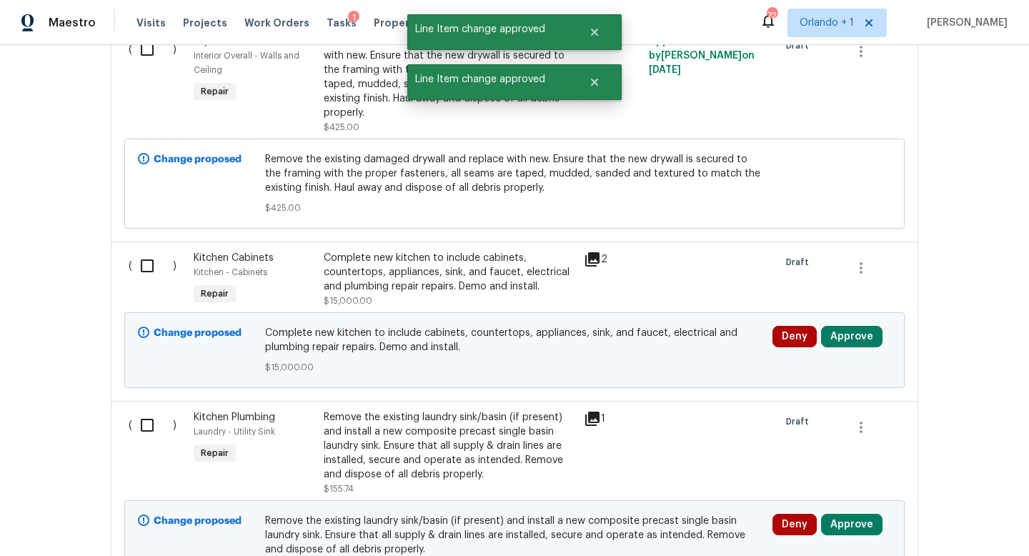
scroll to position [2855, 0]
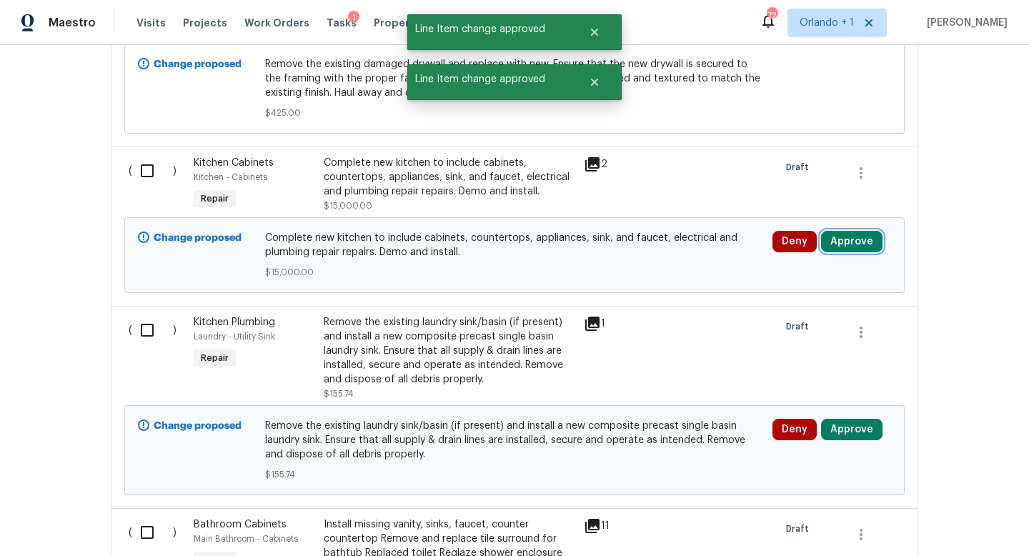
click at [847, 231] on button "Approve" at bounding box center [851, 241] width 61 height 21
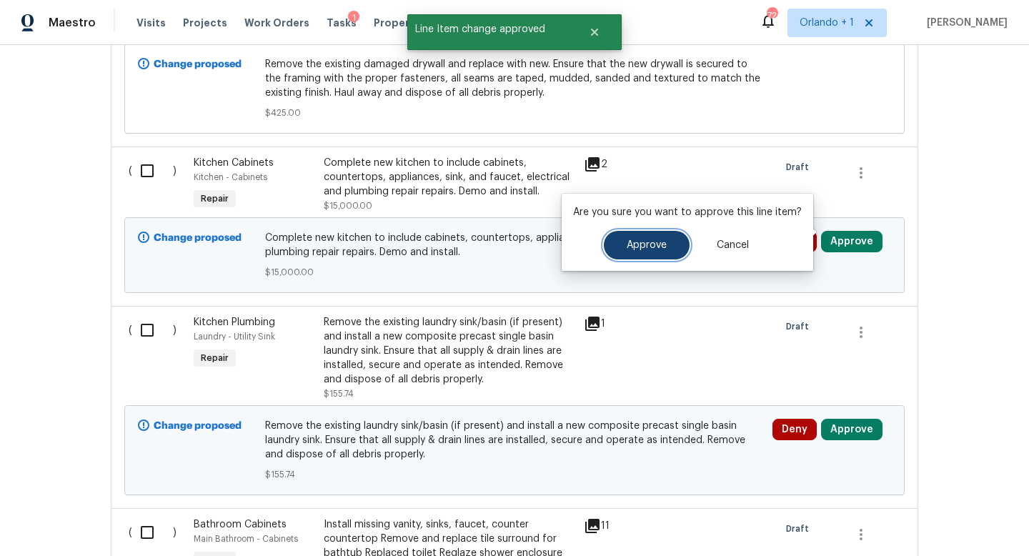
click at [645, 249] on span "Approve" at bounding box center [647, 245] width 40 height 11
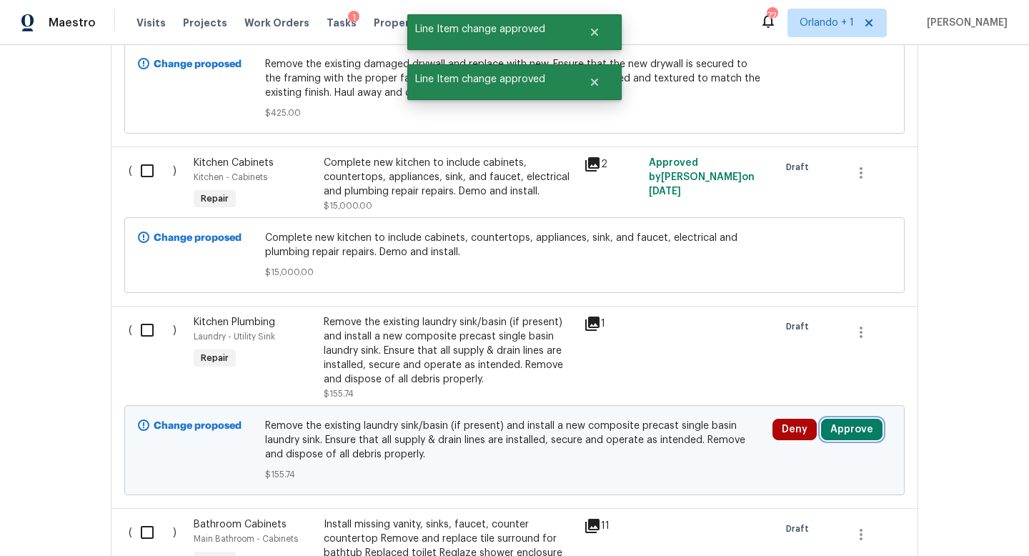
click at [851, 422] on button "Approve" at bounding box center [851, 429] width 61 height 21
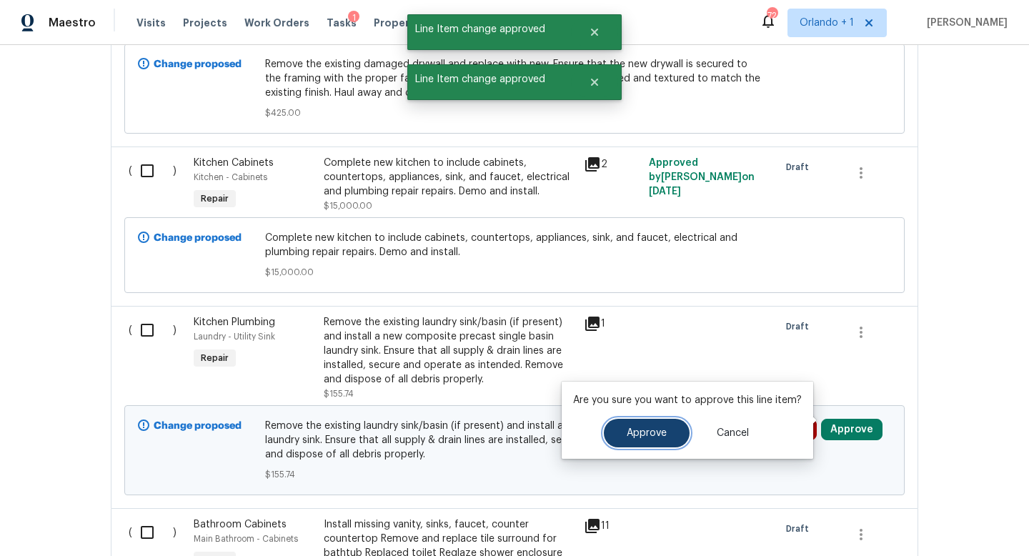
click at [647, 433] on span "Approve" at bounding box center [647, 433] width 40 height 11
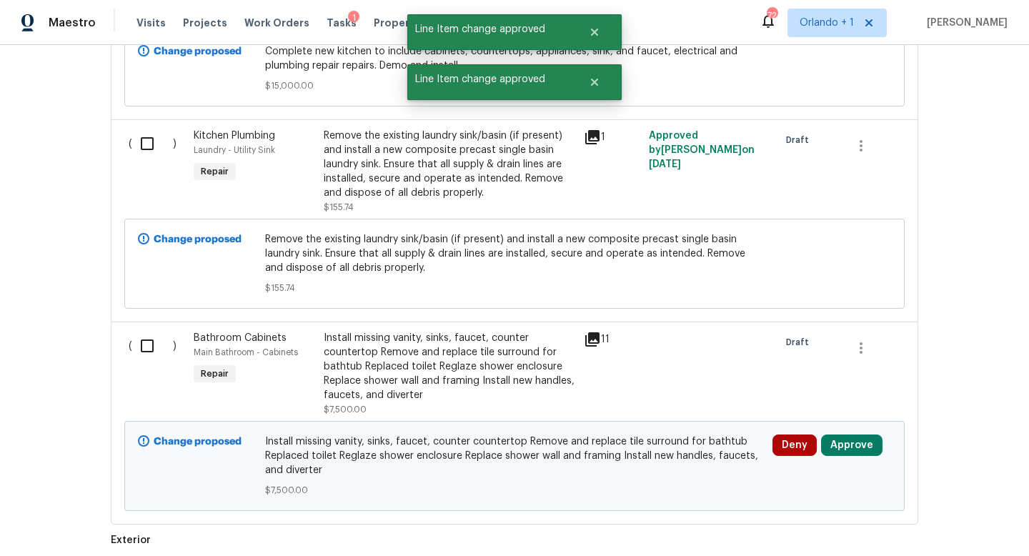
scroll to position [3153, 0]
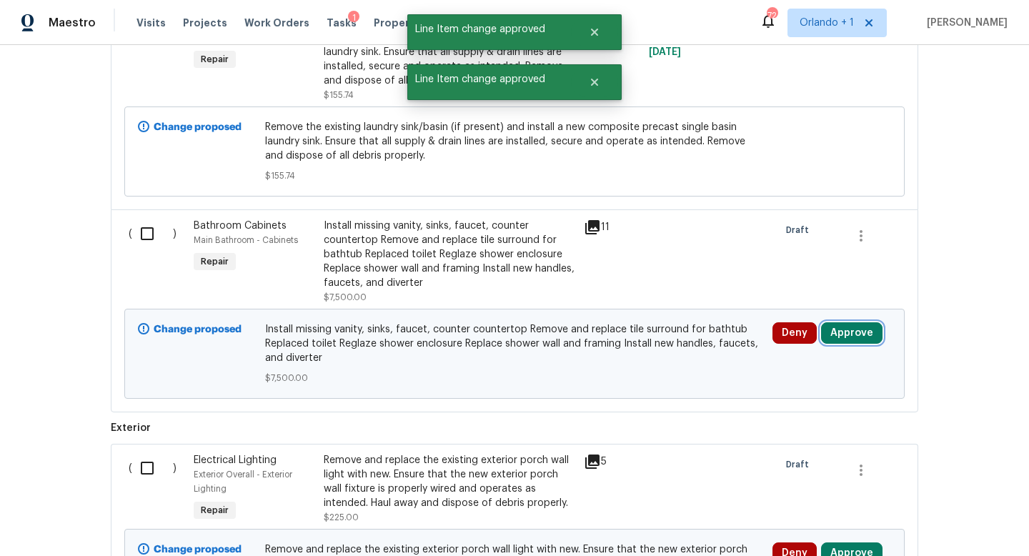
click at [852, 324] on button "Approve" at bounding box center [851, 332] width 61 height 21
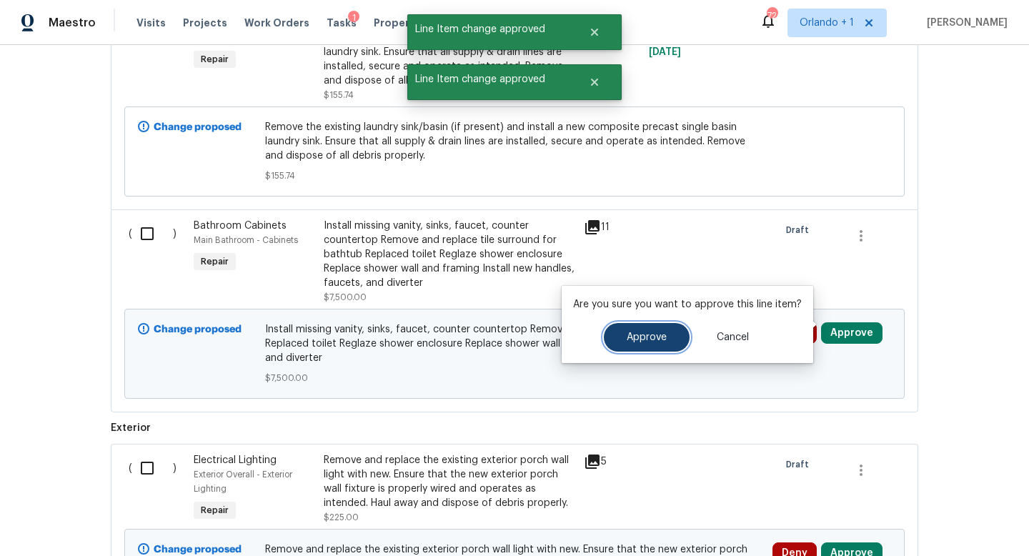
click at [648, 339] on span "Approve" at bounding box center [647, 337] width 40 height 11
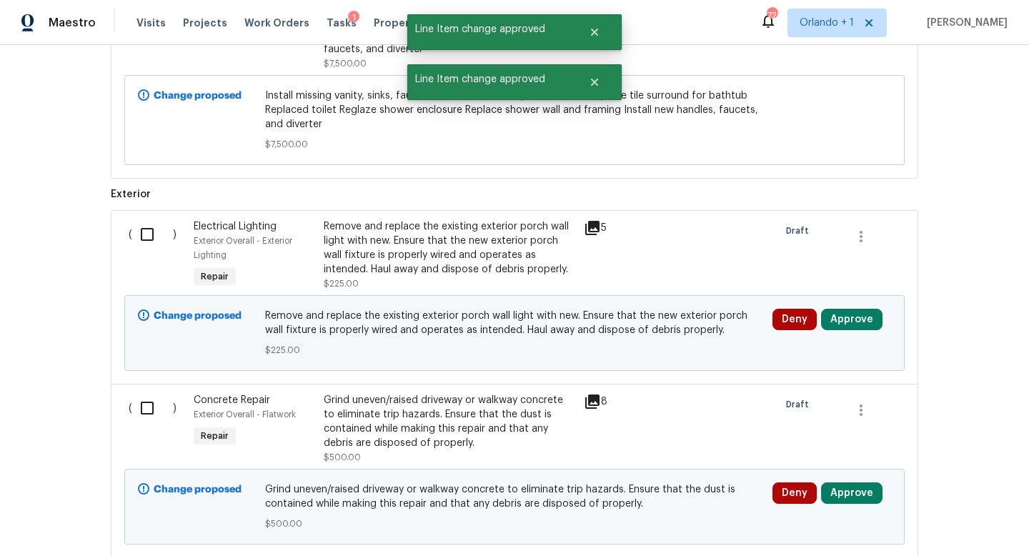
scroll to position [3390, 0]
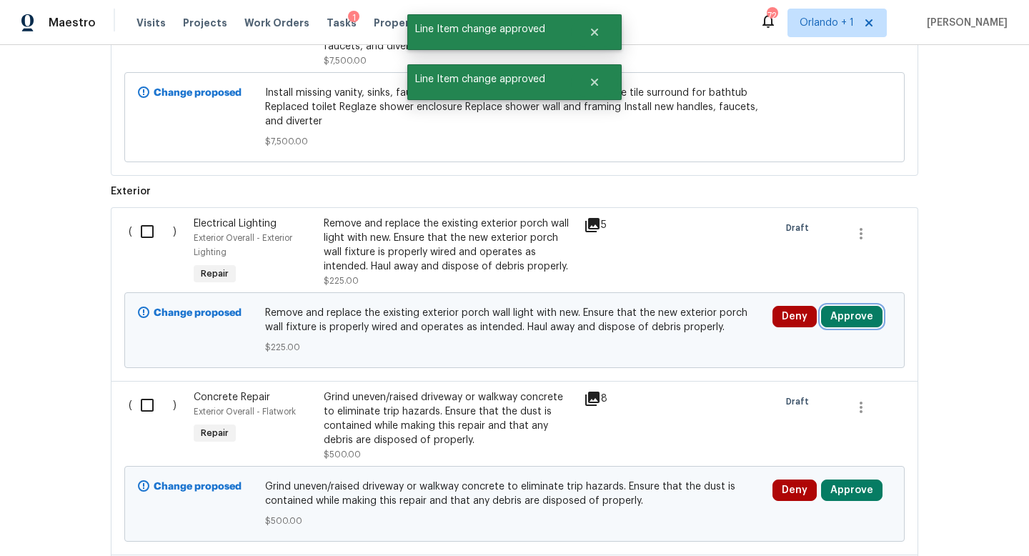
click at [849, 307] on button "Approve" at bounding box center [851, 316] width 61 height 21
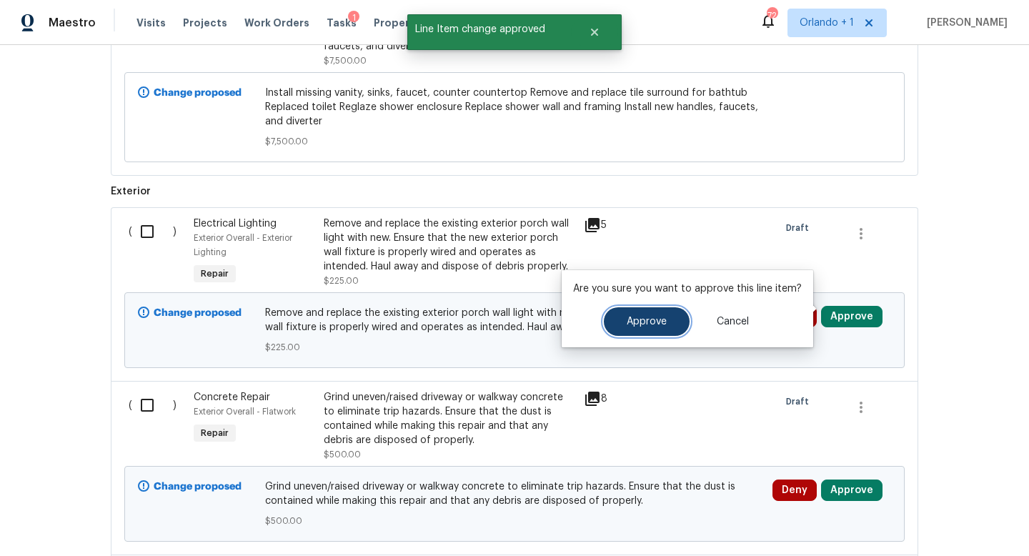
click at [660, 319] on span "Approve" at bounding box center [647, 322] width 40 height 11
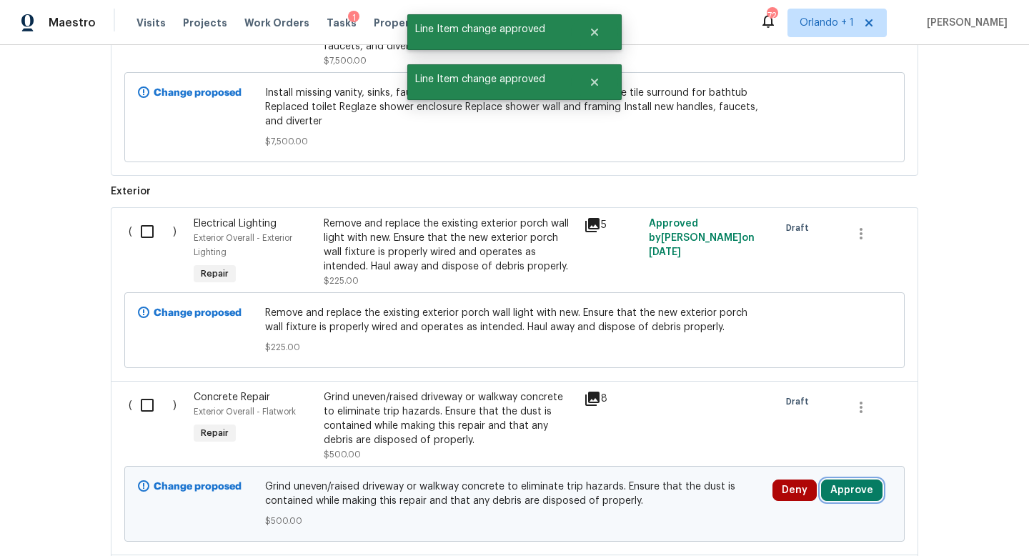
click at [857, 482] on button "Approve" at bounding box center [851, 489] width 61 height 21
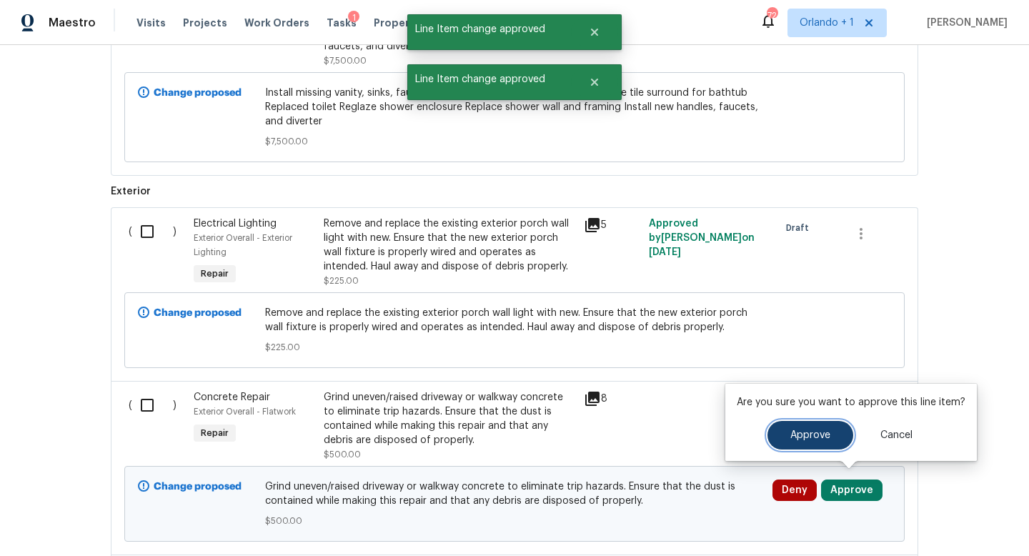
click at [797, 436] on span "Approve" at bounding box center [810, 435] width 40 height 11
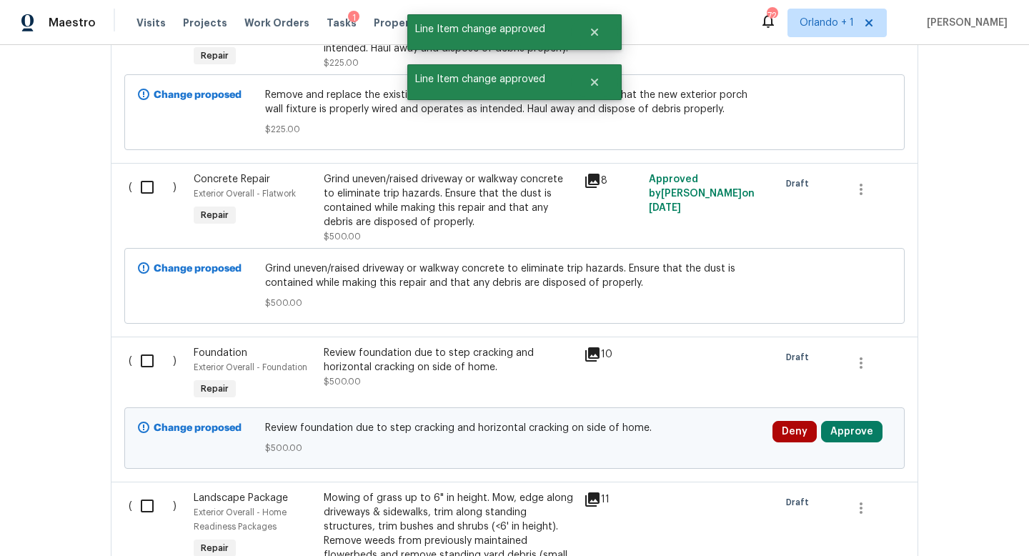
scroll to position [3722, 0]
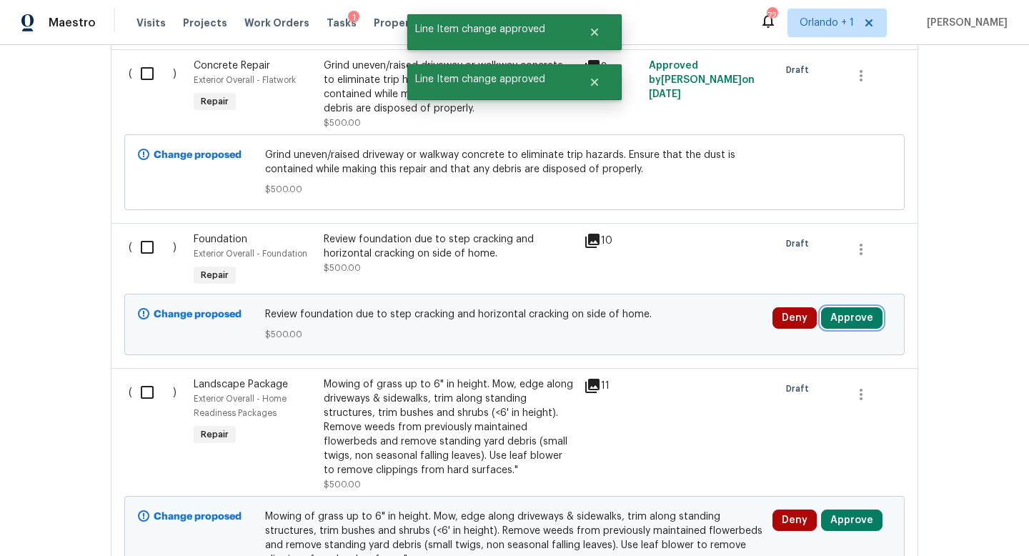
click at [854, 309] on button "Approve" at bounding box center [851, 317] width 61 height 21
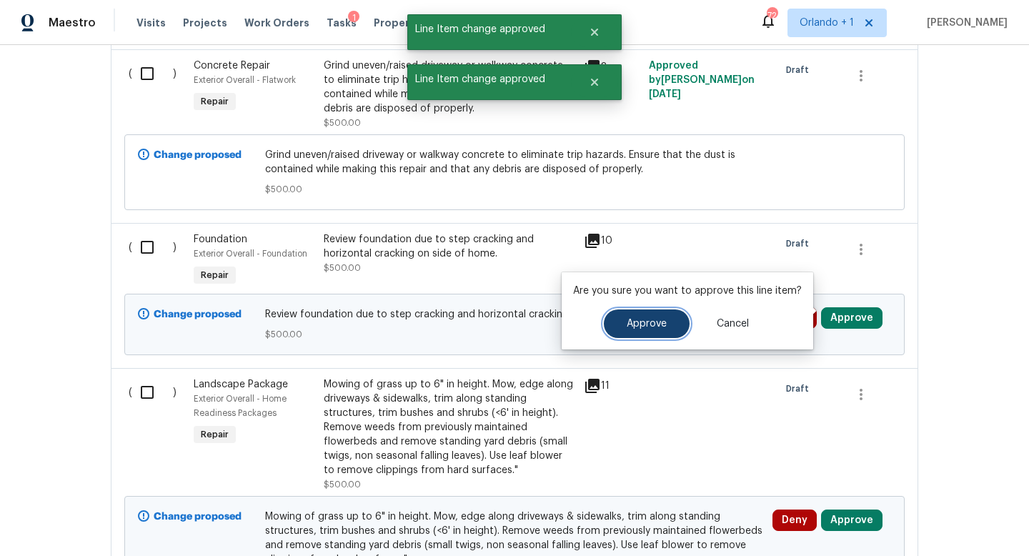
click at [645, 324] on span "Approve" at bounding box center [647, 324] width 40 height 11
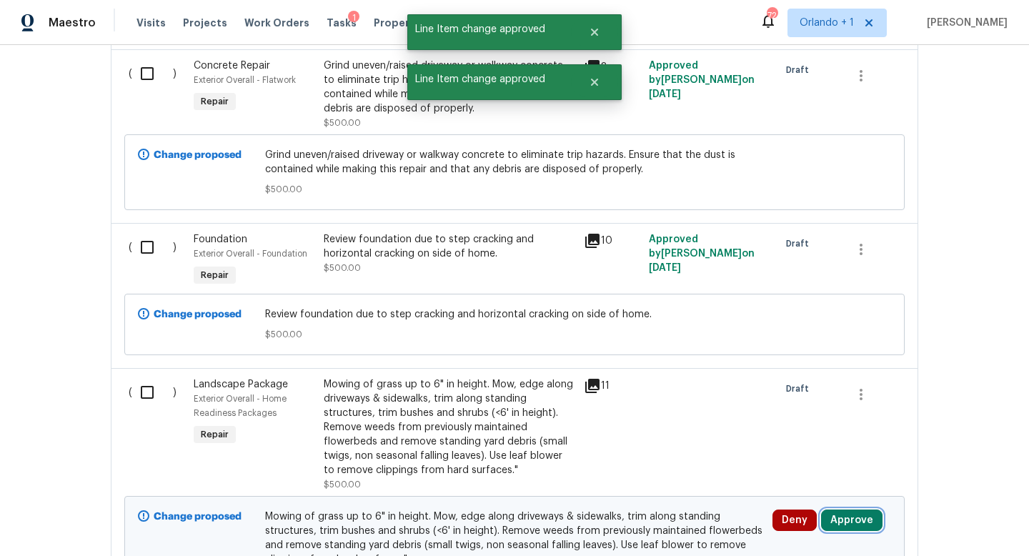
click at [857, 519] on button "Approve" at bounding box center [851, 519] width 61 height 21
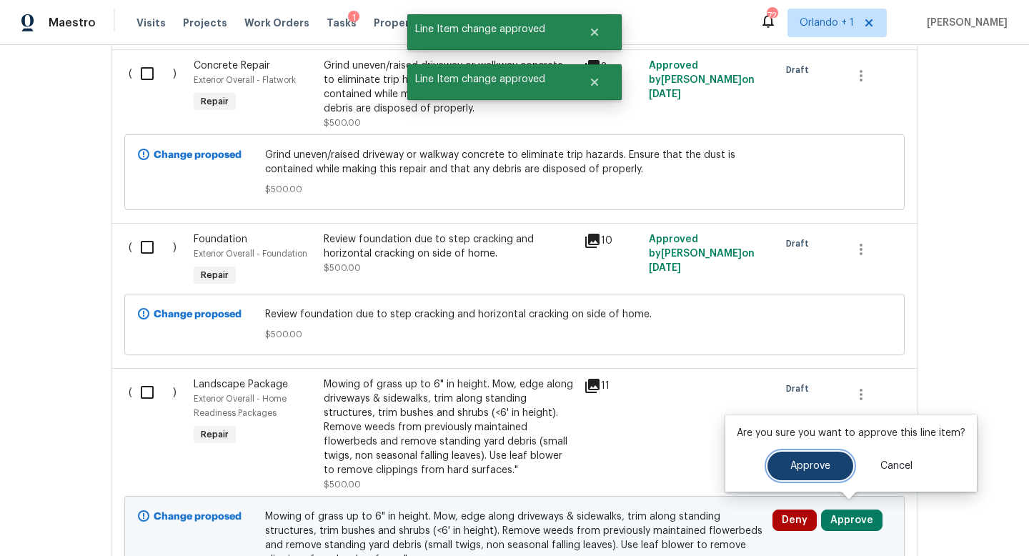
click at [808, 468] on span "Approve" at bounding box center [810, 466] width 40 height 11
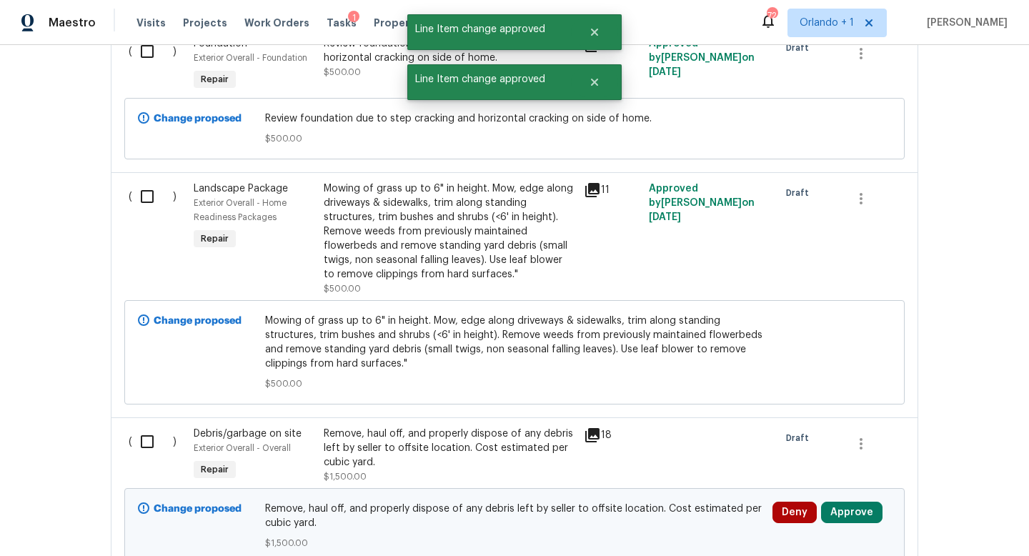
scroll to position [3985, 0]
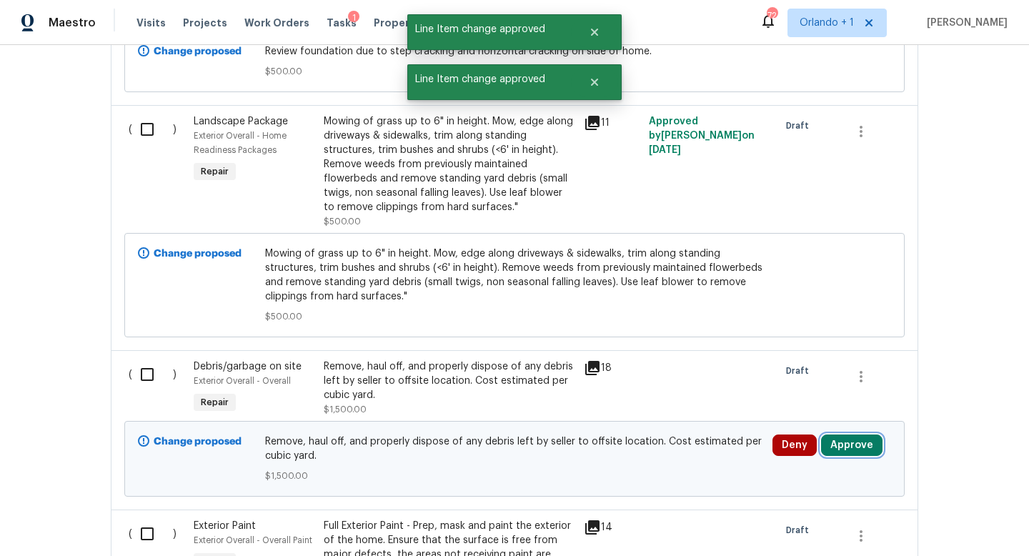
click at [854, 437] on button "Approve" at bounding box center [851, 444] width 61 height 21
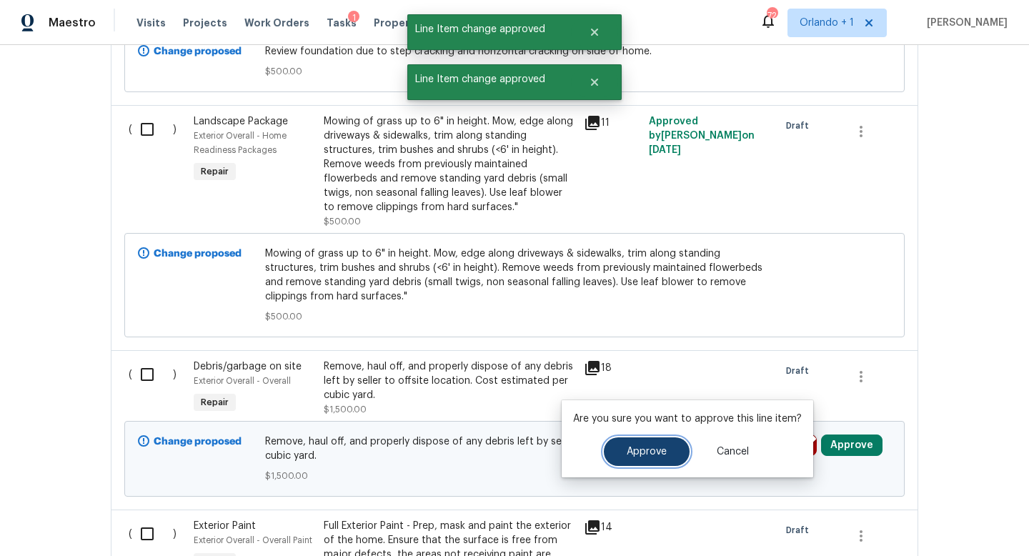
click at [645, 449] on span "Approve" at bounding box center [647, 452] width 40 height 11
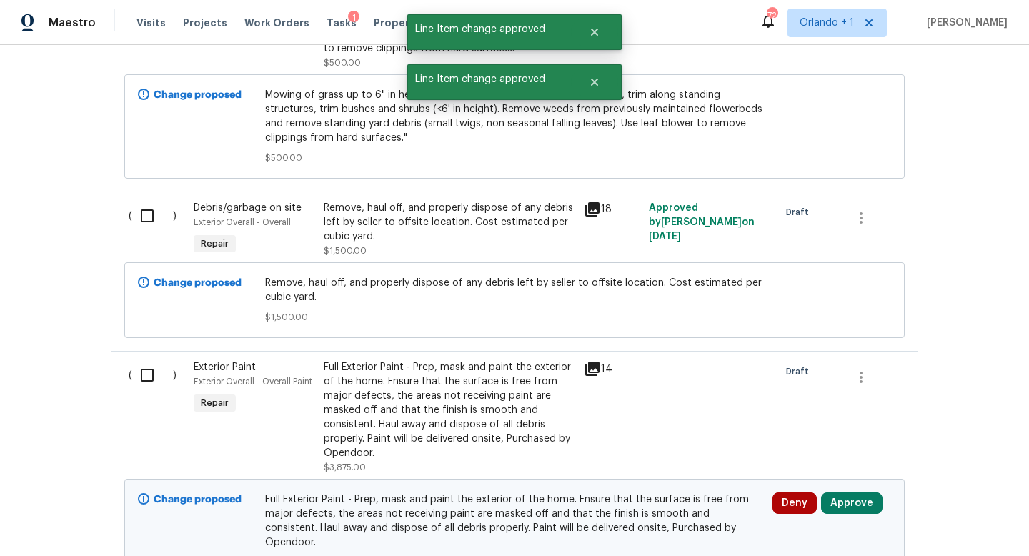
scroll to position [4245, 0]
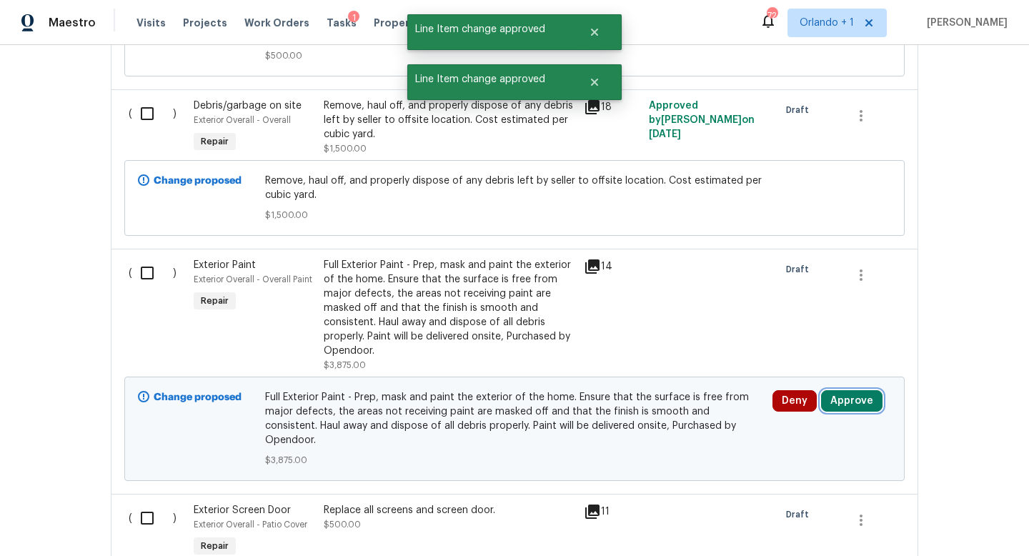
click at [850, 391] on button "Approve" at bounding box center [851, 400] width 61 height 21
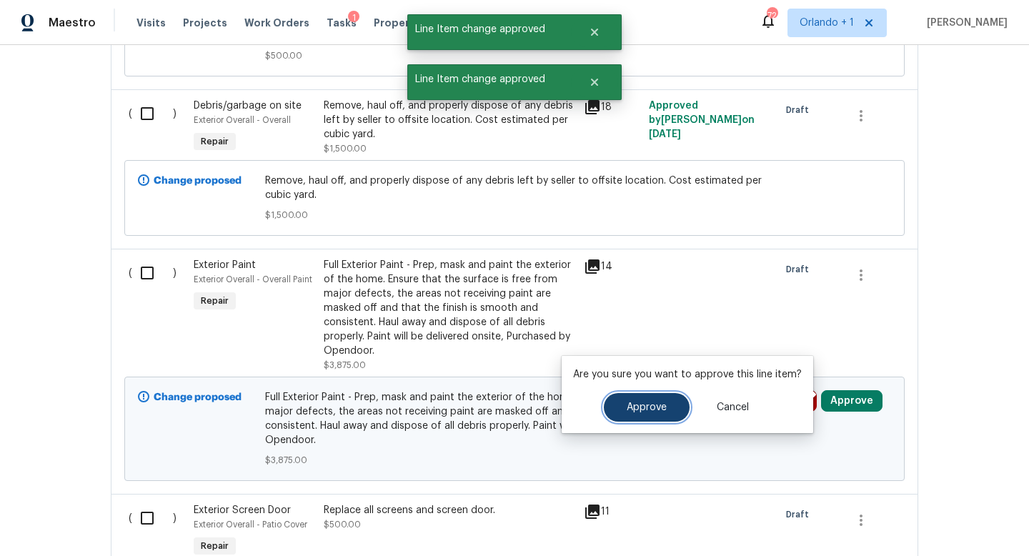
click at [680, 414] on button "Approve" at bounding box center [647, 407] width 86 height 29
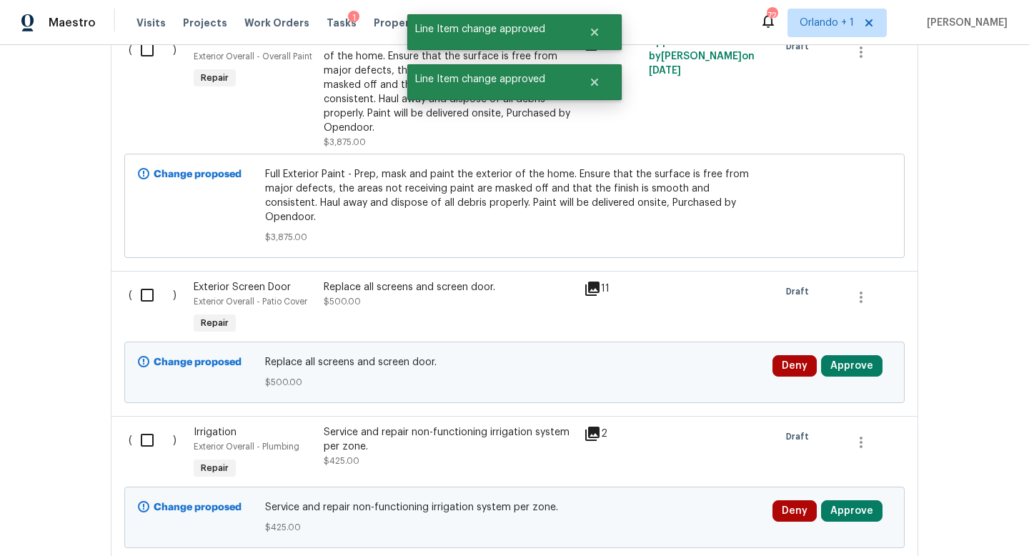
scroll to position [4474, 0]
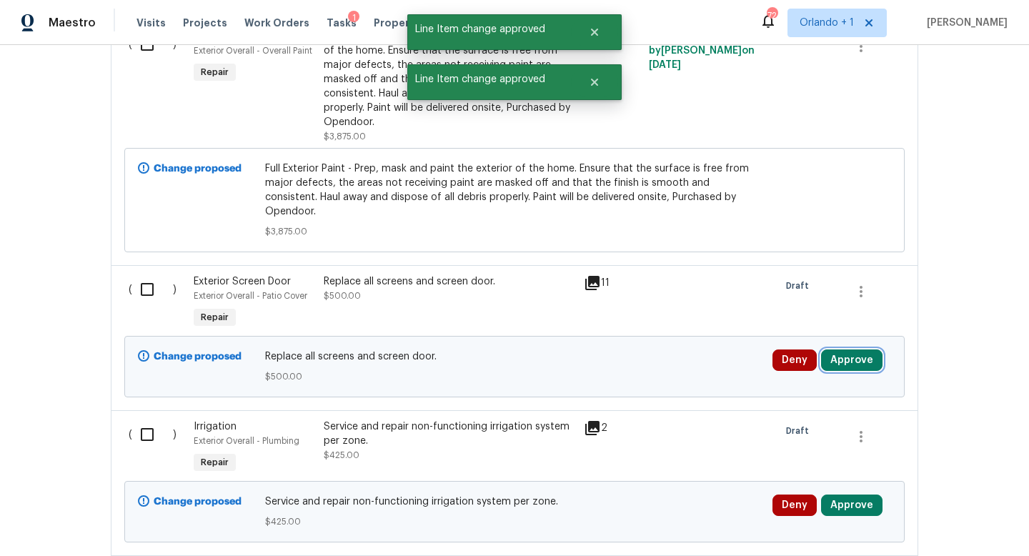
click at [858, 349] on button "Approve" at bounding box center [851, 359] width 61 height 21
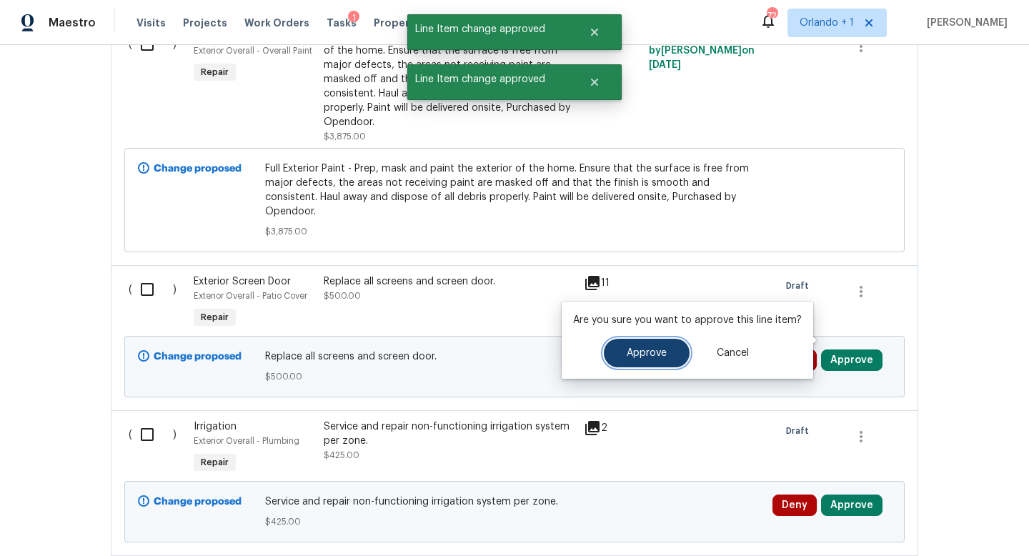
click at [673, 357] on button "Approve" at bounding box center [647, 353] width 86 height 29
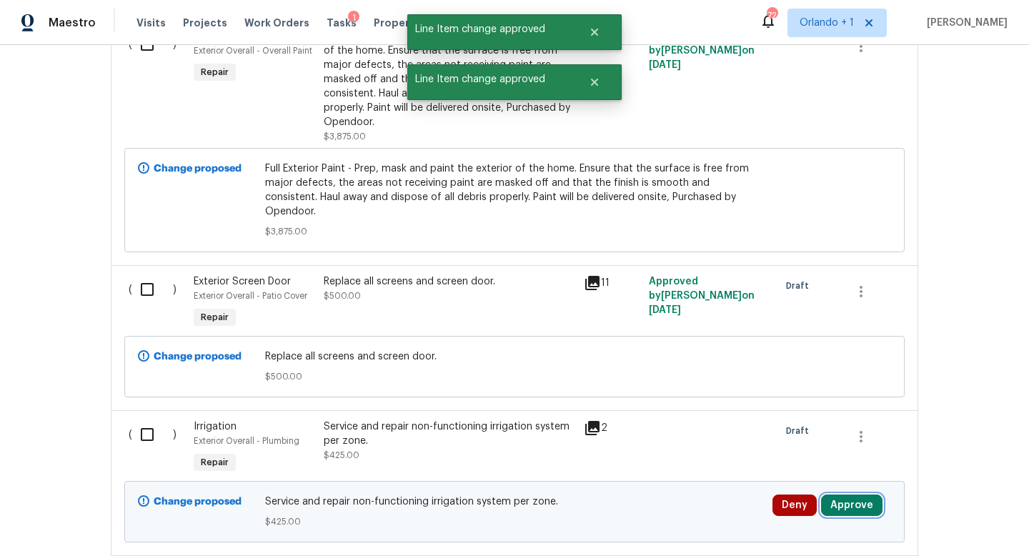
click at [852, 494] on button "Approve" at bounding box center [851, 504] width 61 height 21
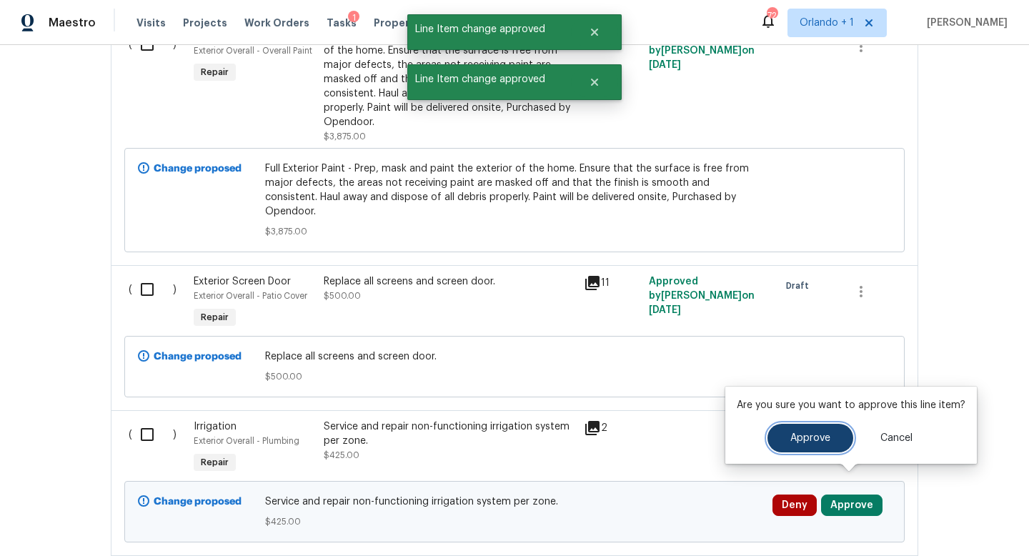
click at [807, 439] on span "Approve" at bounding box center [810, 438] width 40 height 11
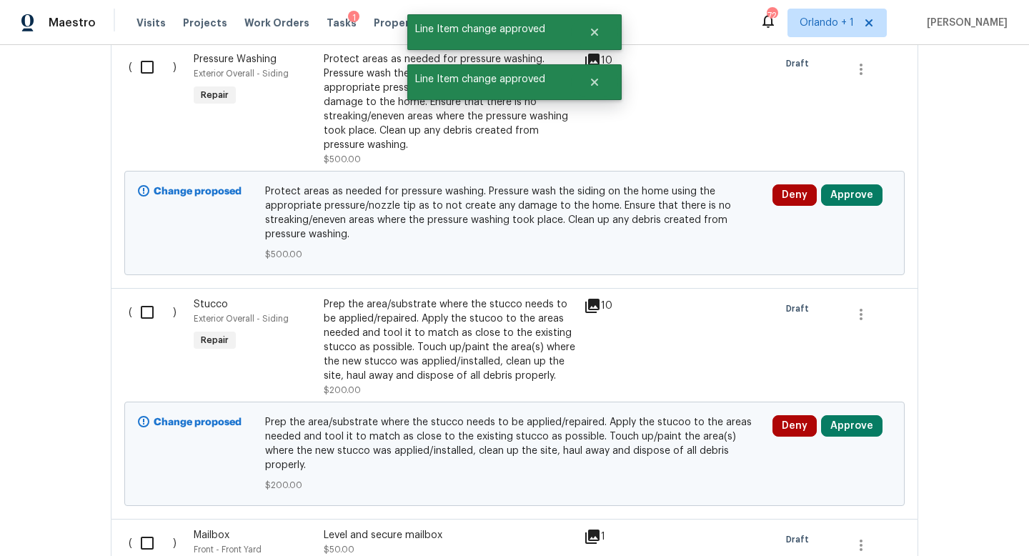
scroll to position [5000, 0]
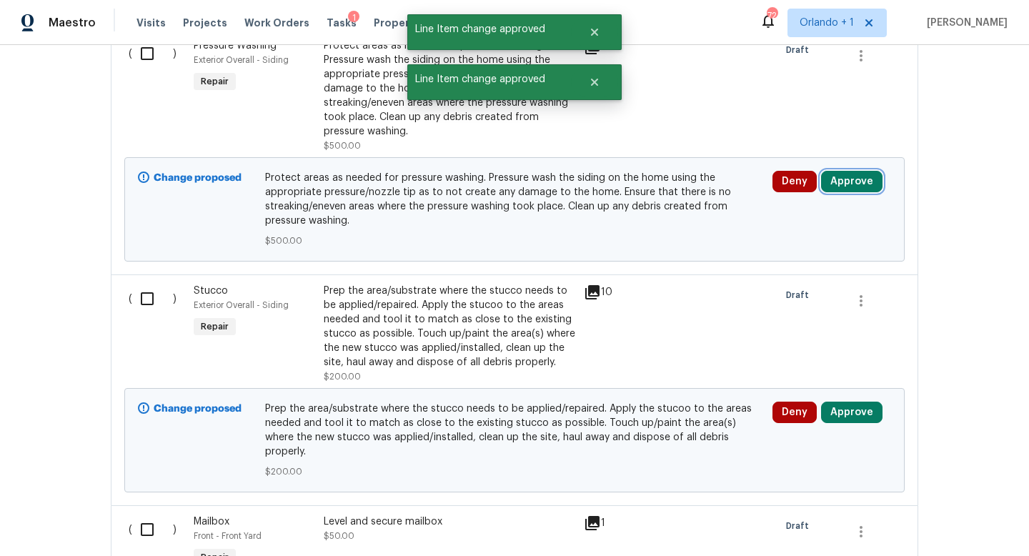
click at [850, 171] on button "Approve" at bounding box center [851, 181] width 61 height 21
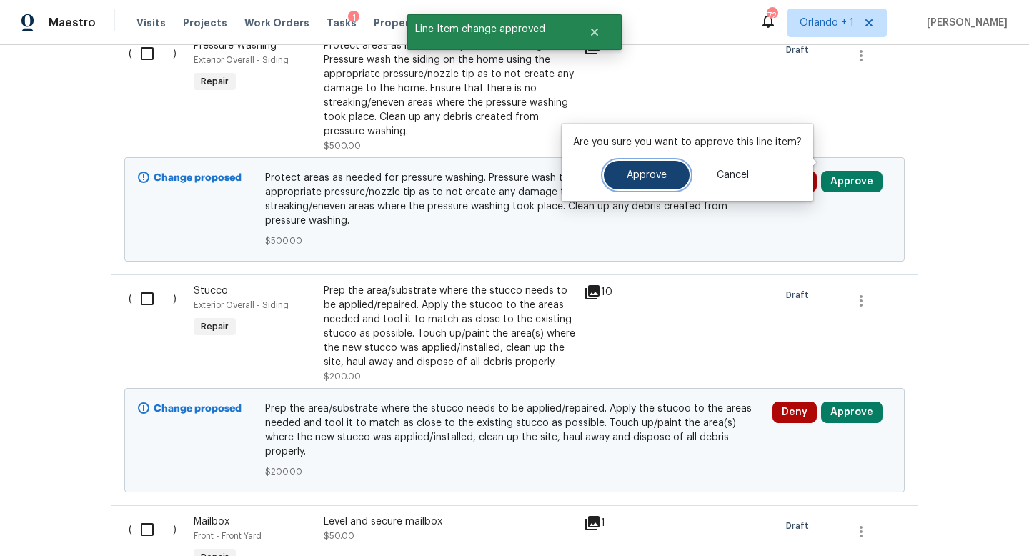
click at [627, 175] on span "Approve" at bounding box center [647, 175] width 40 height 11
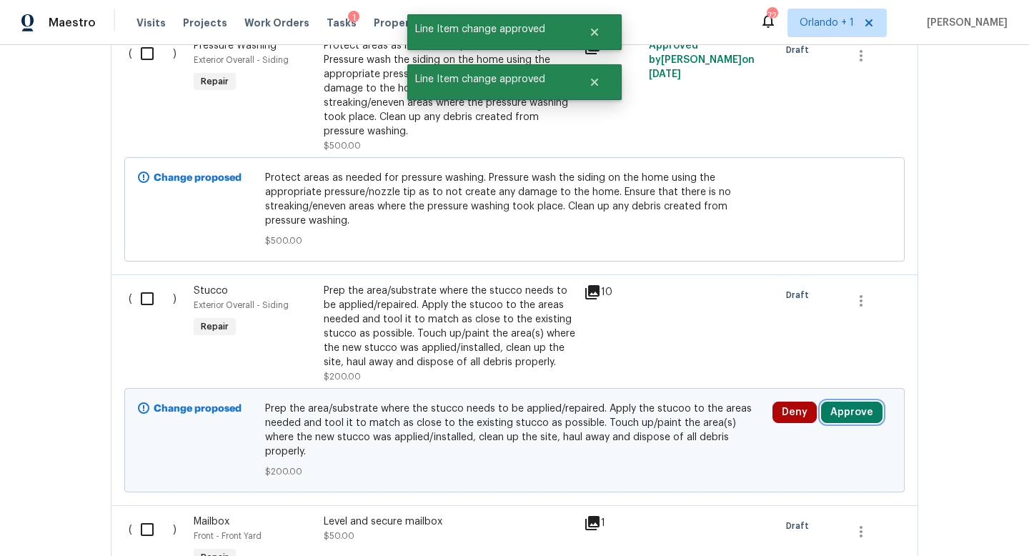
click at [855, 402] on button "Approve" at bounding box center [851, 412] width 61 height 21
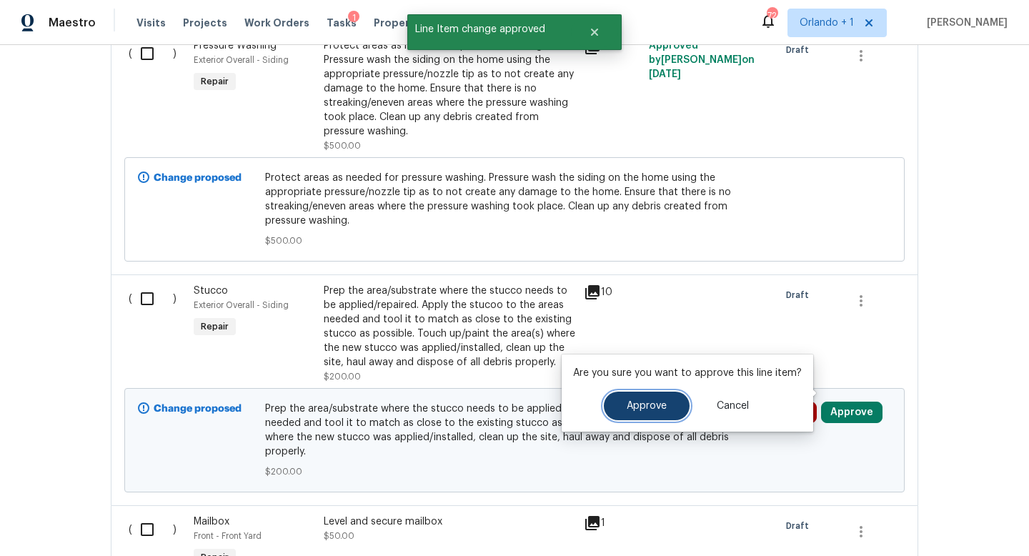
click at [662, 408] on span "Approve" at bounding box center [647, 406] width 40 height 11
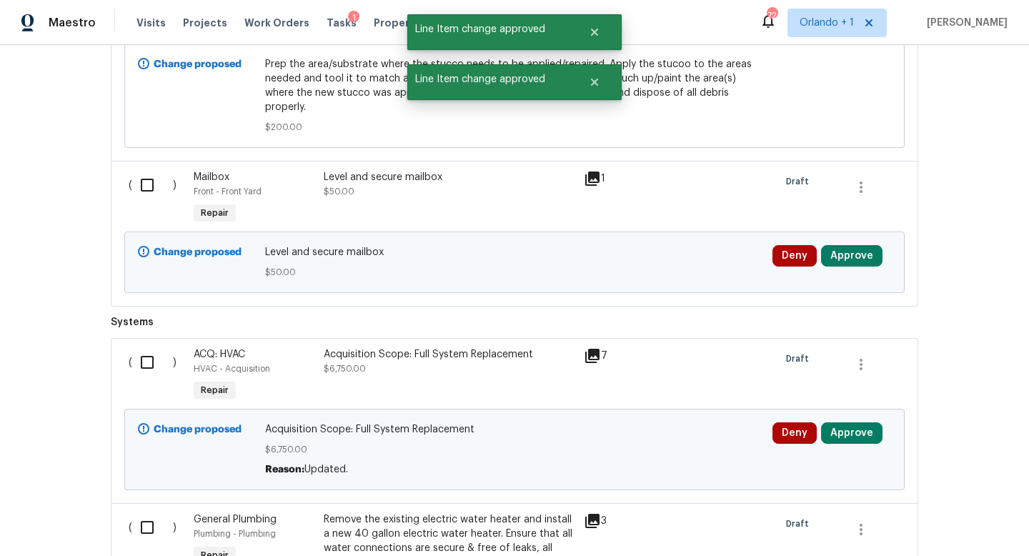
scroll to position [5374, 0]
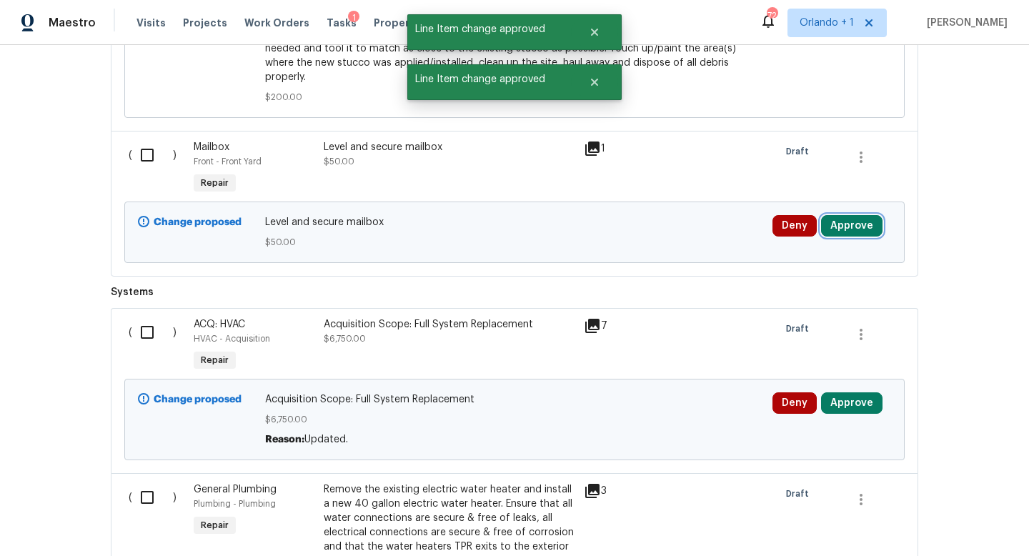
click at [852, 215] on button "Approve" at bounding box center [851, 225] width 61 height 21
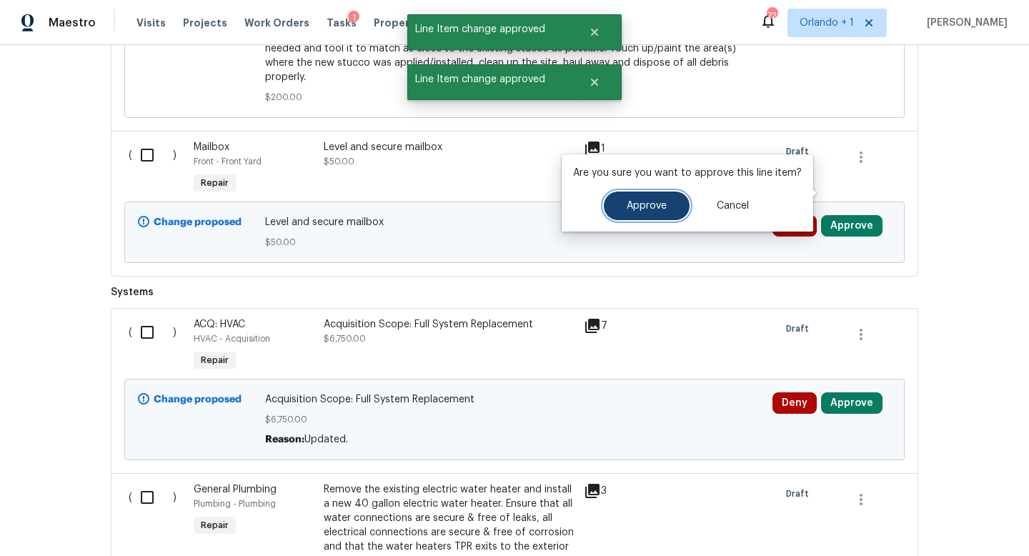
click at [655, 212] on button "Approve" at bounding box center [647, 206] width 86 height 29
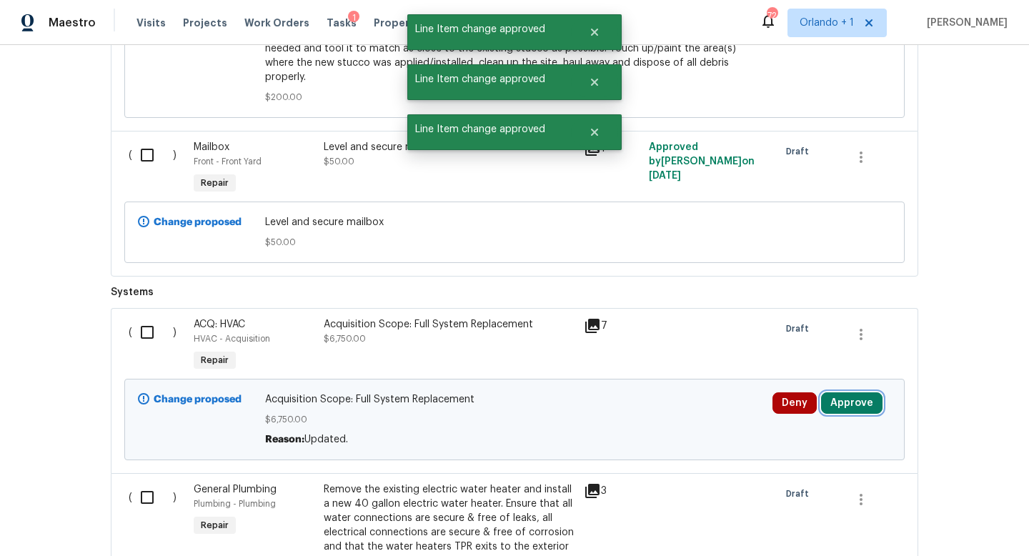
click at [852, 392] on button "Approve" at bounding box center [851, 402] width 61 height 21
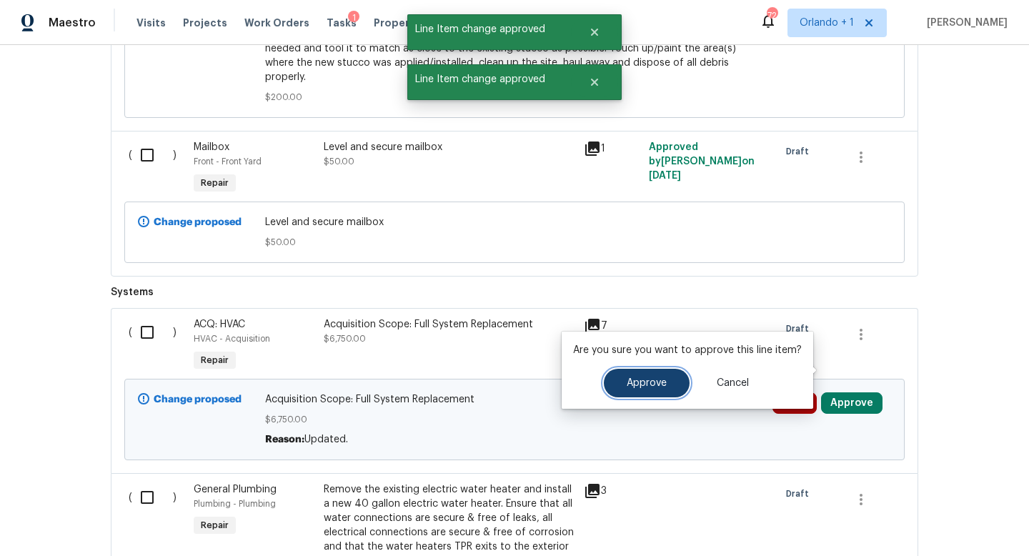
click at [632, 377] on button "Approve" at bounding box center [647, 383] width 86 height 29
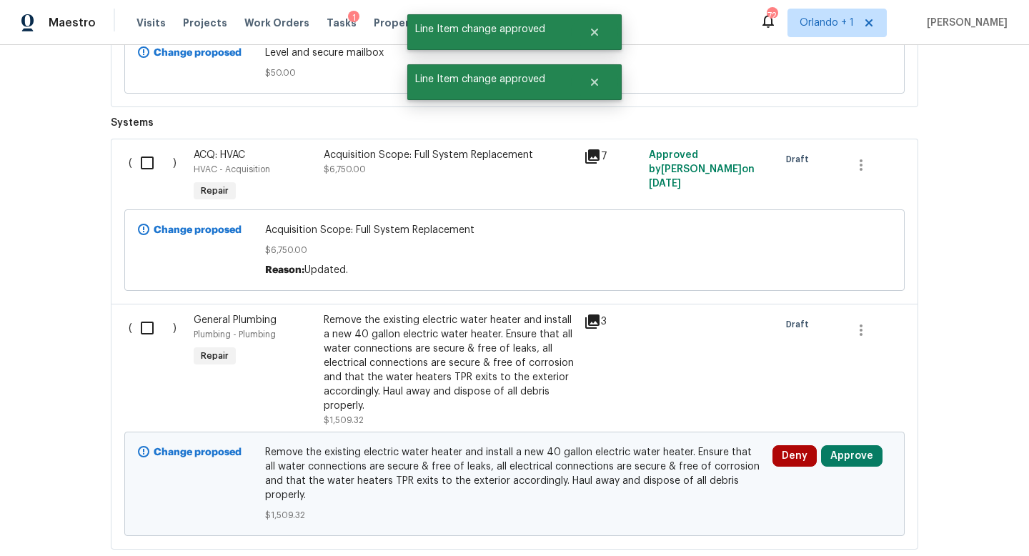
scroll to position [5588, 0]
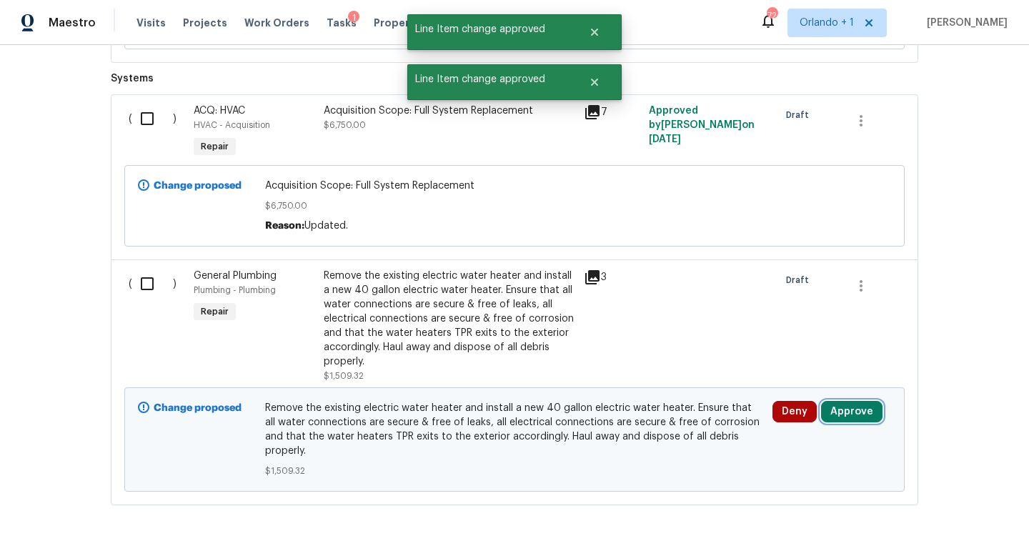
click at [850, 401] on button "Approve" at bounding box center [851, 411] width 61 height 21
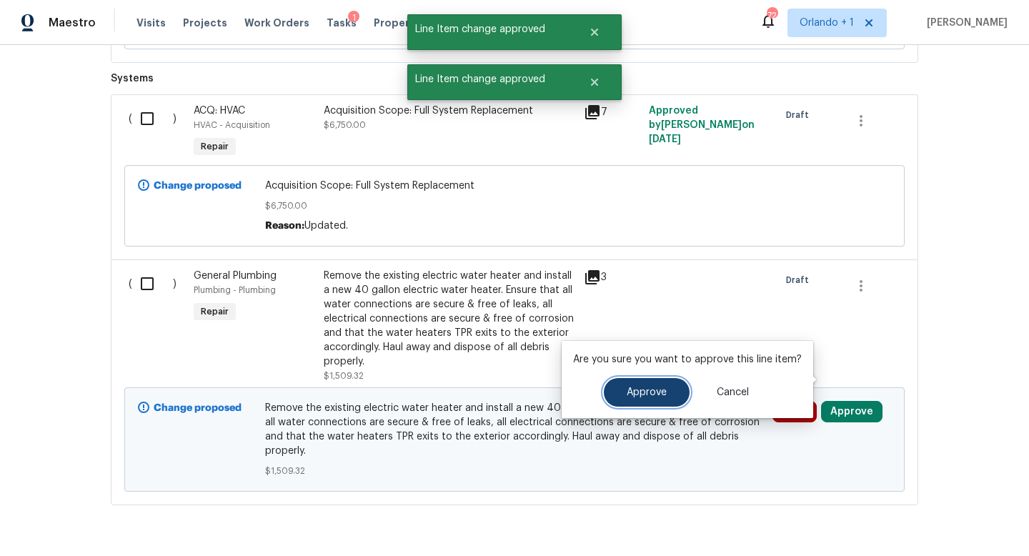
click at [645, 399] on button "Approve" at bounding box center [647, 392] width 86 height 29
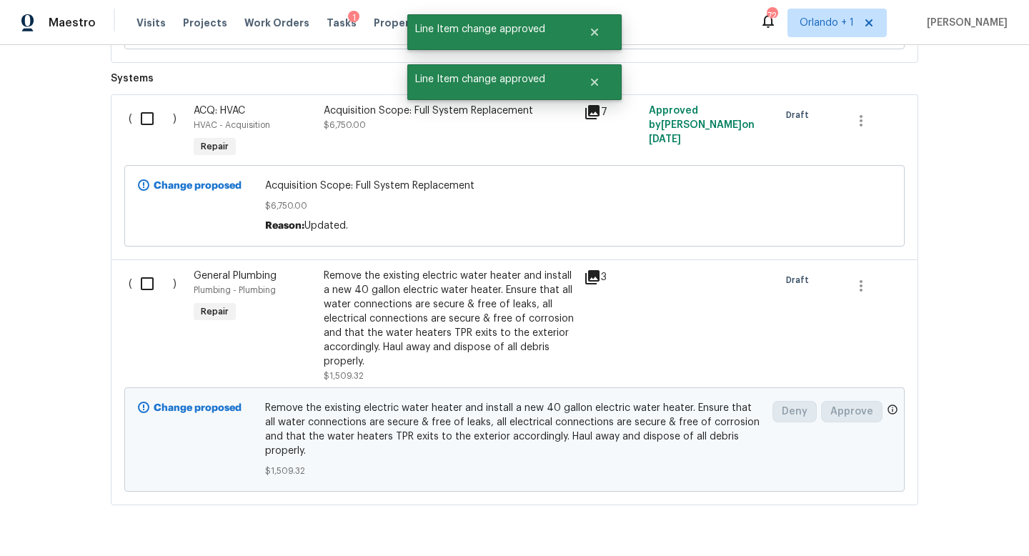
scroll to position [3511, 0]
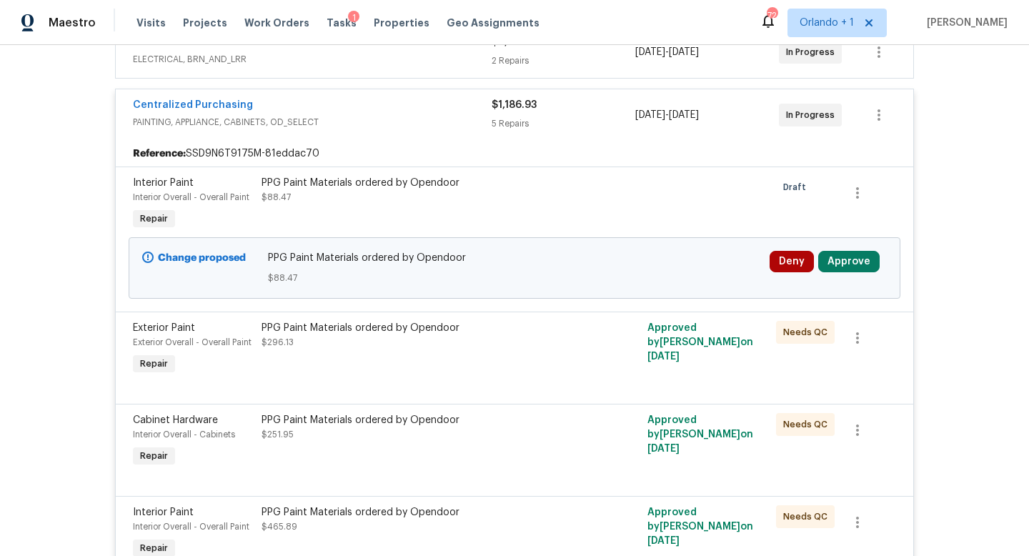
scroll to position [357, 0]
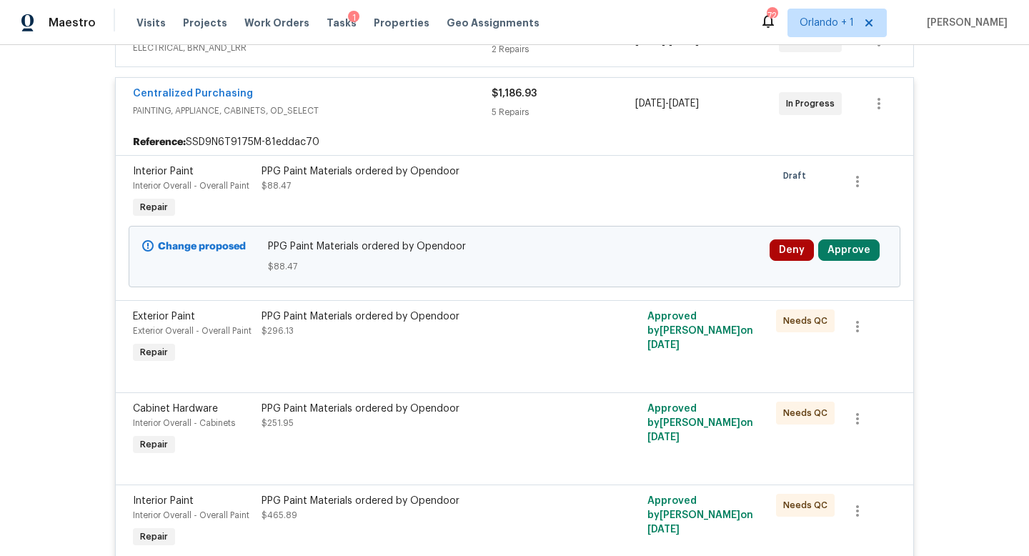
click at [844, 235] on div "Deny Approve" at bounding box center [828, 256] width 126 height 43
click at [850, 247] on button "Approve" at bounding box center [848, 249] width 61 height 21
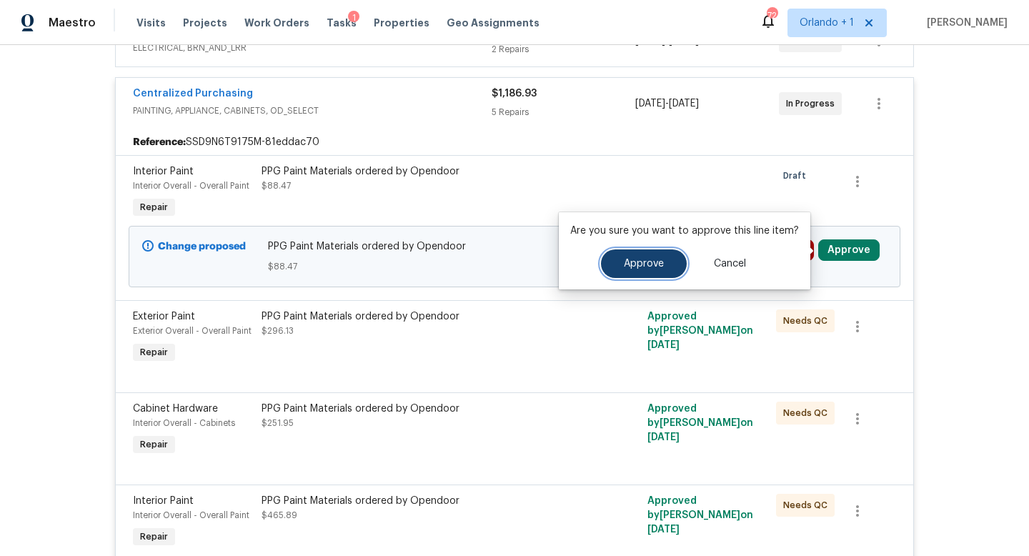
click at [628, 259] on span "Approve" at bounding box center [644, 264] width 40 height 11
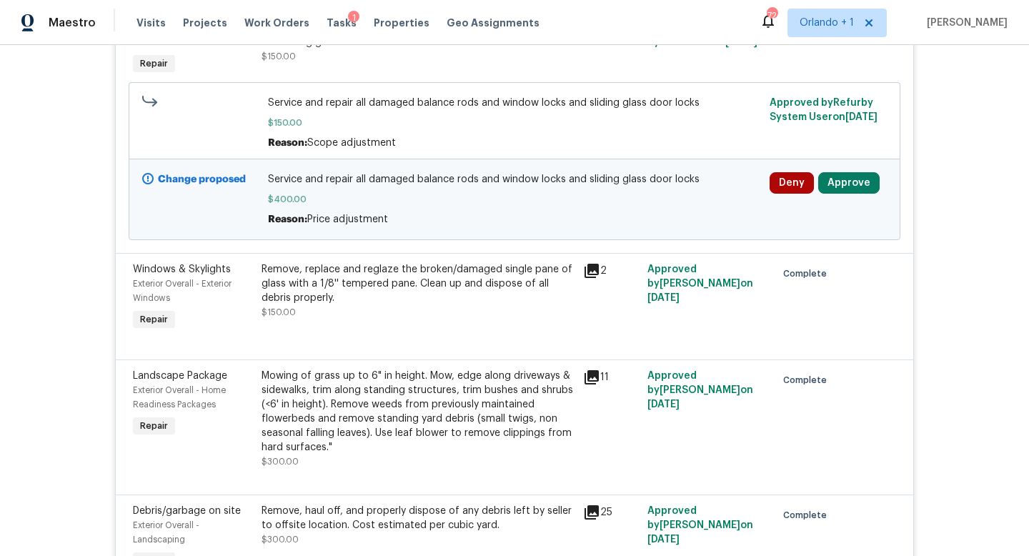
scroll to position [359, 0]
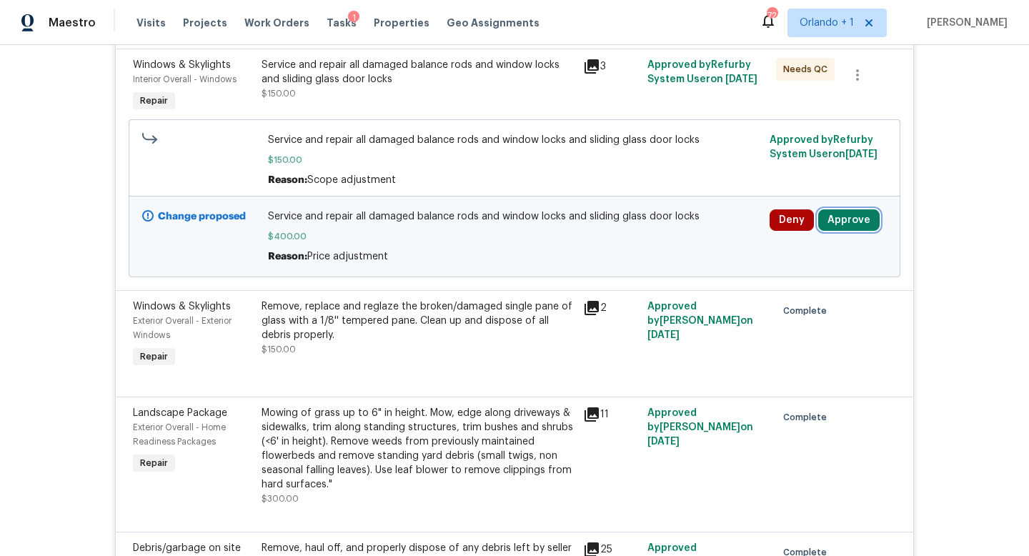
click at [855, 221] on button "Approve" at bounding box center [848, 219] width 61 height 21
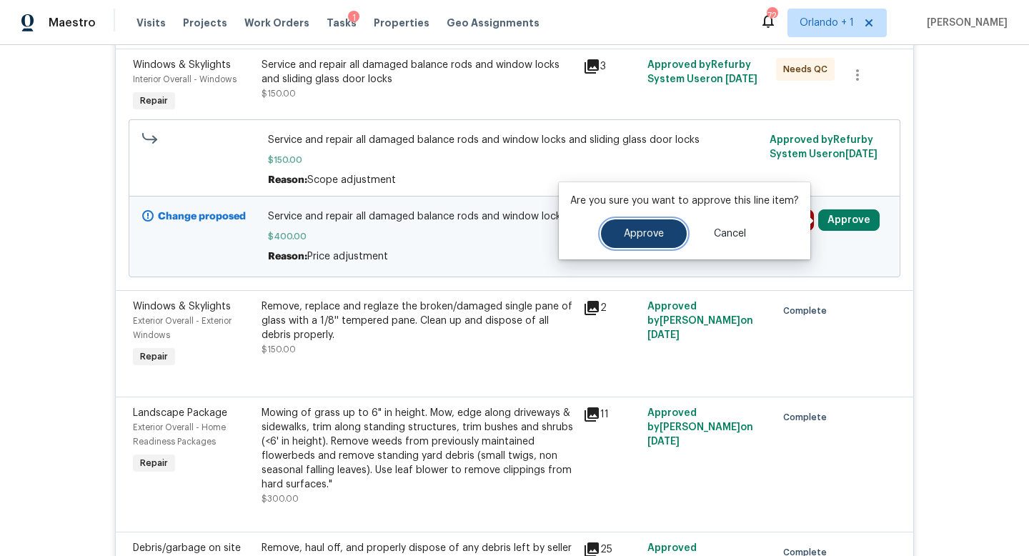
click at [655, 230] on span "Approve" at bounding box center [644, 234] width 40 height 11
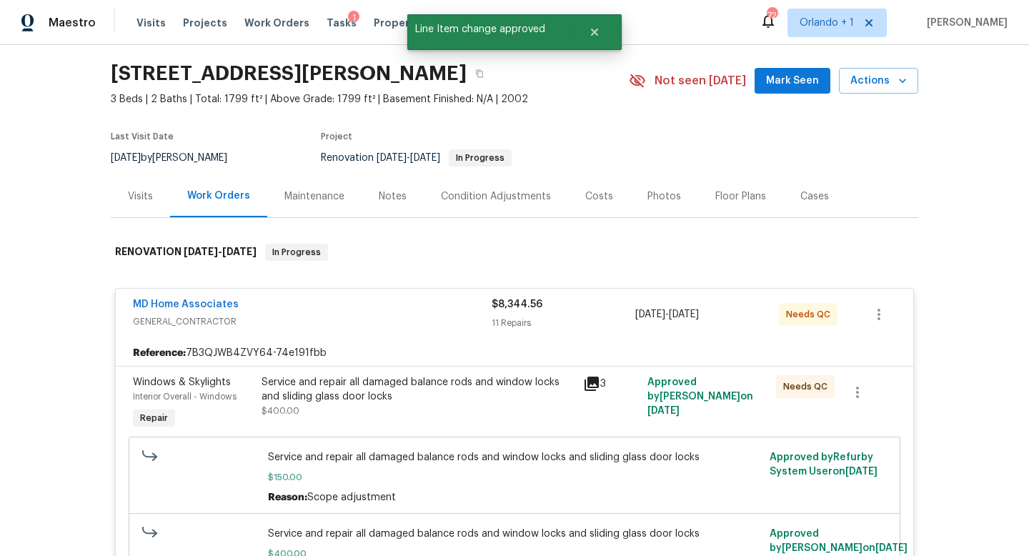
scroll to position [0, 0]
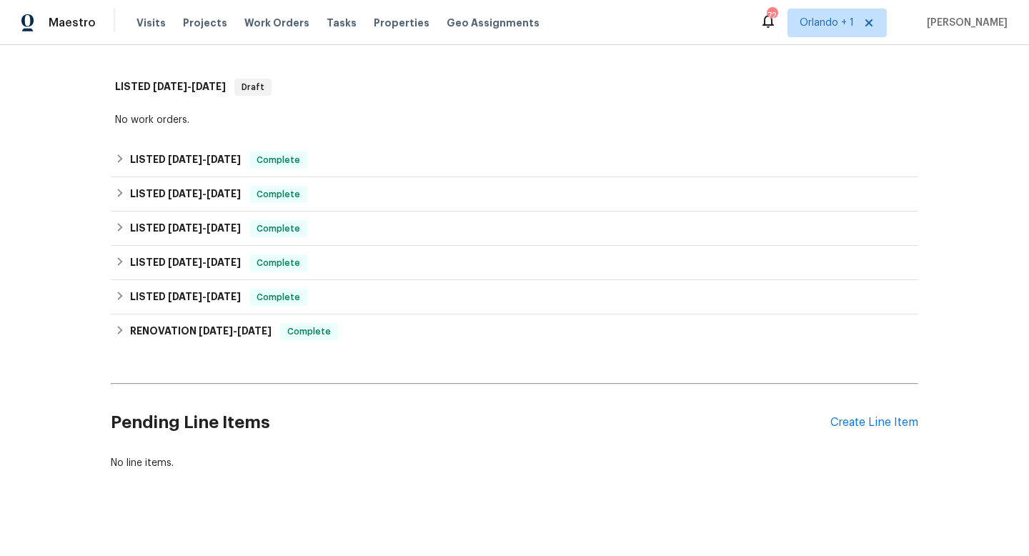
scroll to position [297, 0]
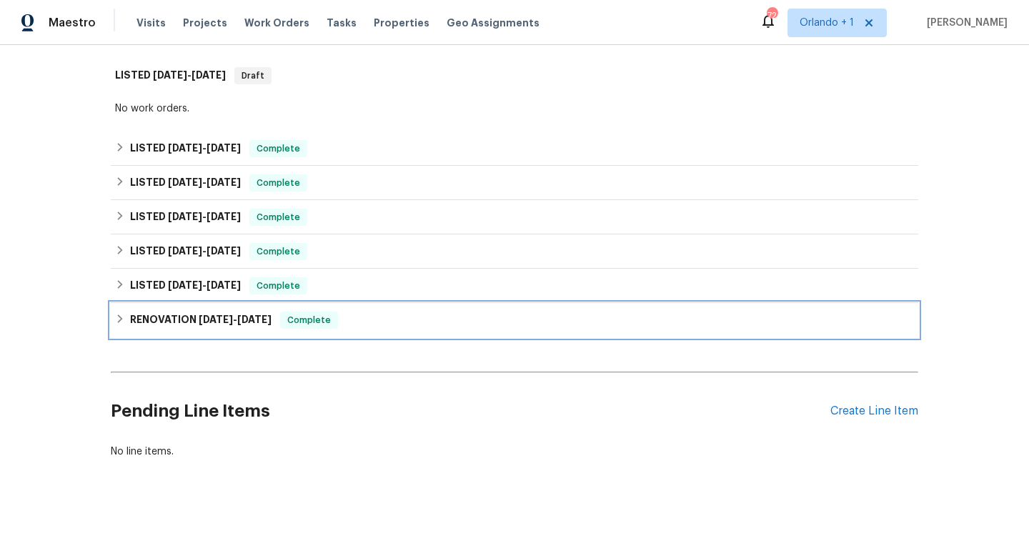
click at [188, 317] on h6 "RENOVATION [DATE] - [DATE]" at bounding box center [200, 320] width 141 height 17
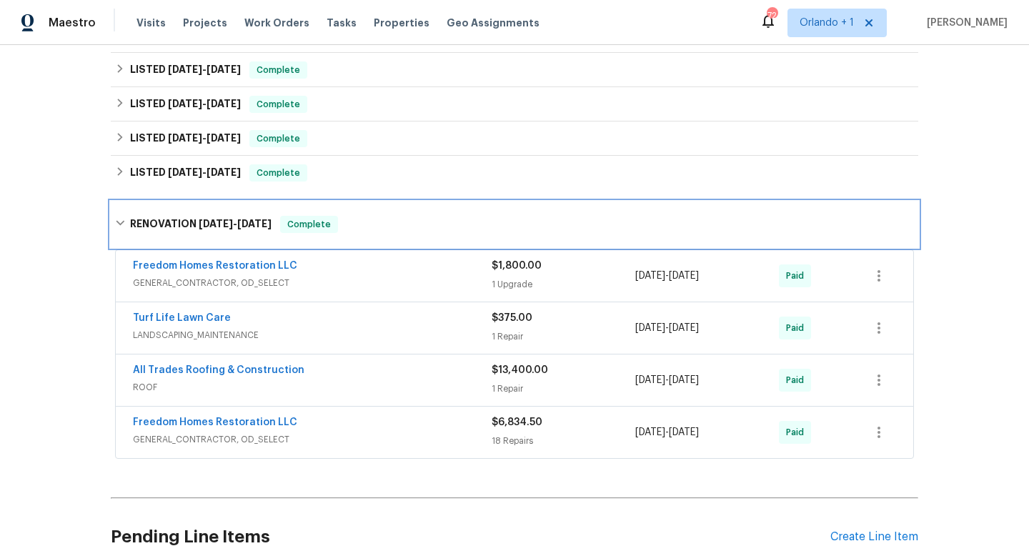
scroll to position [429, 0]
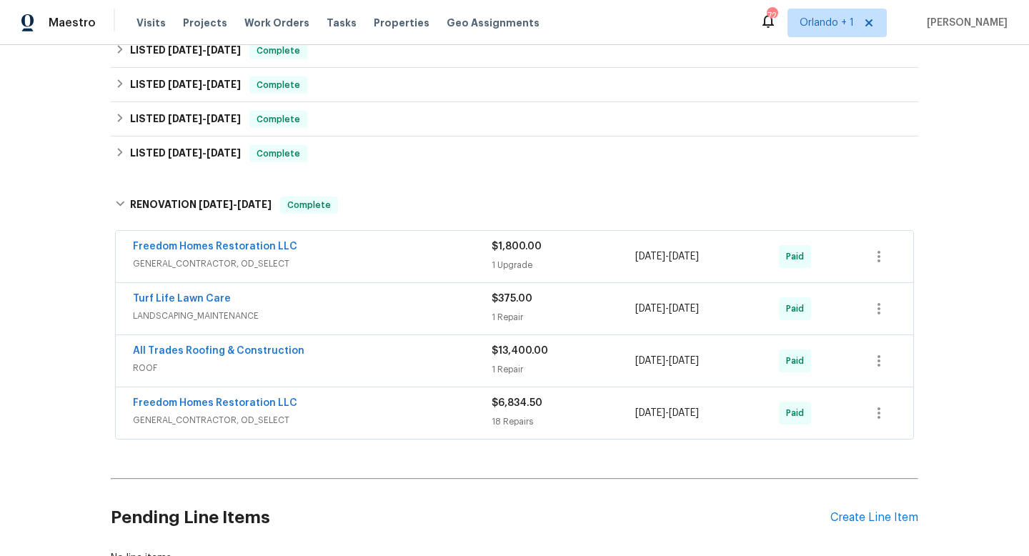
click at [417, 359] on div "All Trades Roofing & Construction" at bounding box center [312, 352] width 359 height 17
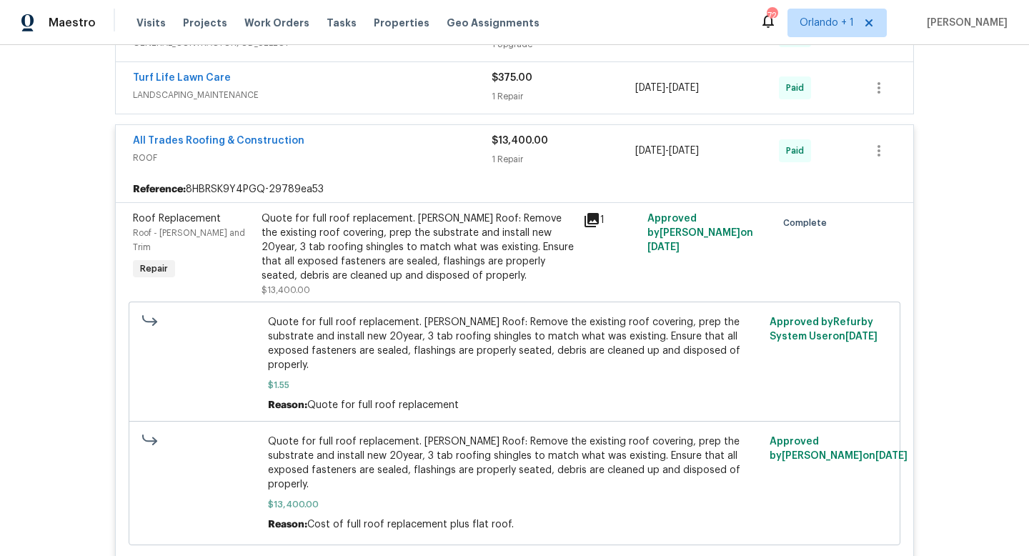
scroll to position [657, 0]
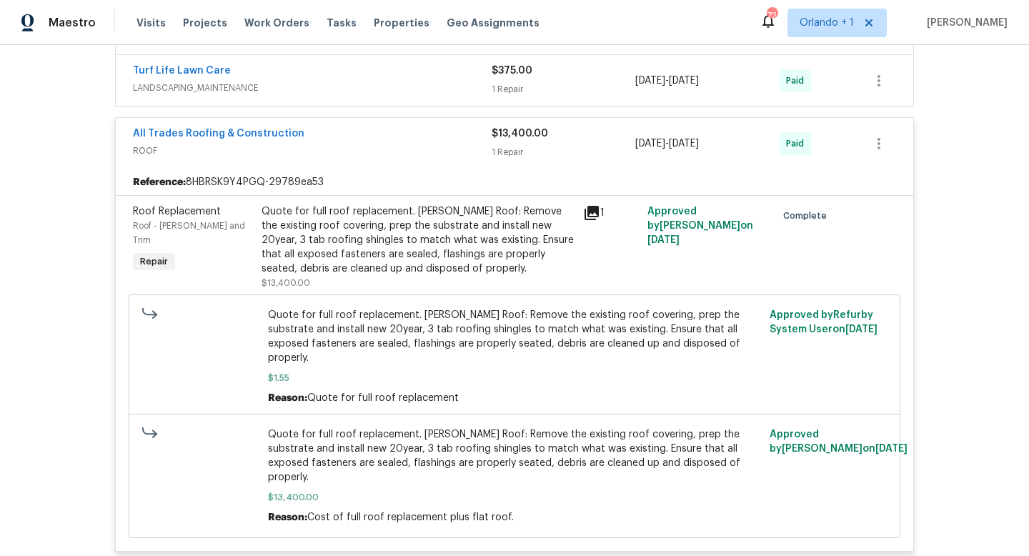
click at [516, 223] on div "Quote for full roof replacement. [PERSON_NAME] Roof: Remove the existing roof c…" at bounding box center [418, 239] width 313 height 71
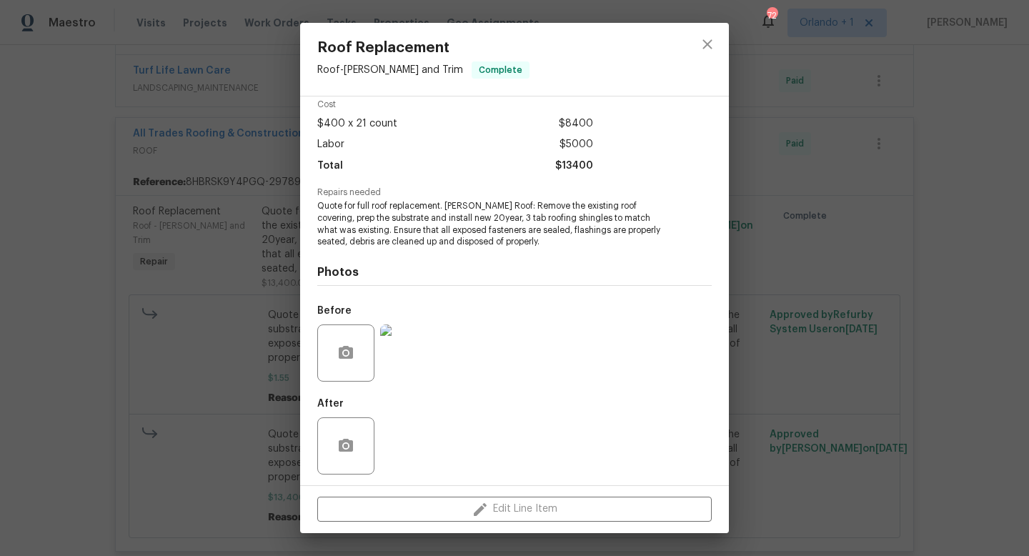
scroll to position [66, 0]
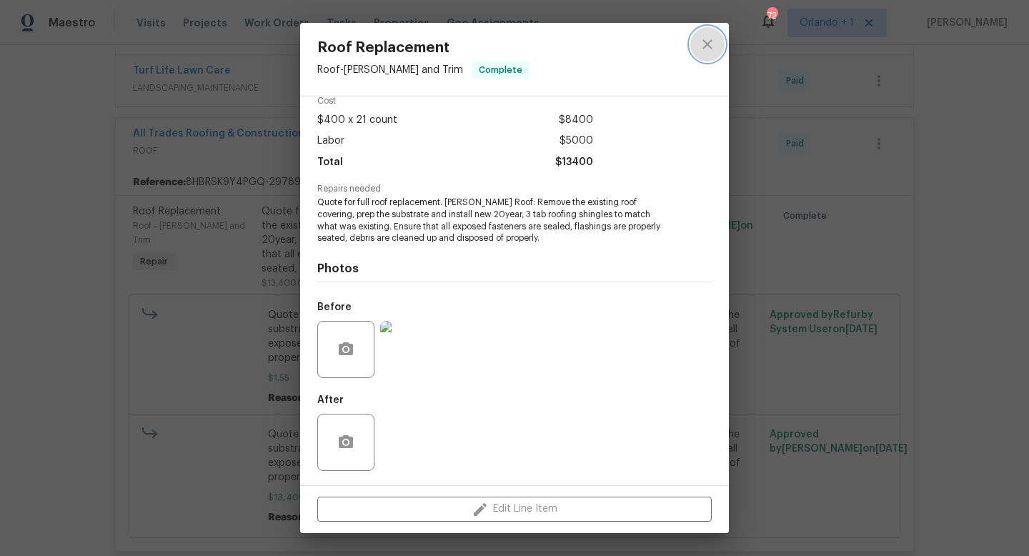
click at [710, 41] on icon "close" at bounding box center [707, 44] width 17 height 17
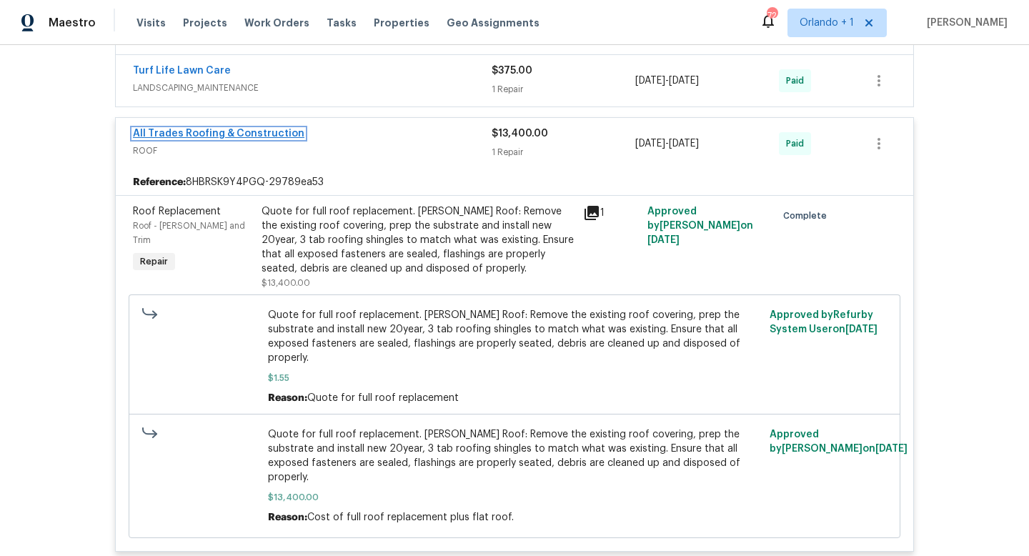
click at [259, 133] on link "All Trades Roofing & Construction" at bounding box center [219, 134] width 172 height 10
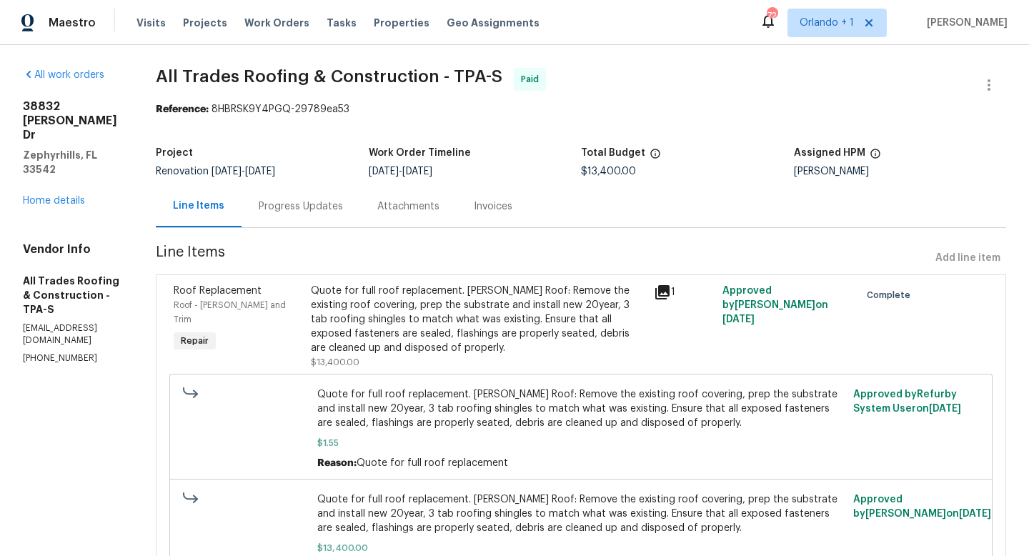
click at [331, 206] on div "Progress Updates" at bounding box center [301, 206] width 84 height 14
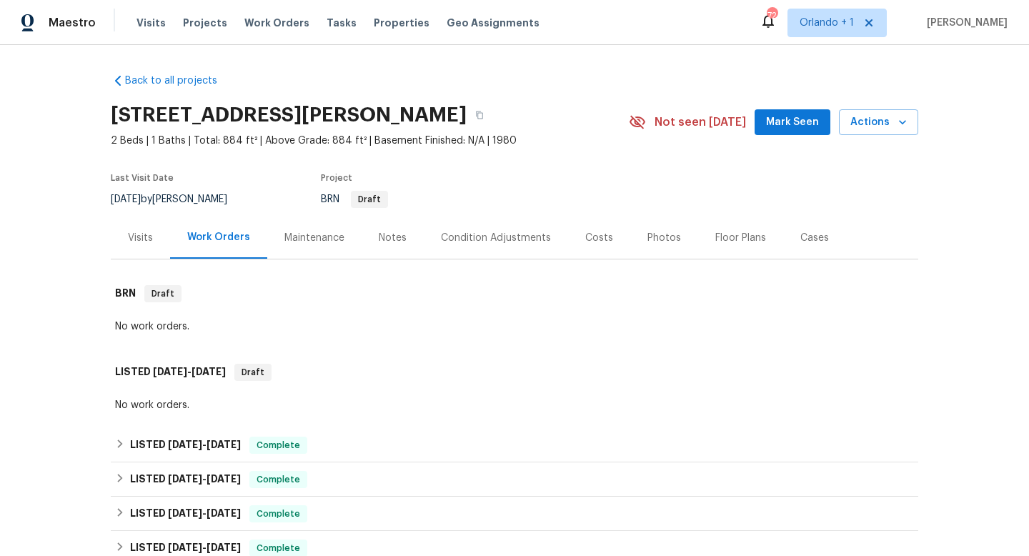
scroll to position [297, 0]
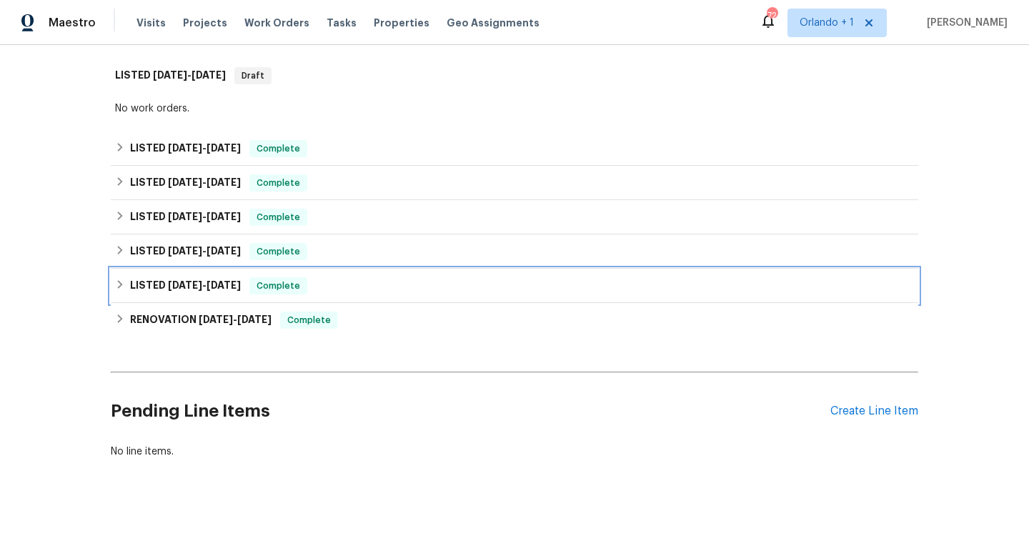
click at [185, 283] on span "9/25/24" at bounding box center [185, 285] width 34 height 10
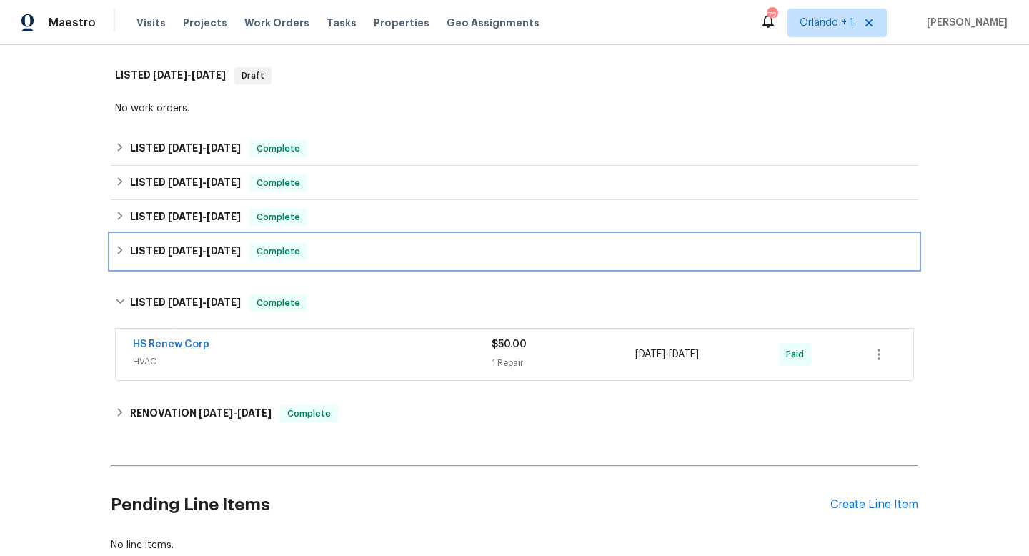
click at [193, 255] on span "10/7/24" at bounding box center [185, 251] width 34 height 10
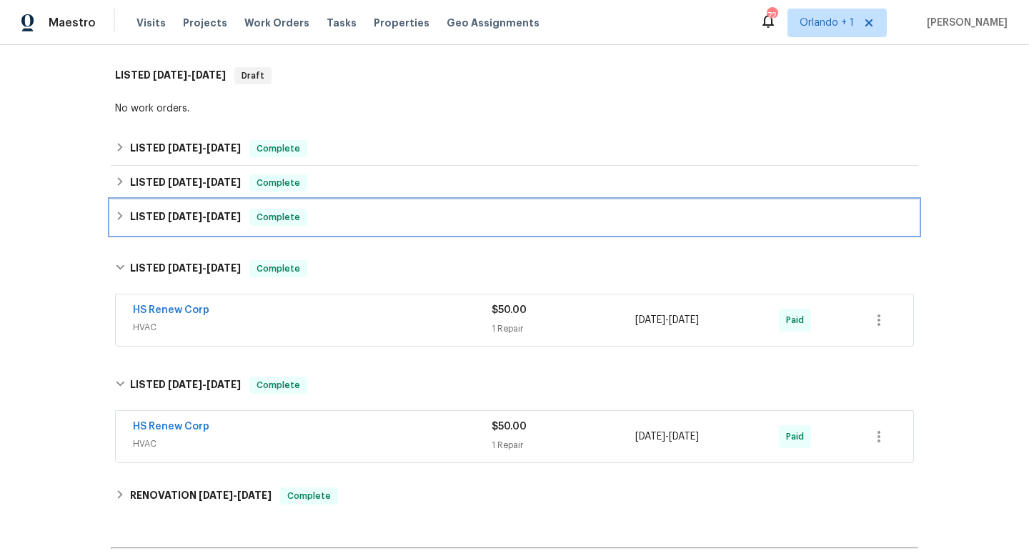
click at [197, 226] on div "LISTED 10/23/24 - 12/31/24 Complete" at bounding box center [514, 217] width 807 height 34
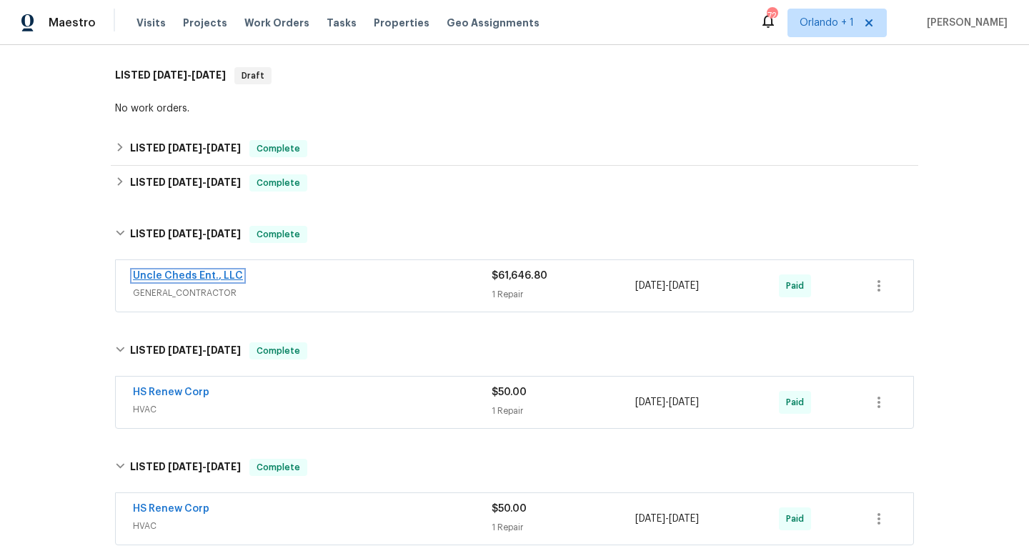
click at [211, 276] on link "Uncle Cheds Ent., LLC" at bounding box center [188, 276] width 110 height 10
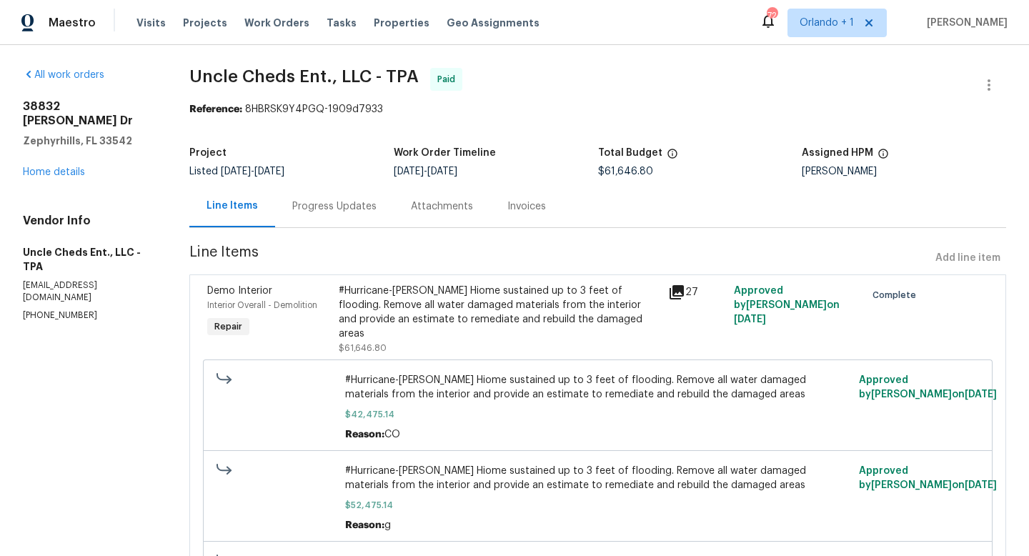
click at [448, 206] on div "Attachments" at bounding box center [442, 206] width 62 height 14
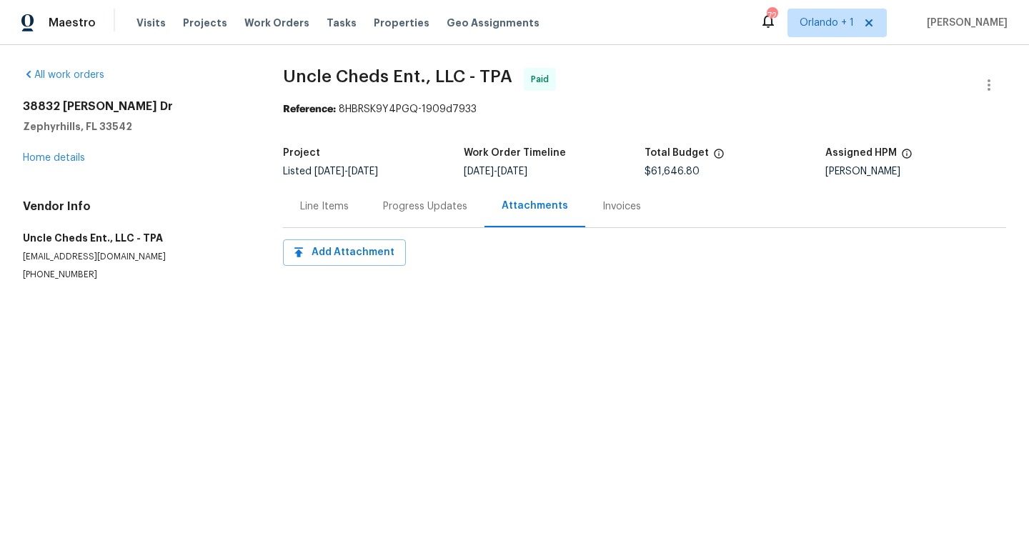
click at [429, 203] on div "Progress Updates" at bounding box center [425, 206] width 84 height 14
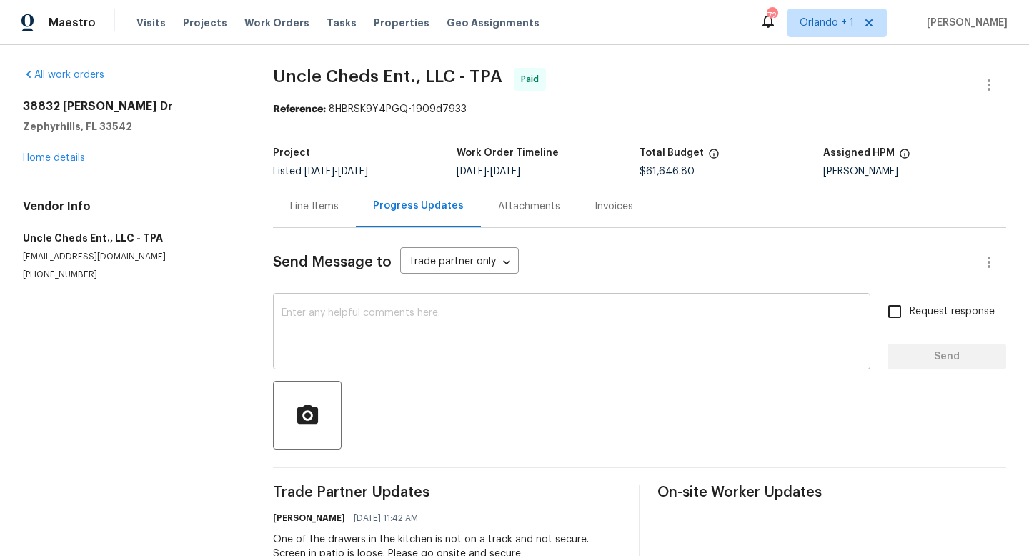
scroll to position [101, 0]
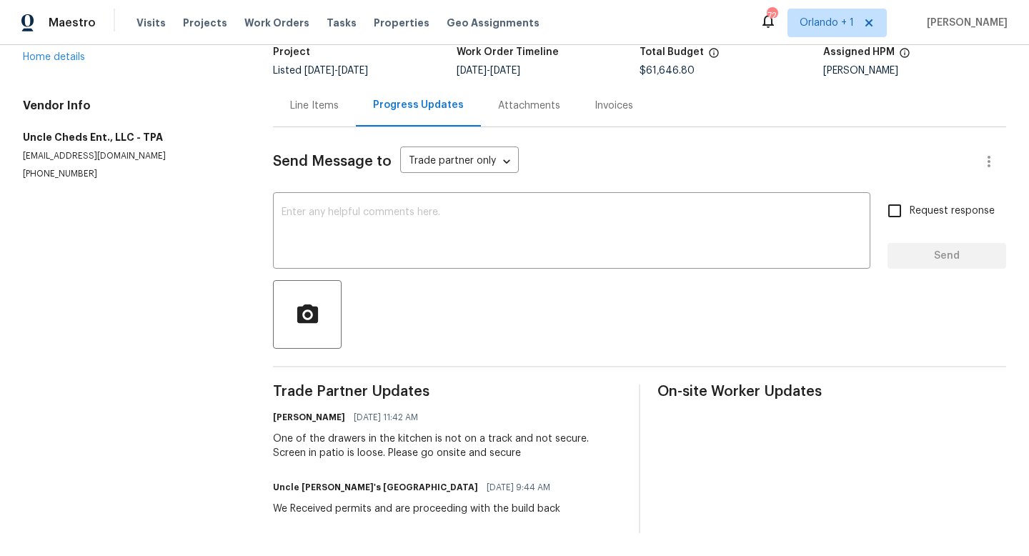
click at [326, 96] on div "Line Items" at bounding box center [314, 105] width 83 height 42
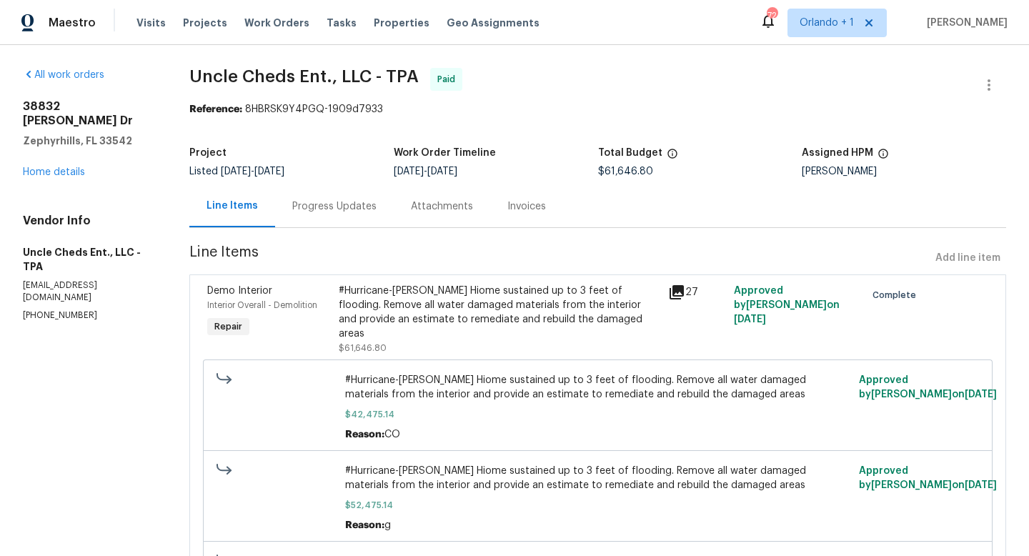
click at [682, 293] on icon at bounding box center [676, 292] width 17 height 17
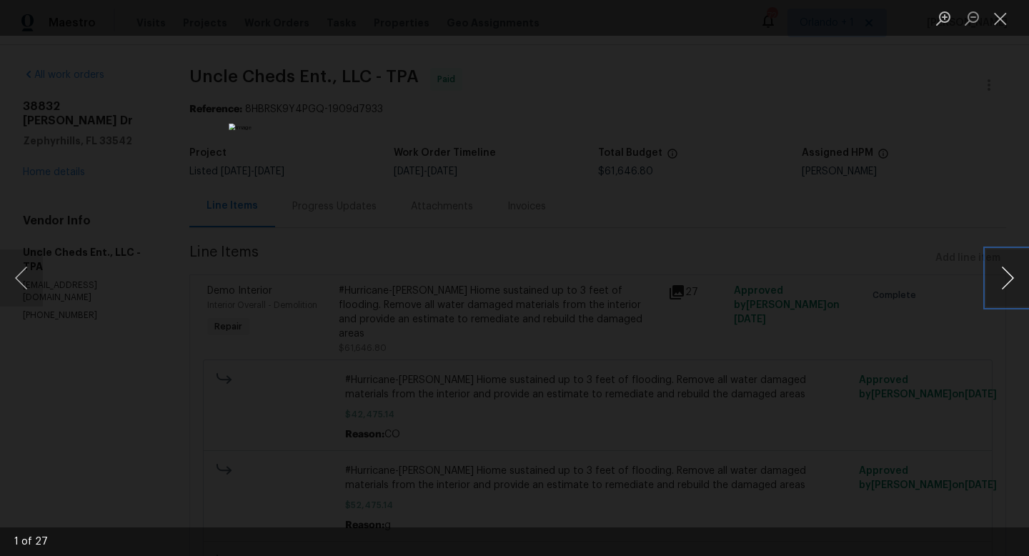
click at [1015, 284] on button "Next image" at bounding box center [1007, 277] width 43 height 57
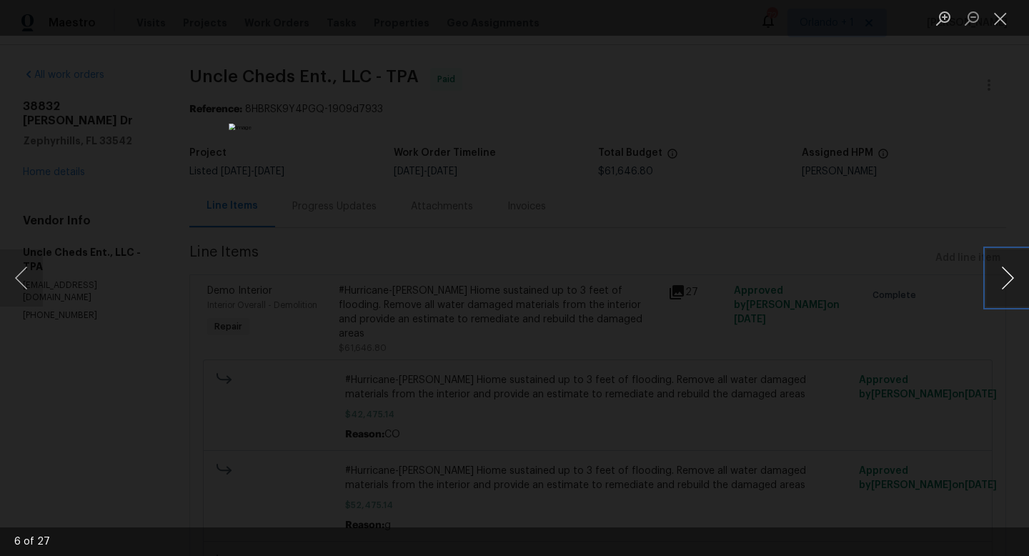
click at [1015, 284] on button "Next image" at bounding box center [1007, 277] width 43 height 57
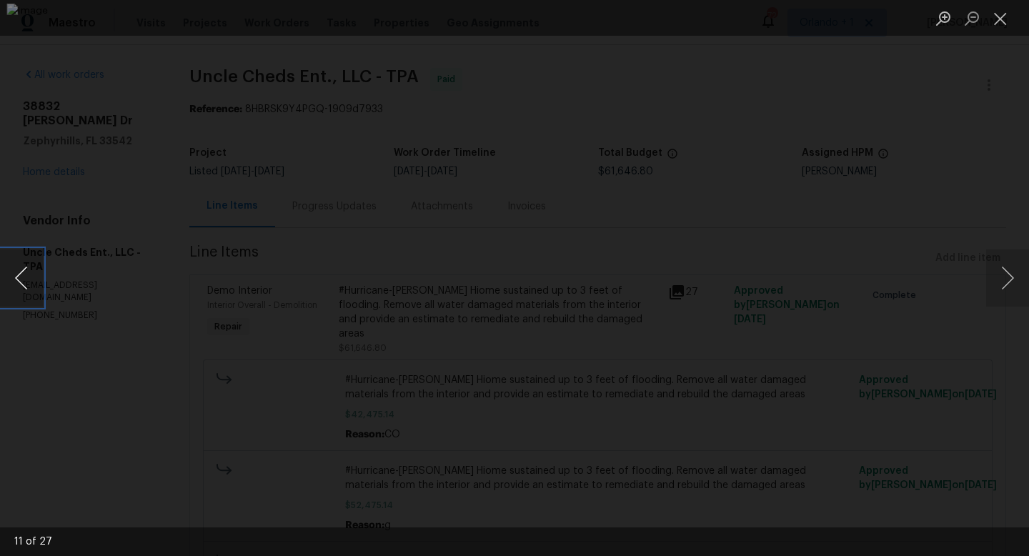
click at [22, 283] on button "Previous image" at bounding box center [21, 277] width 43 height 57
click at [1008, 278] on button "Next image" at bounding box center [1007, 277] width 43 height 57
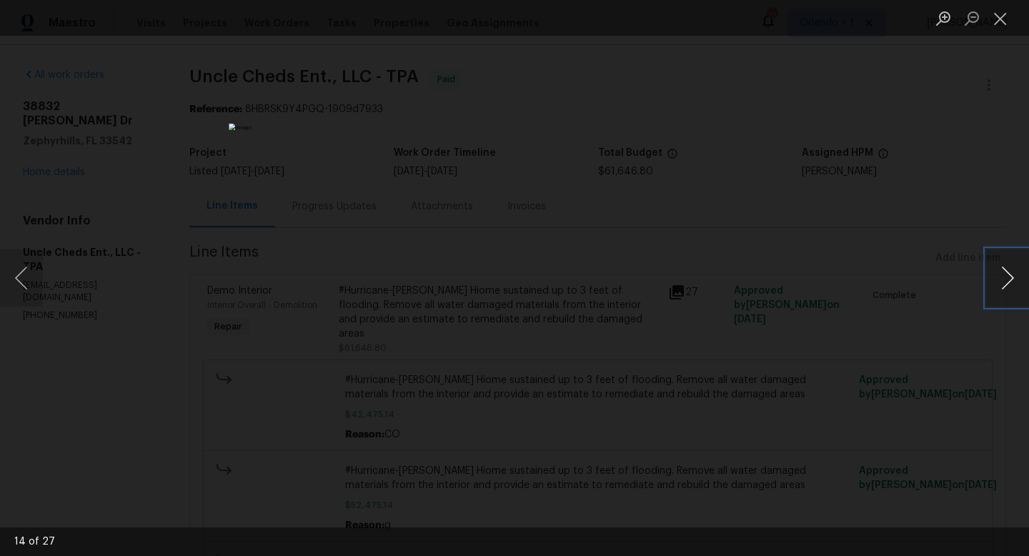
click at [1008, 278] on button "Next image" at bounding box center [1007, 277] width 43 height 57
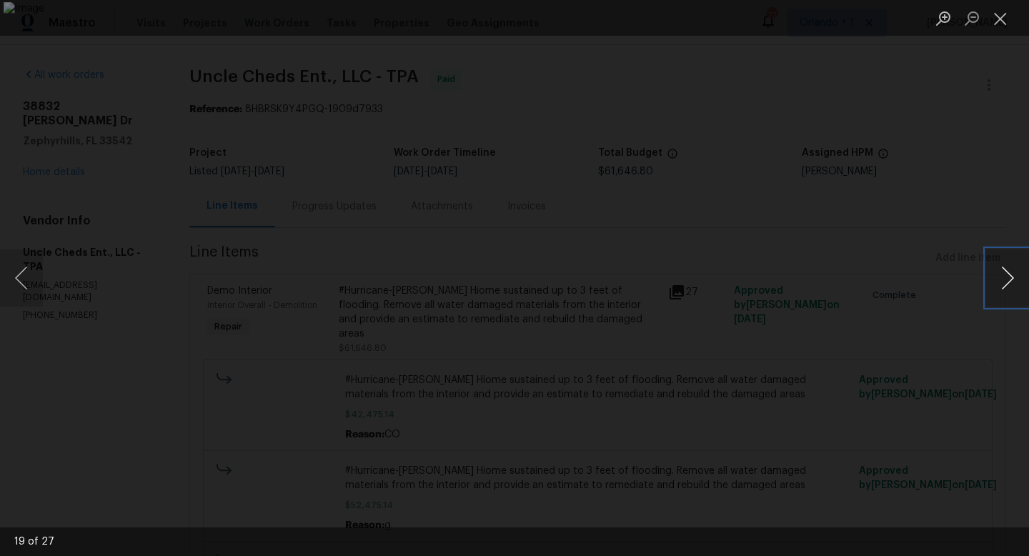
click at [1008, 278] on button "Next image" at bounding box center [1007, 277] width 43 height 57
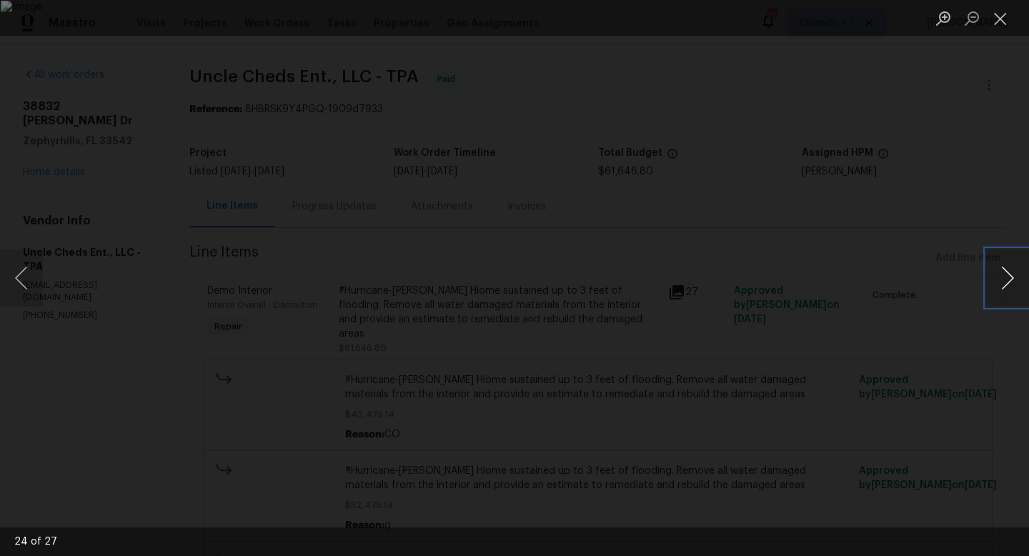
click at [1008, 278] on button "Next image" at bounding box center [1007, 277] width 43 height 57
click at [31, 287] on button "Previous image" at bounding box center [21, 277] width 43 height 57
click at [1010, 279] on button "Next image" at bounding box center [1007, 277] width 43 height 57
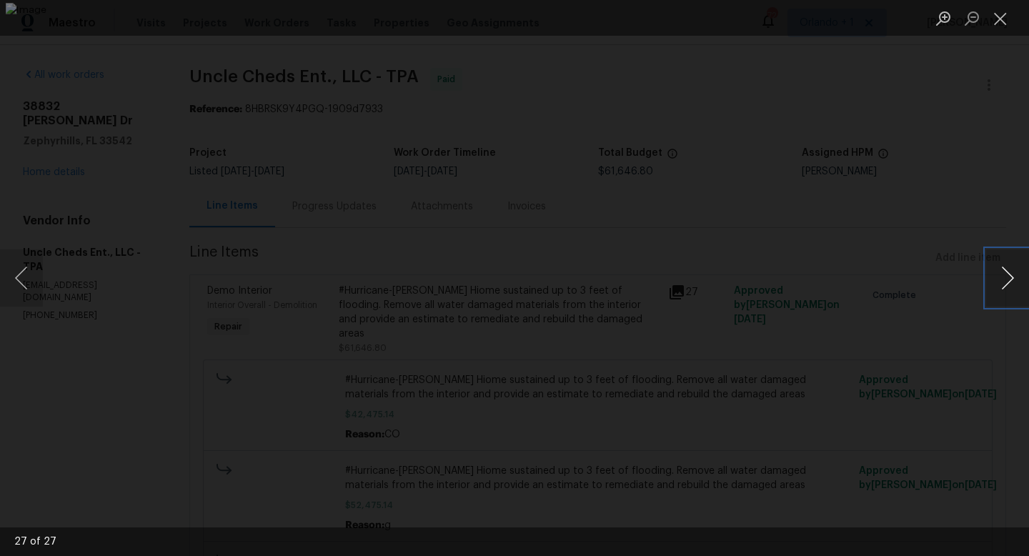
click at [1010, 279] on button "Next image" at bounding box center [1007, 277] width 43 height 57
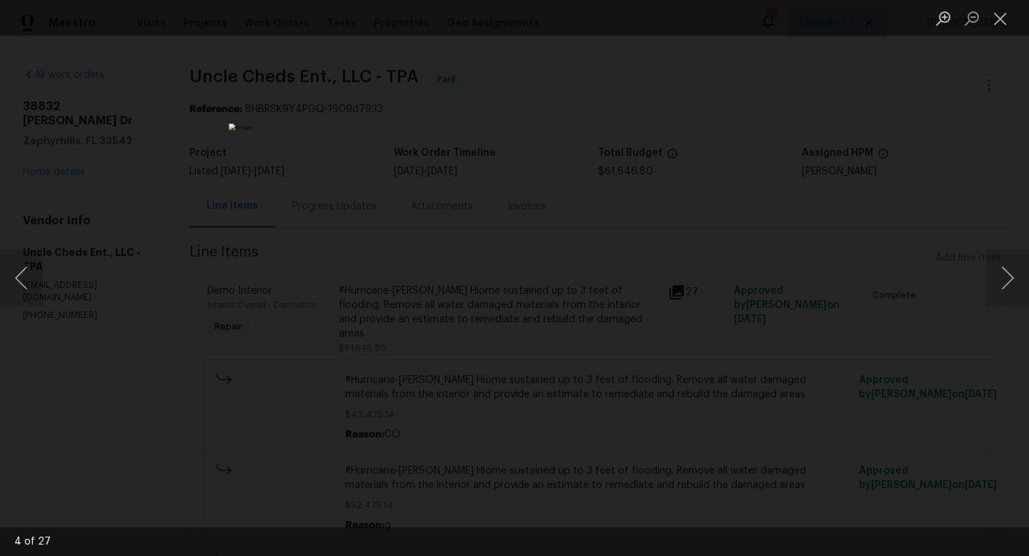
click at [945, 179] on div "Lightbox" at bounding box center [514, 278] width 1029 height 556
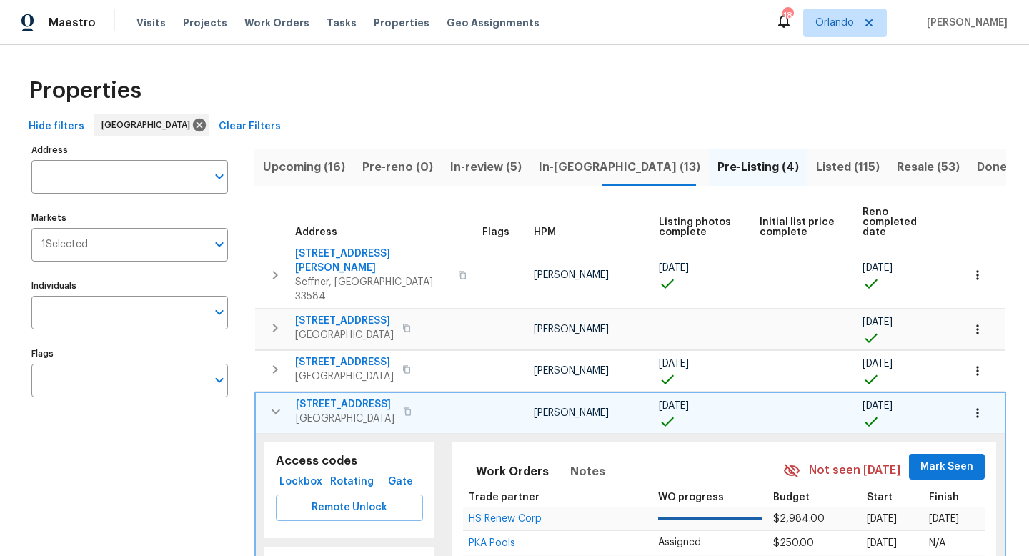
scroll to position [129, 0]
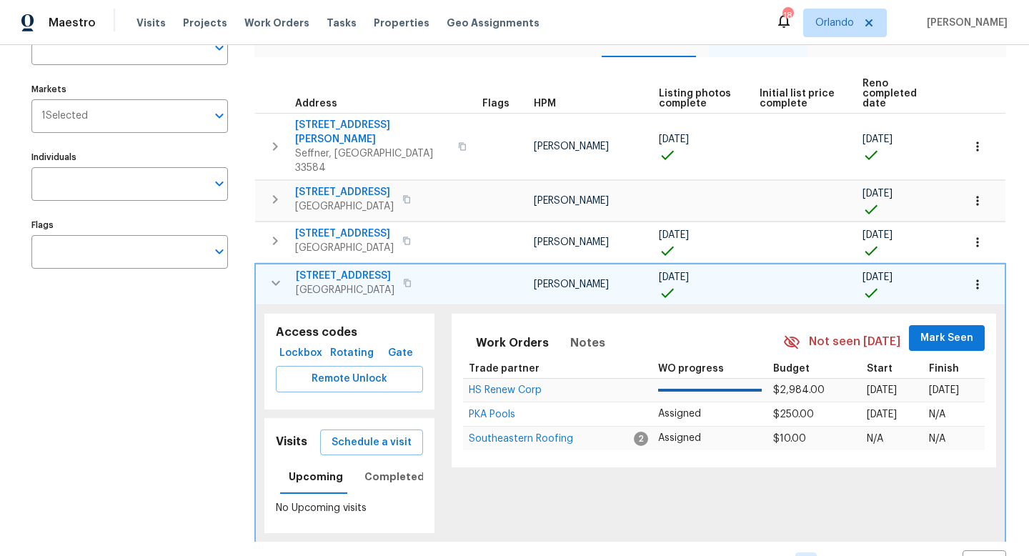
click at [277, 274] on icon "button" at bounding box center [275, 282] width 17 height 17
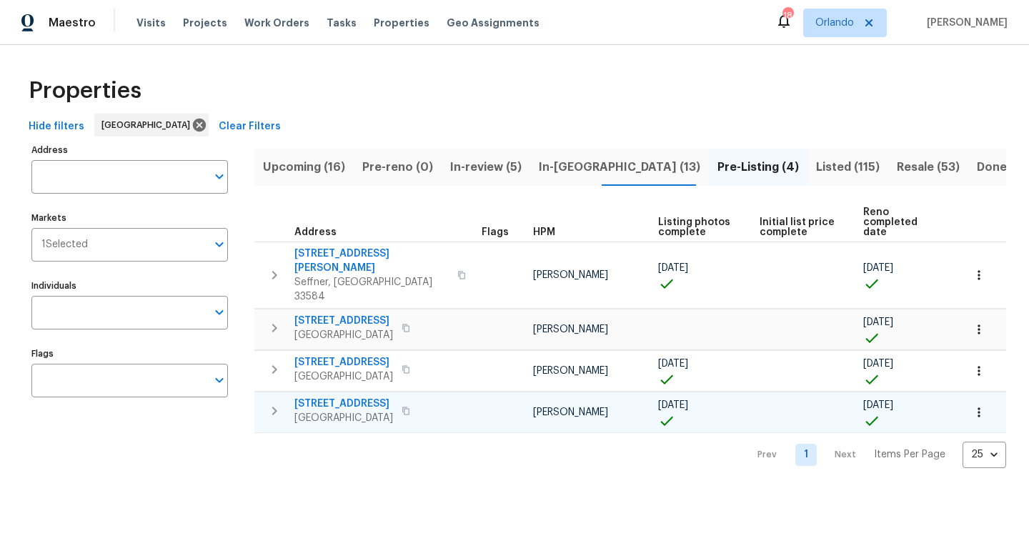
scroll to position [0, 0]
